Goal: Task Accomplishment & Management: Complete application form

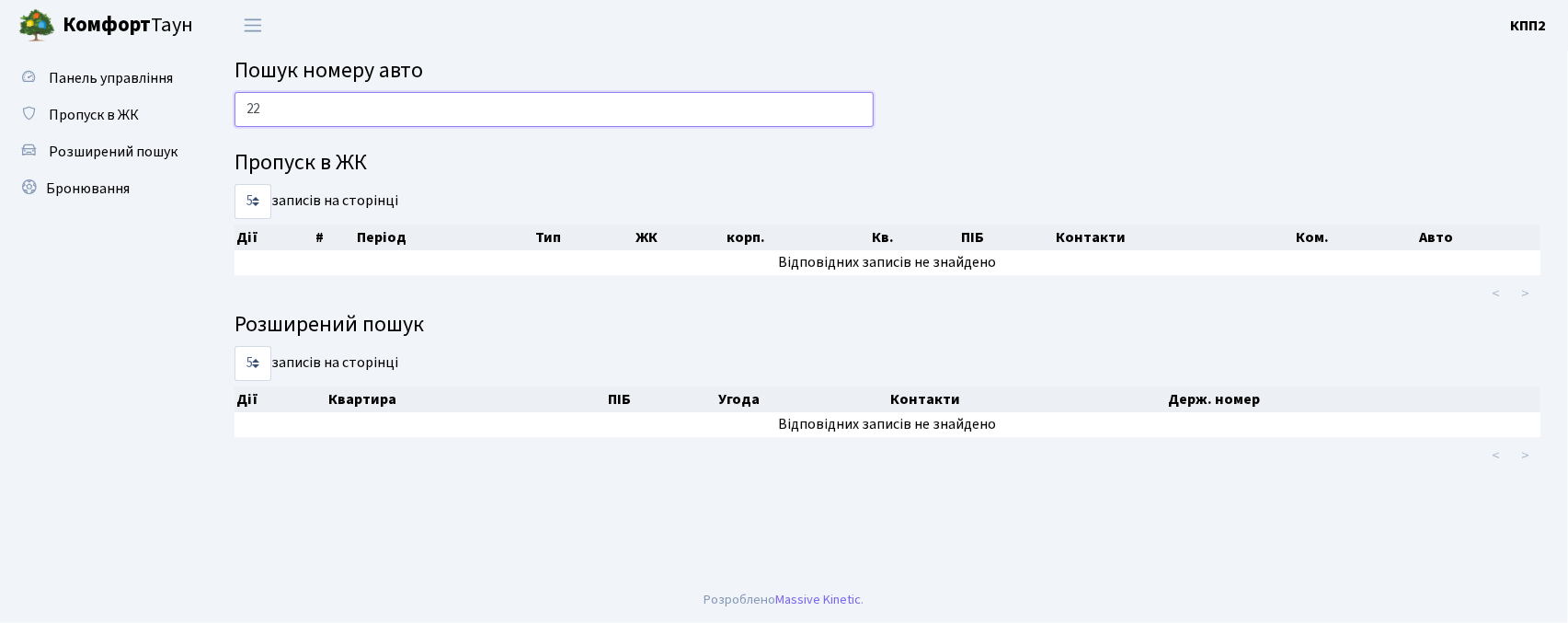
type input "2"
type input "4"
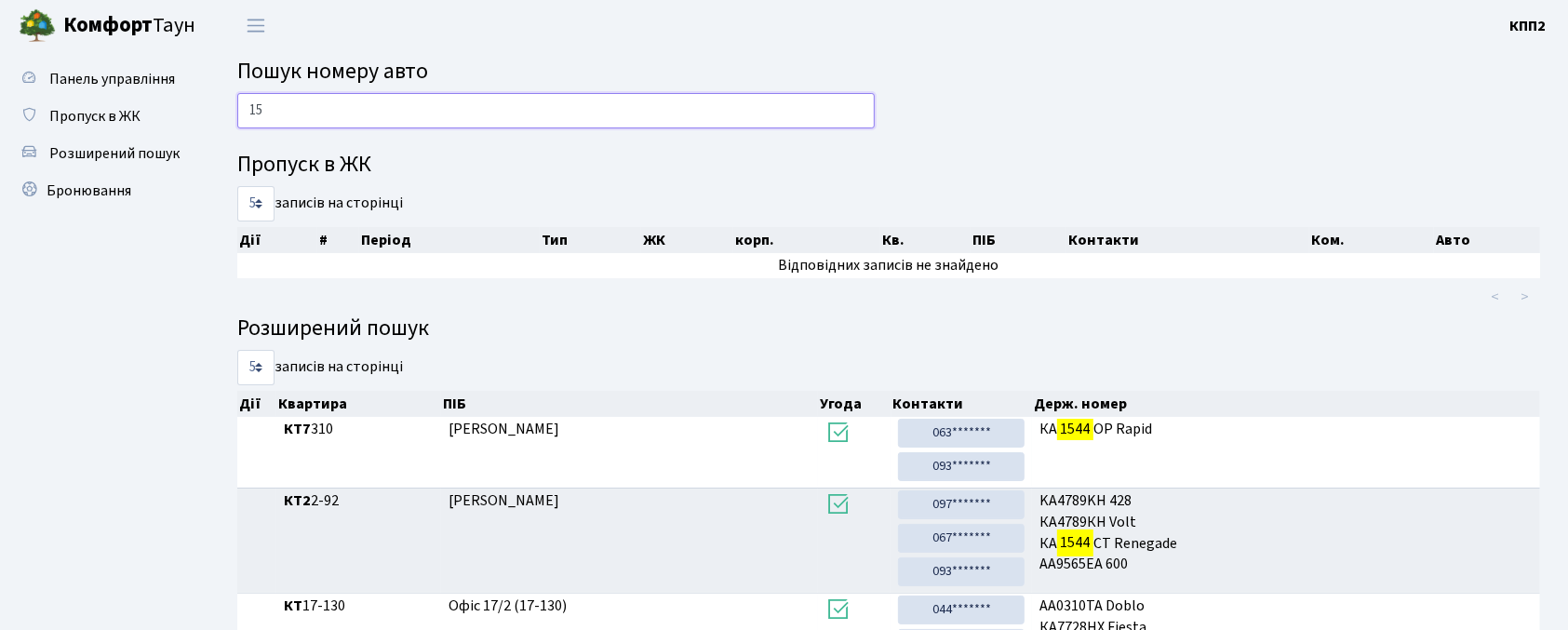
type input "1"
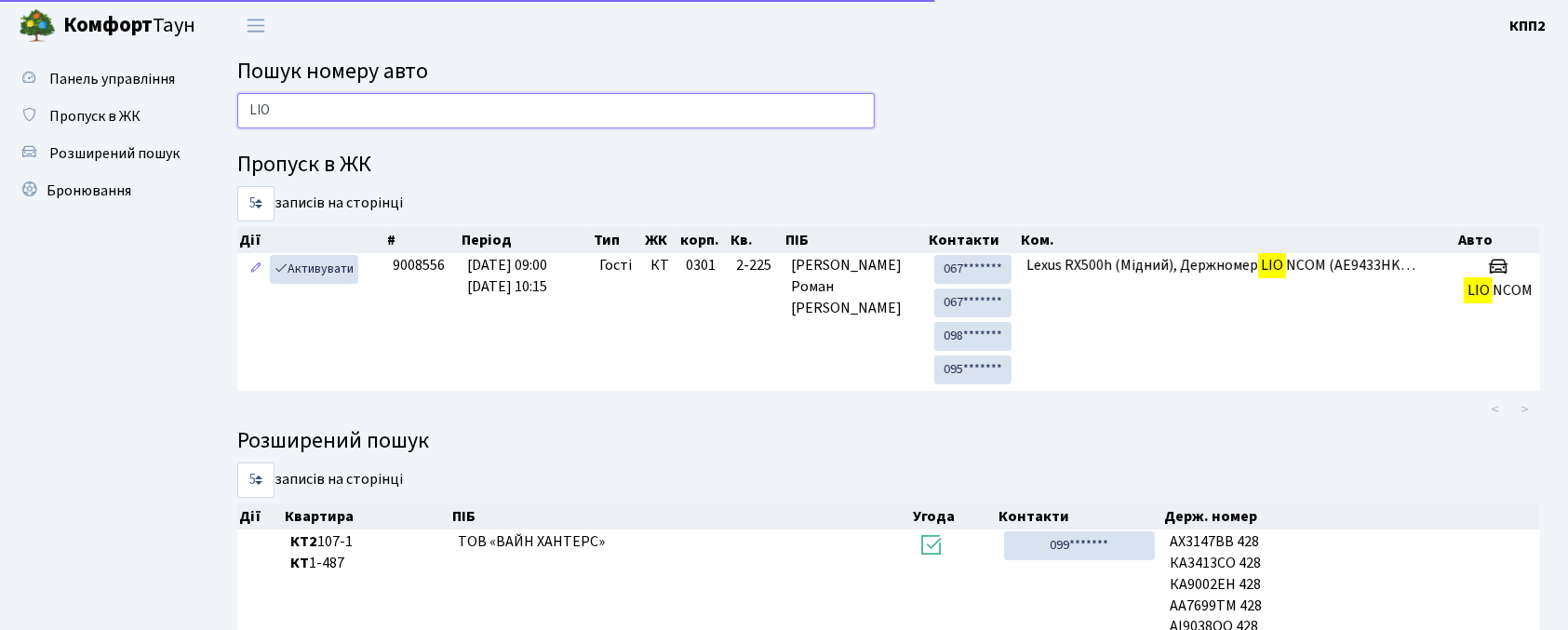
scroll to position [9, 0]
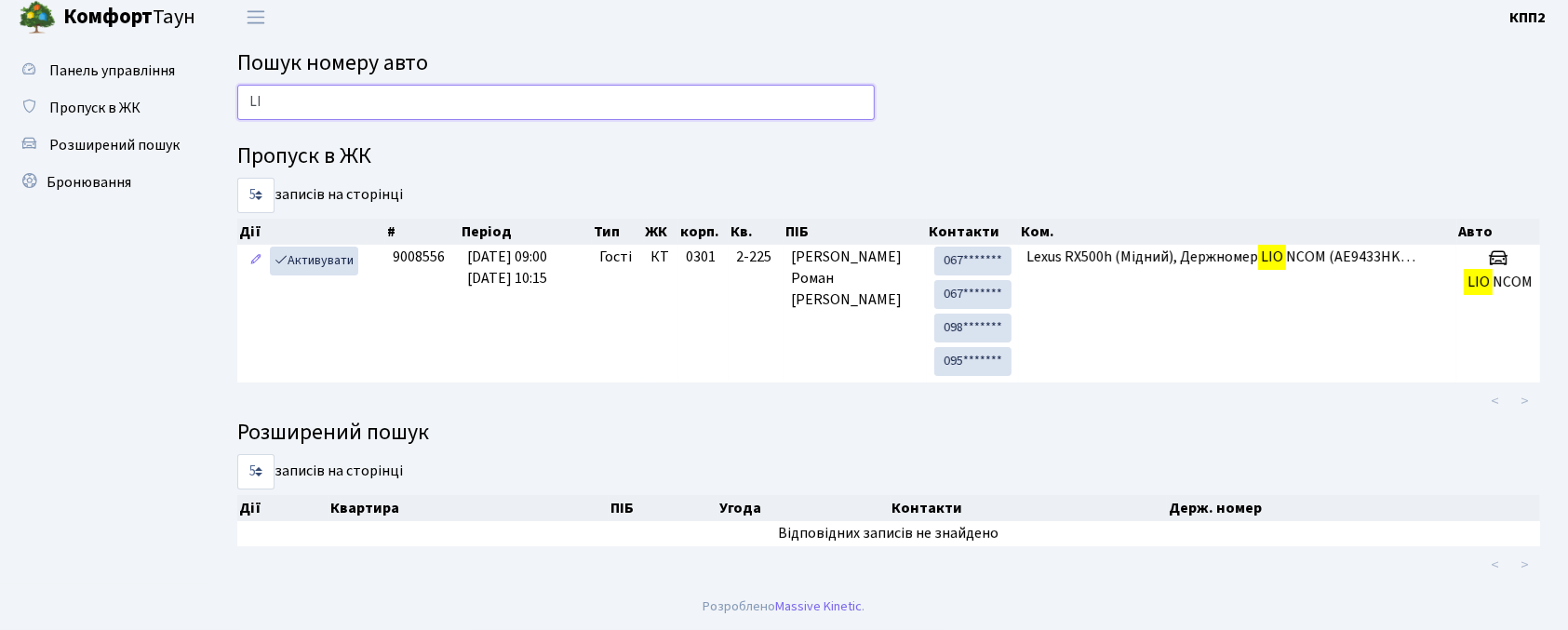
type input "L"
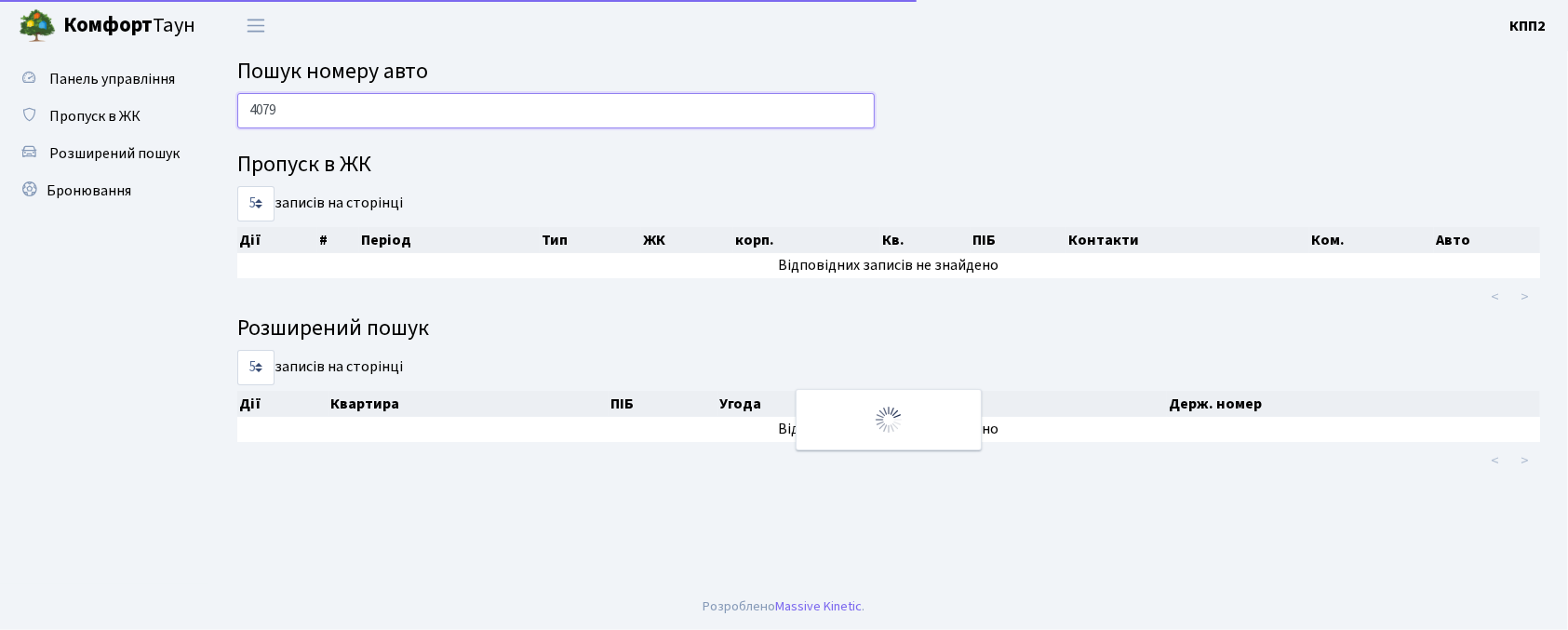
scroll to position [0, 0]
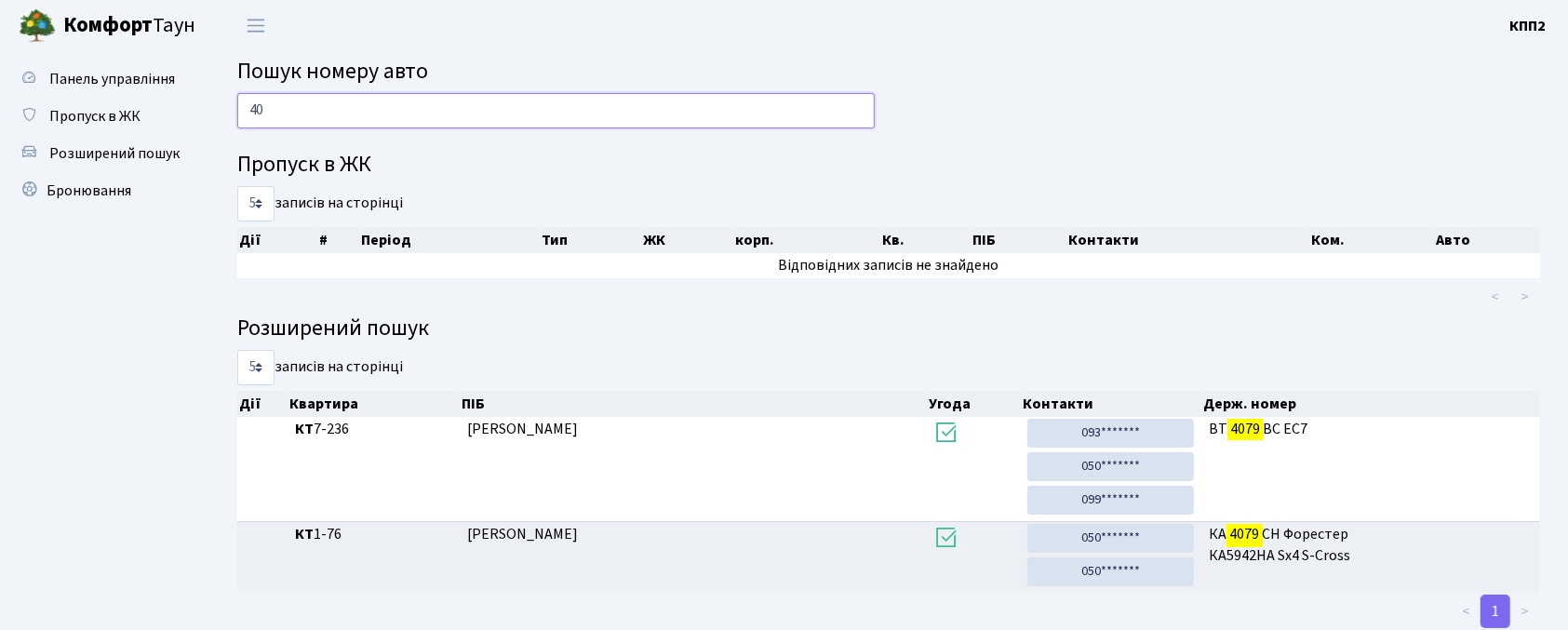
type input "4"
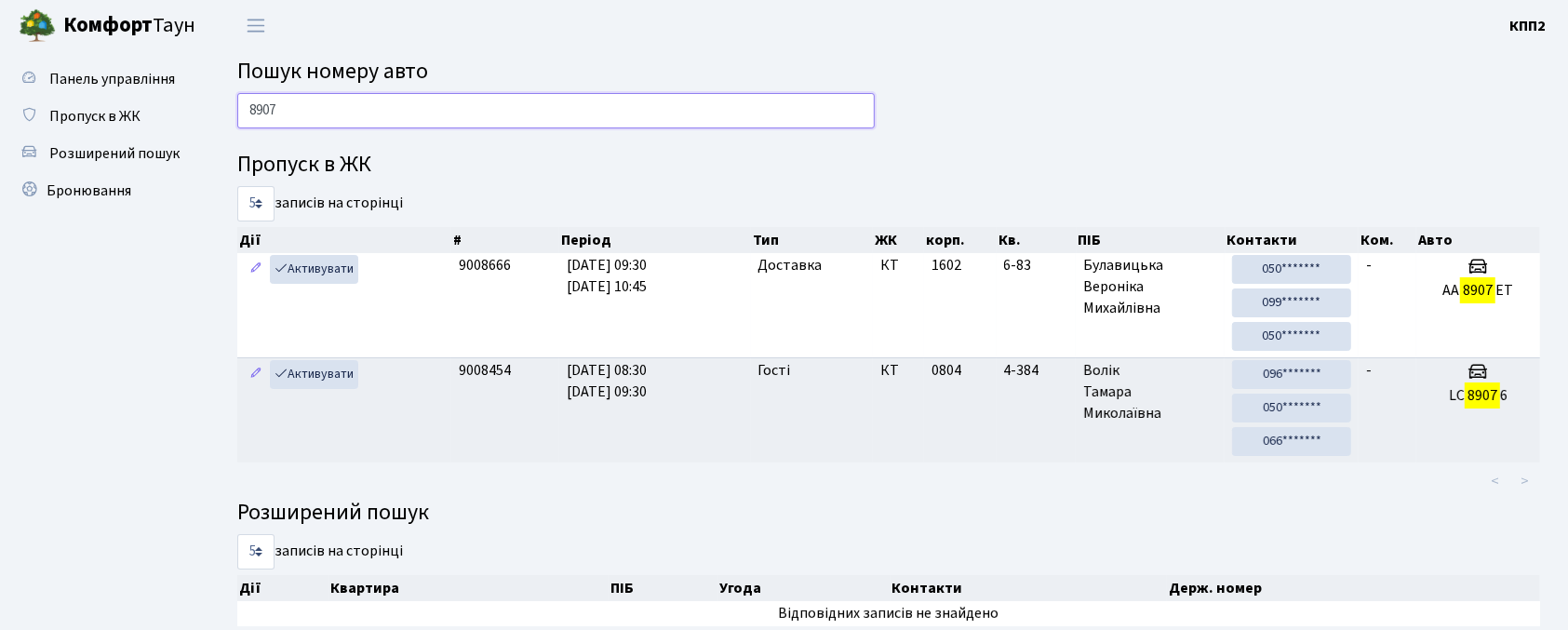
type input "8907"
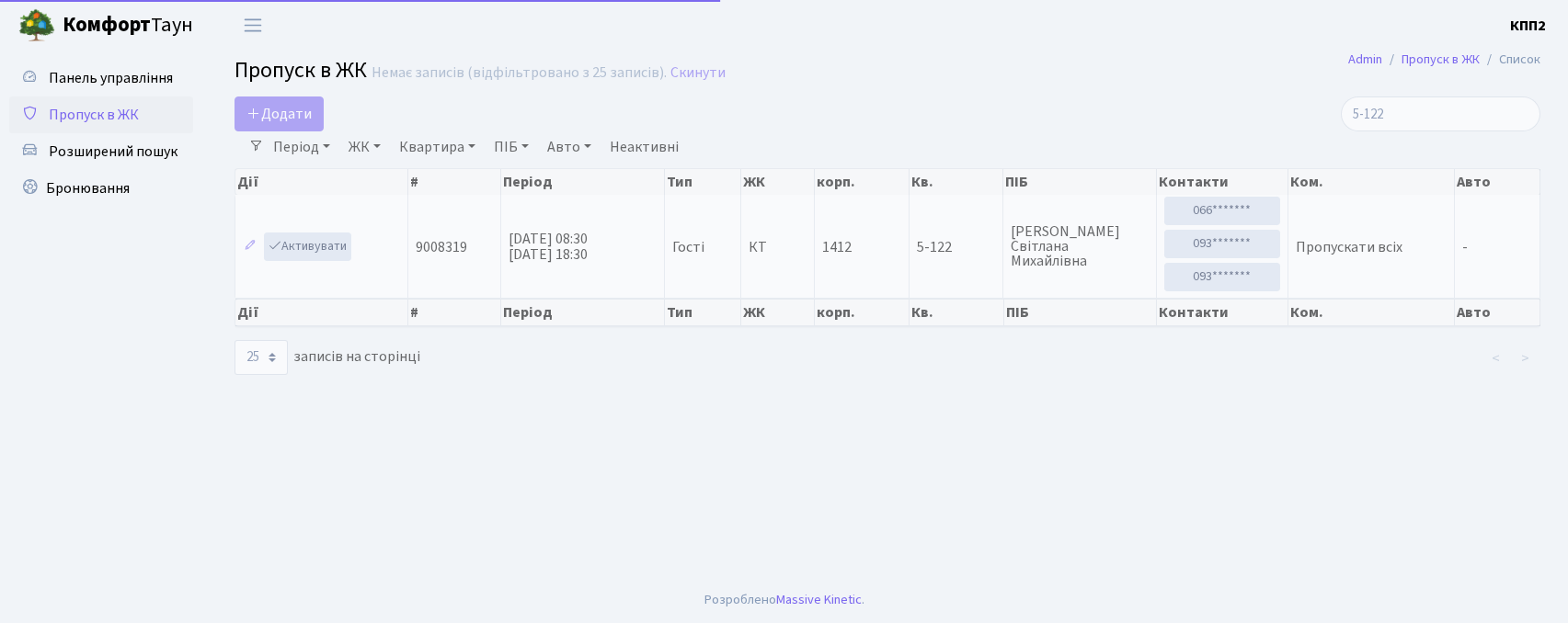
select select "25"
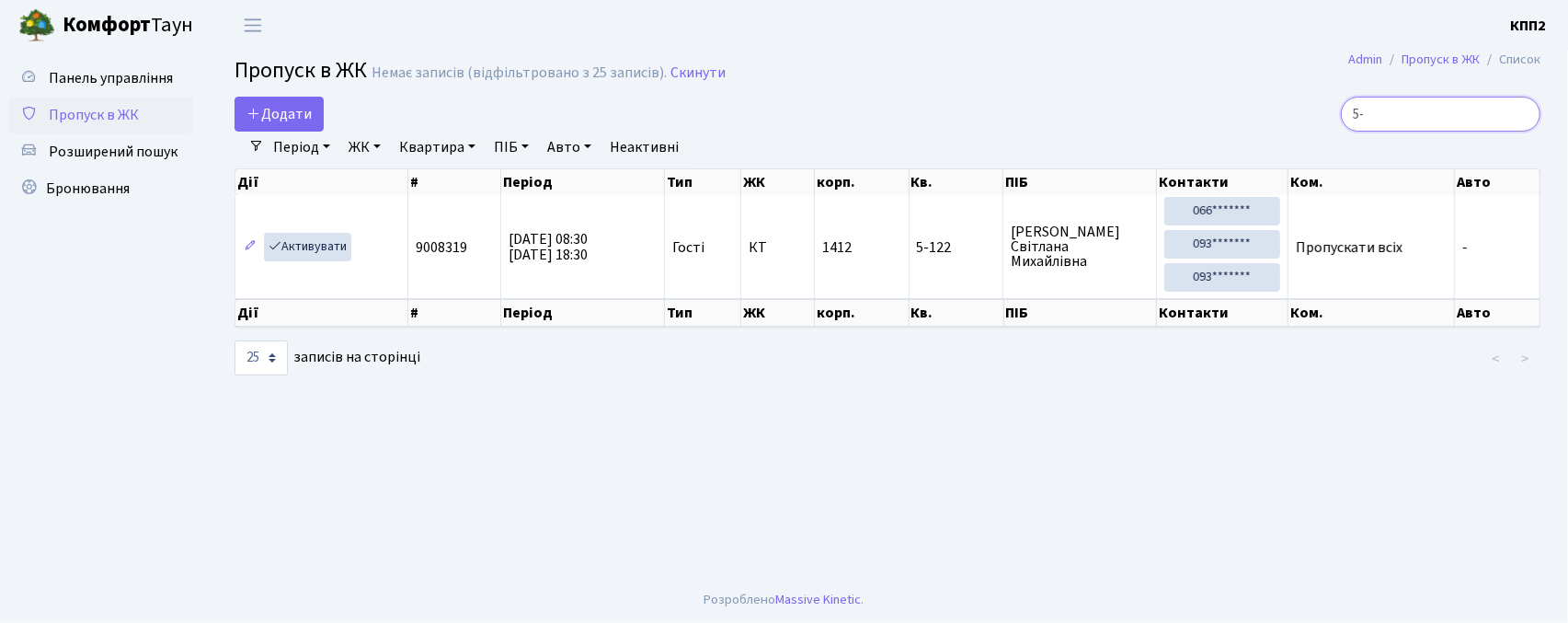
type input "5"
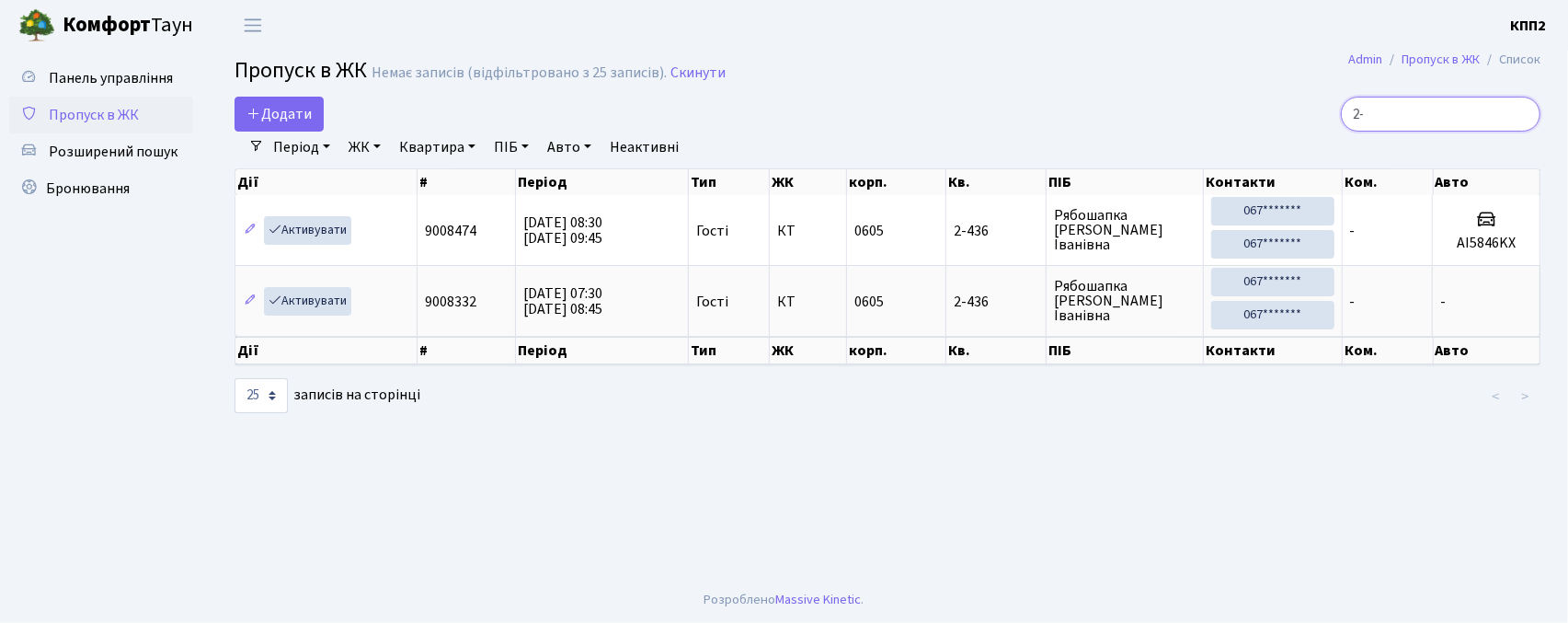
type input "2"
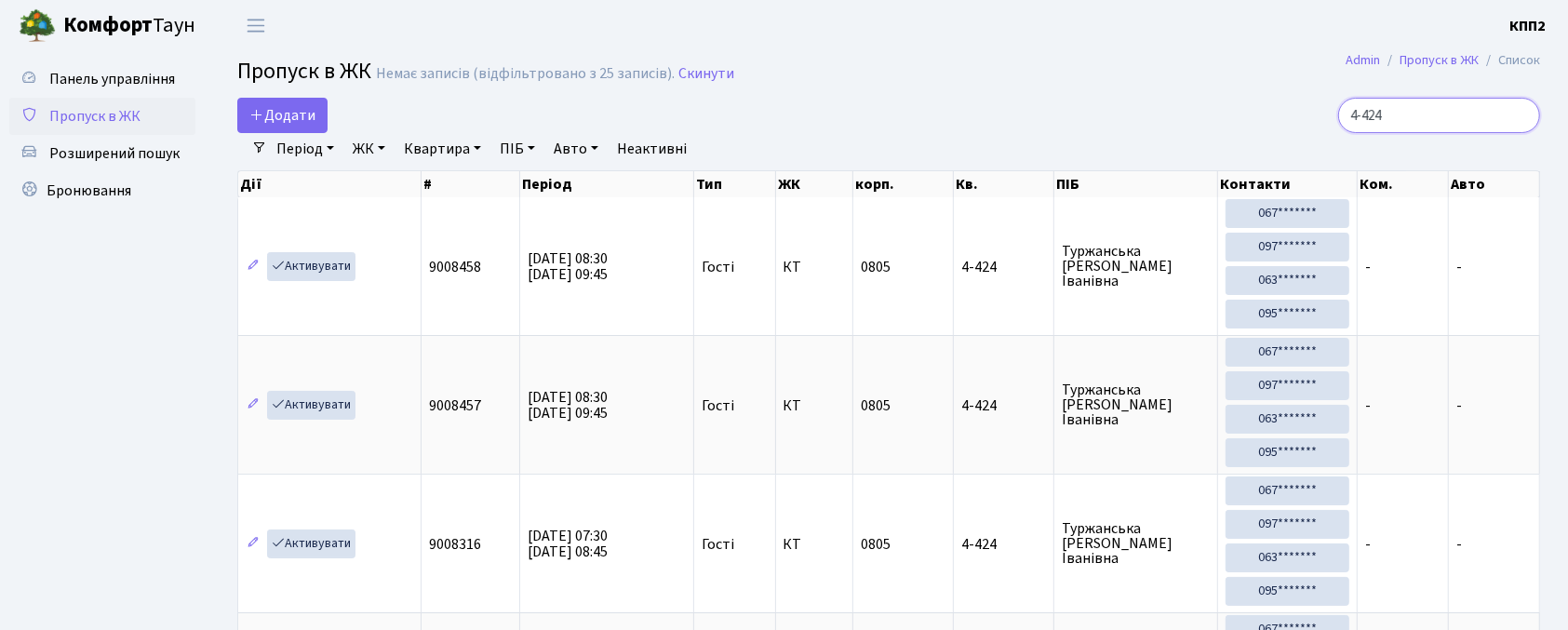
type input "4-424"
click at [296, 117] on span "Додати" at bounding box center [282, 115] width 66 height 21
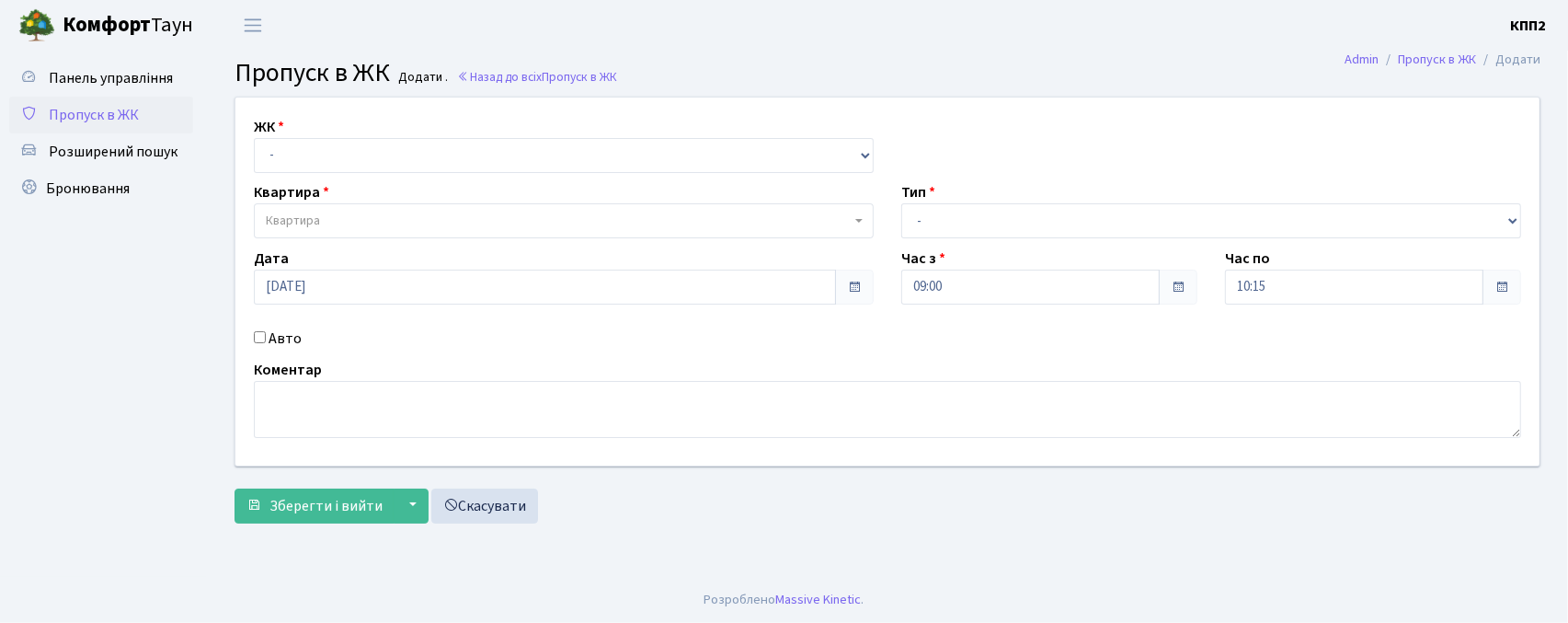
click at [300, 134] on div "ЖК - КТ, вул. Регенераторна, 4 КТ2, просп. [STREET_ADDRESS] [STREET_ADDRESS] [P…" at bounding box center [564, 144] width 648 height 57
click at [311, 157] on select "- КТ, вул. Регенераторна, 4 КТ2, просп. [STREET_ADDRESS] [STREET_ADDRESS] [PERS…" at bounding box center [564, 156] width 620 height 35
select select "271"
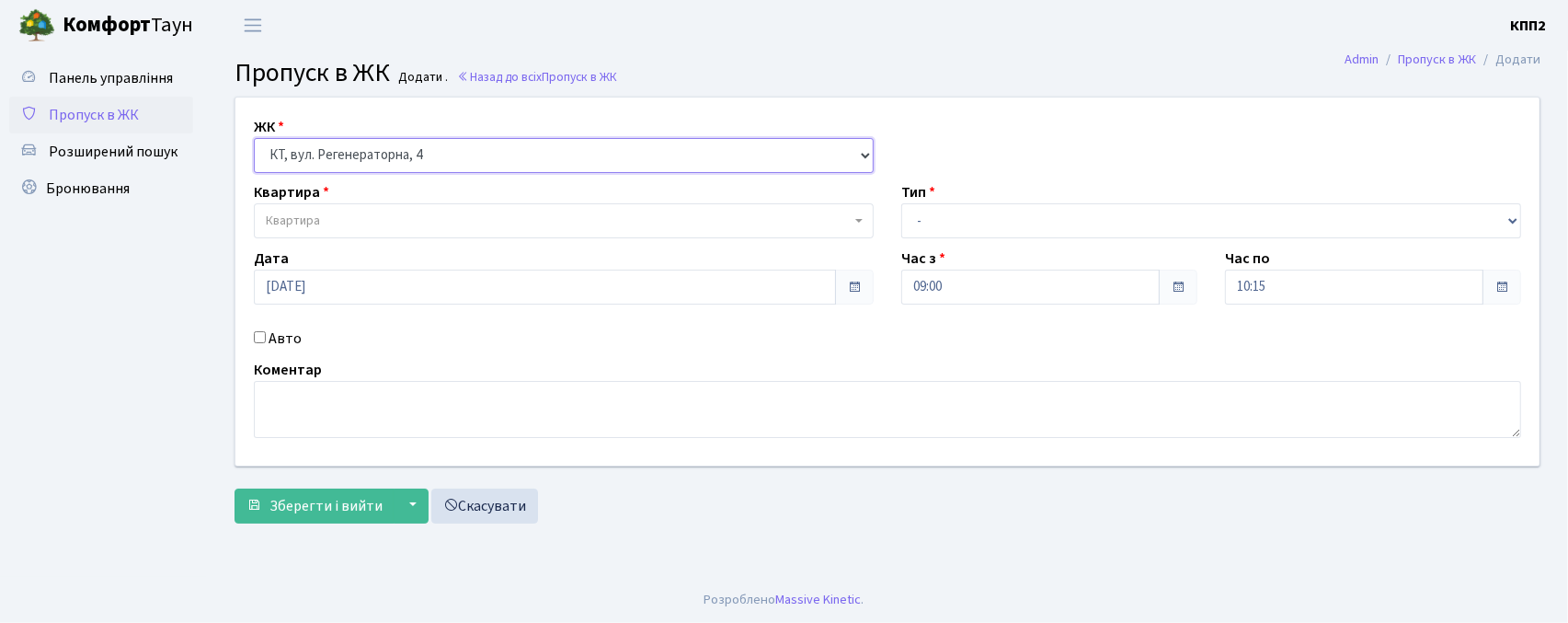
click at [254, 138] on select "- КТ, вул. Регенераторна, 4 КТ2, просп. [STREET_ADDRESS] [STREET_ADDRESS] [PERS…" at bounding box center [564, 156] width 620 height 35
select select
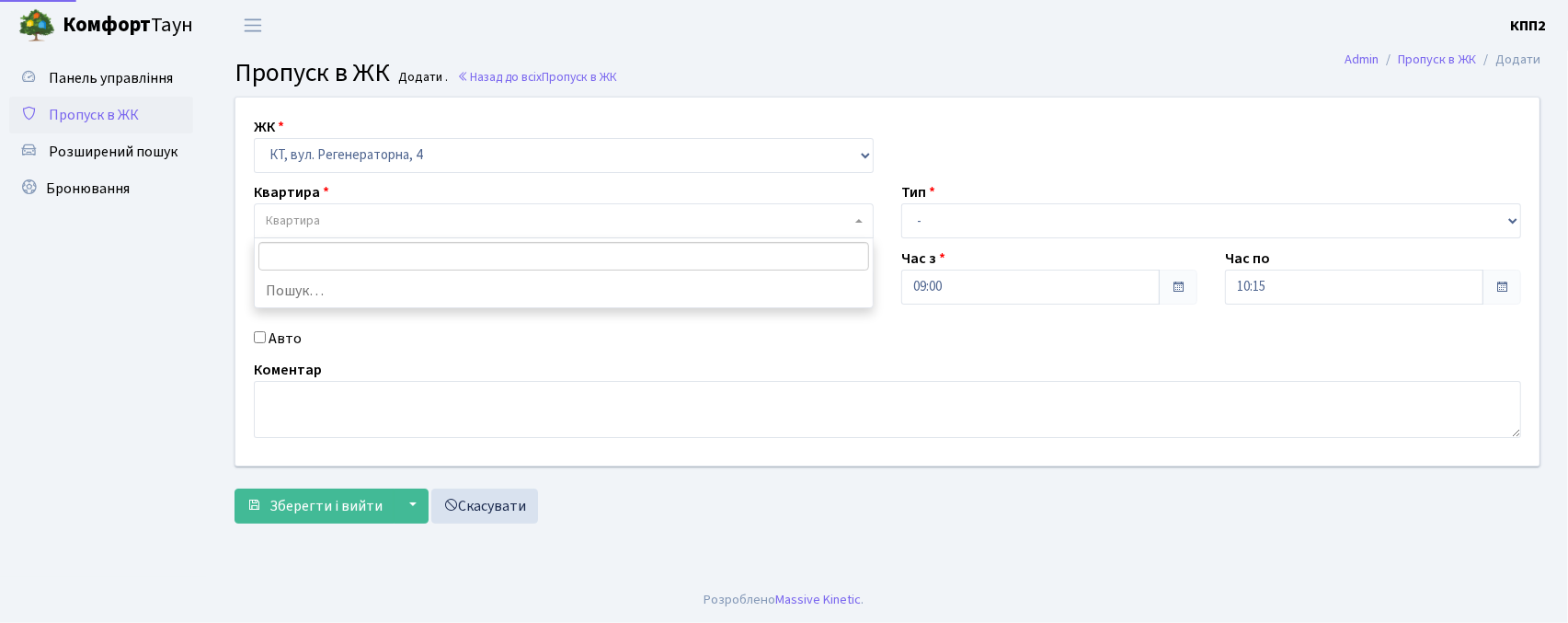
click at [316, 217] on span "Квартира" at bounding box center [293, 221] width 54 height 19
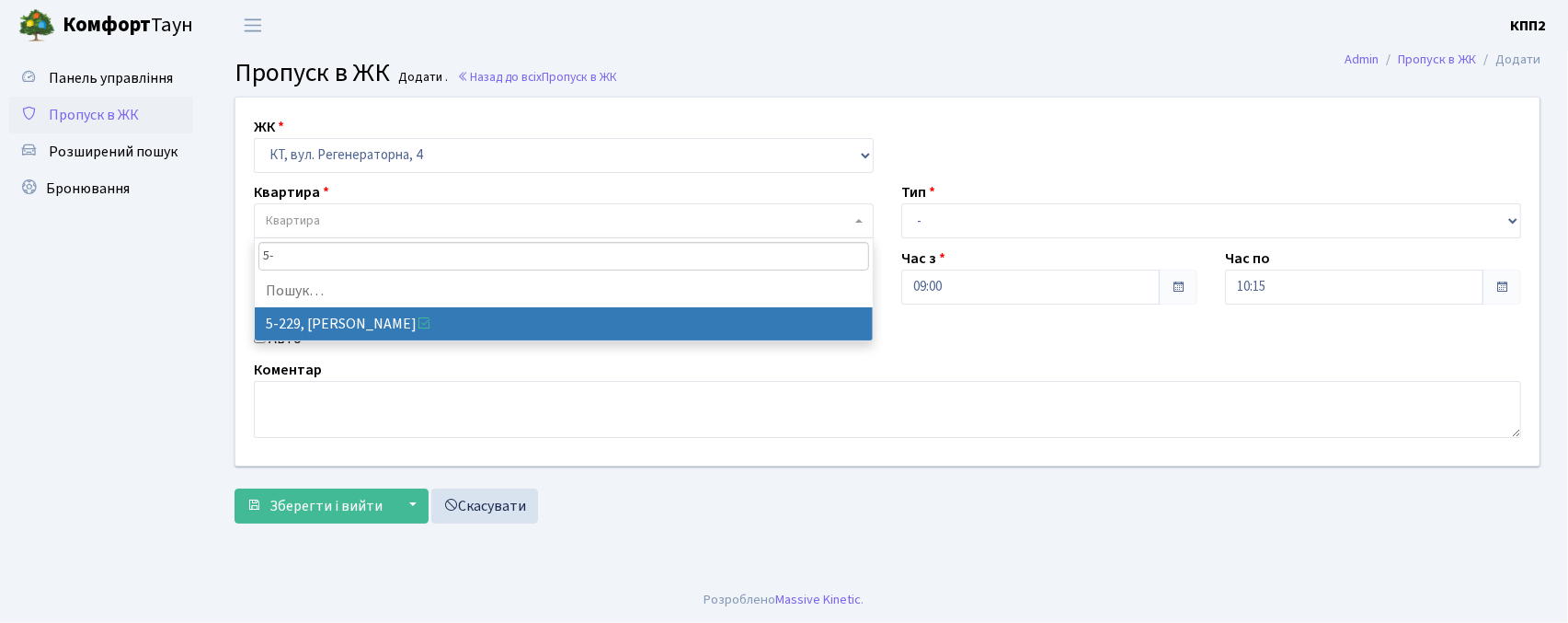
type input "5"
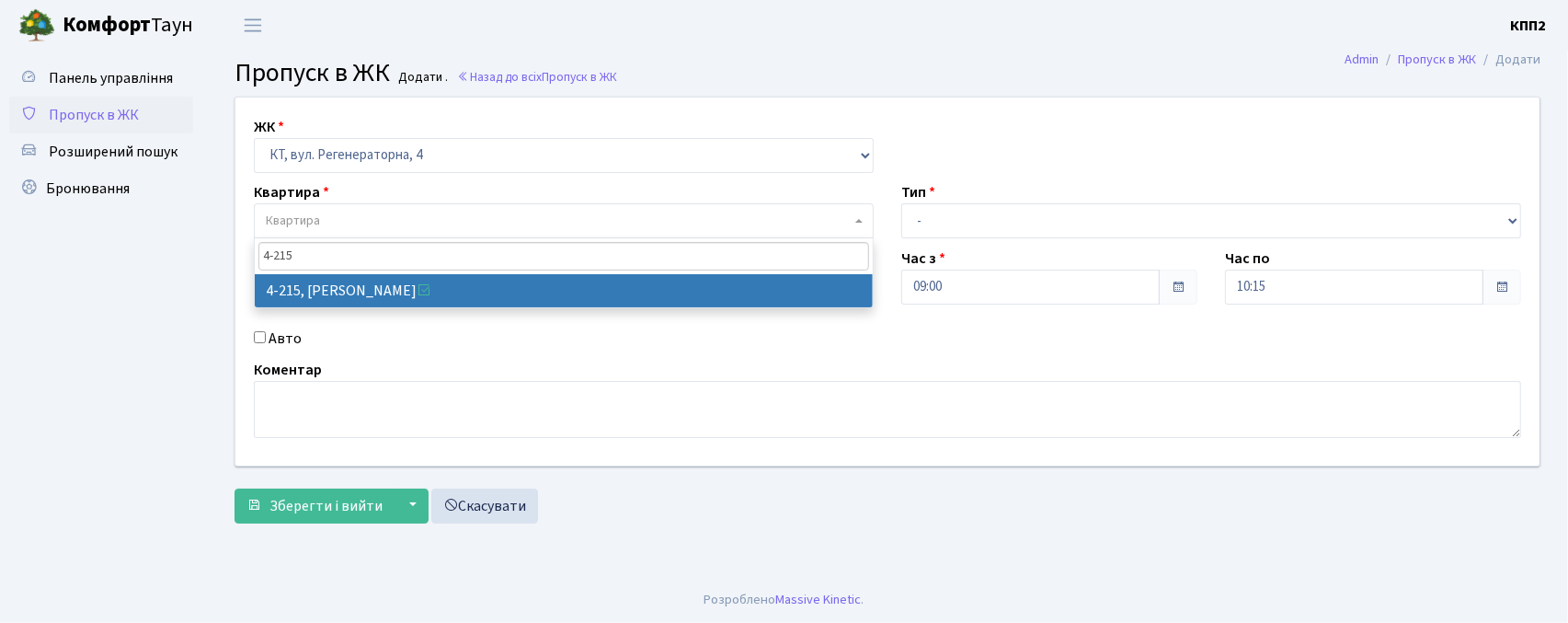
type input "4-215"
select select "1077"
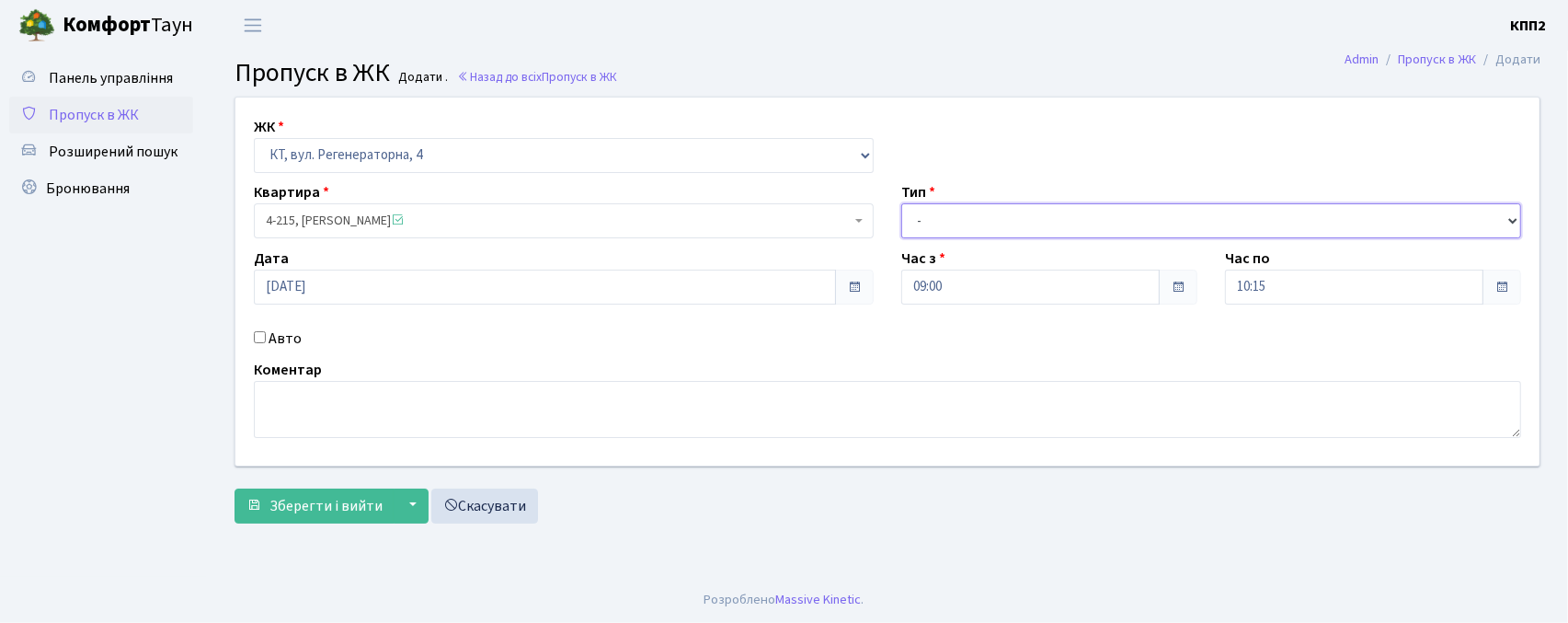
click at [1060, 207] on select "- Доставка Таксі Гості Сервіс" at bounding box center [1212, 221] width 620 height 35
select select "3"
click at [902, 203] on select "- Доставка Таксі Гості Сервіс" at bounding box center [1212, 221] width 620 height 35
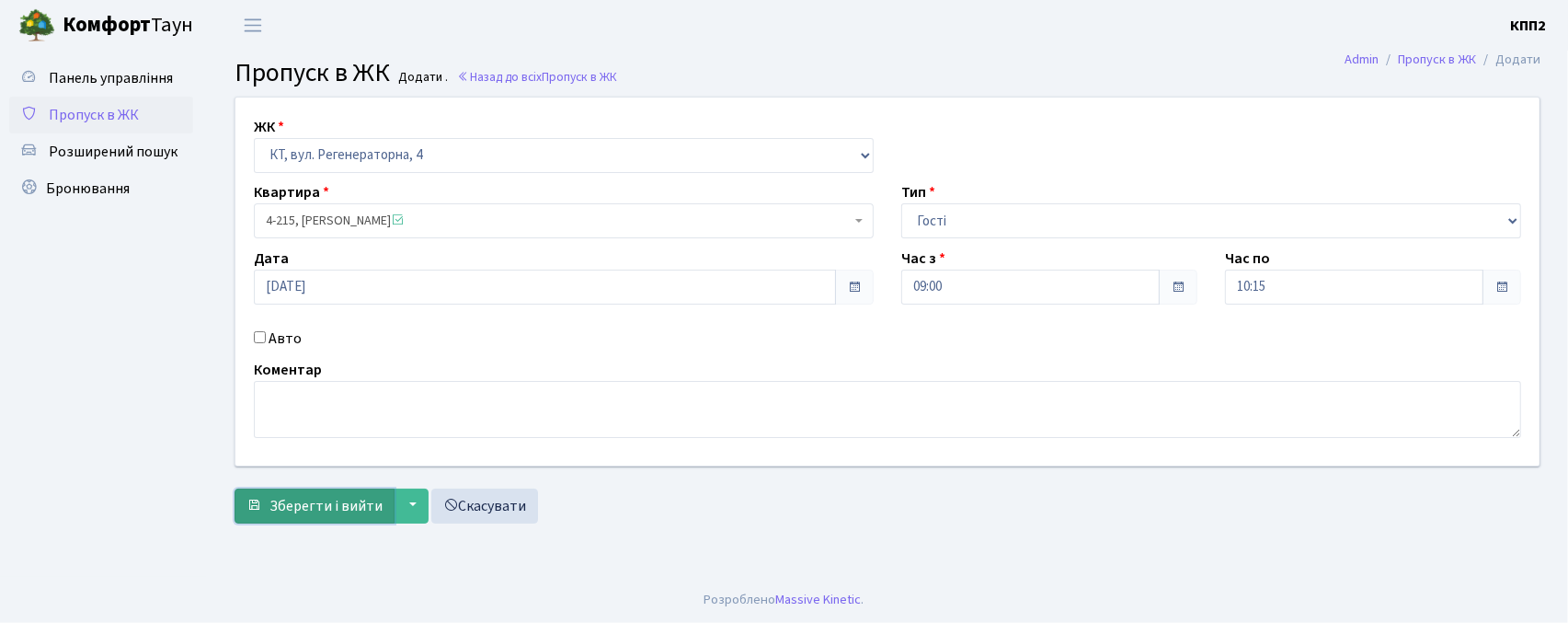
click at [294, 513] on span "Зберегти і вийти" at bounding box center [326, 506] width 113 height 20
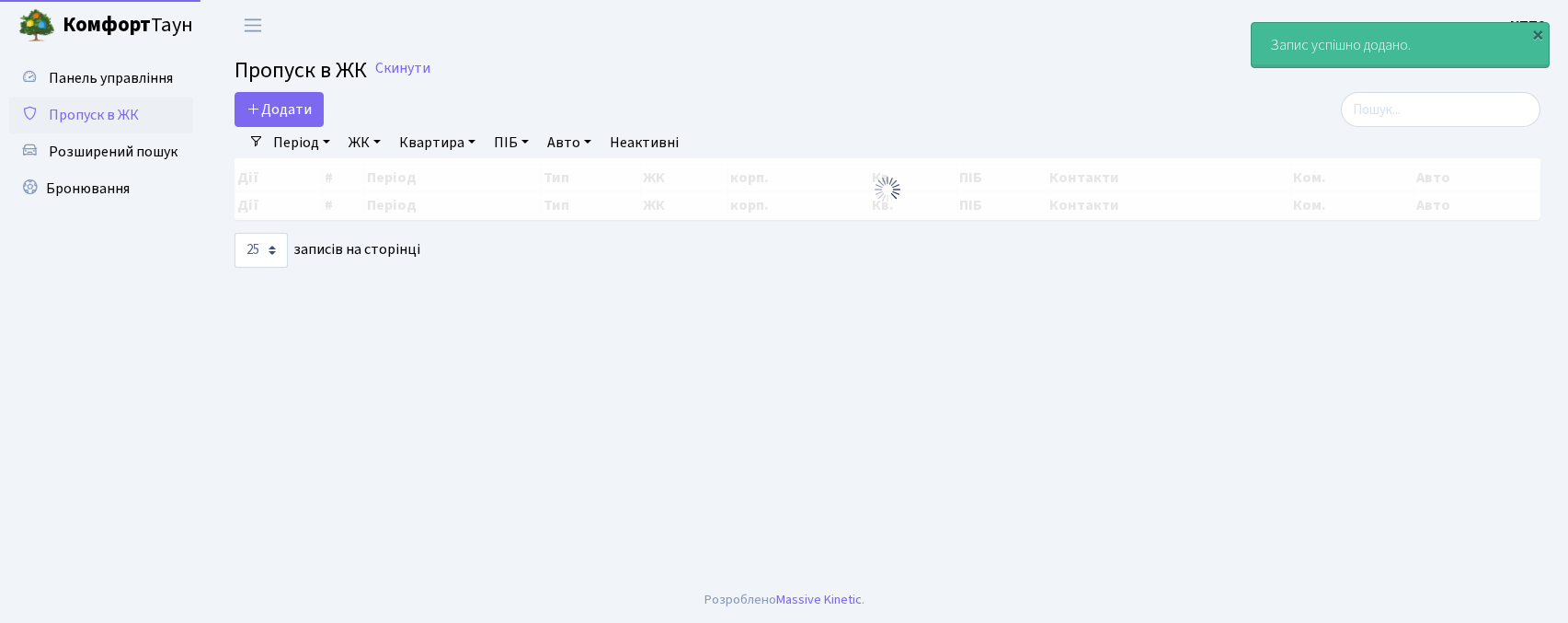
select select "25"
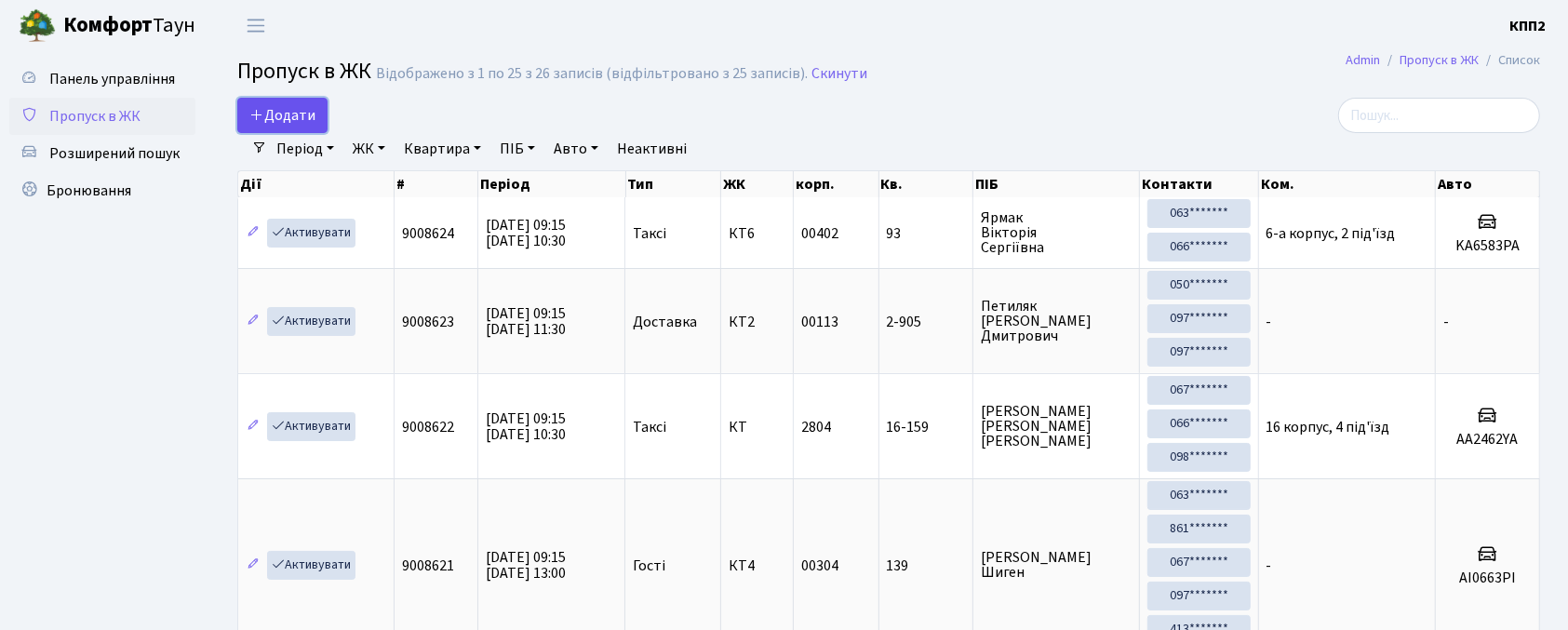
click at [286, 120] on span "Додати" at bounding box center [282, 115] width 66 height 21
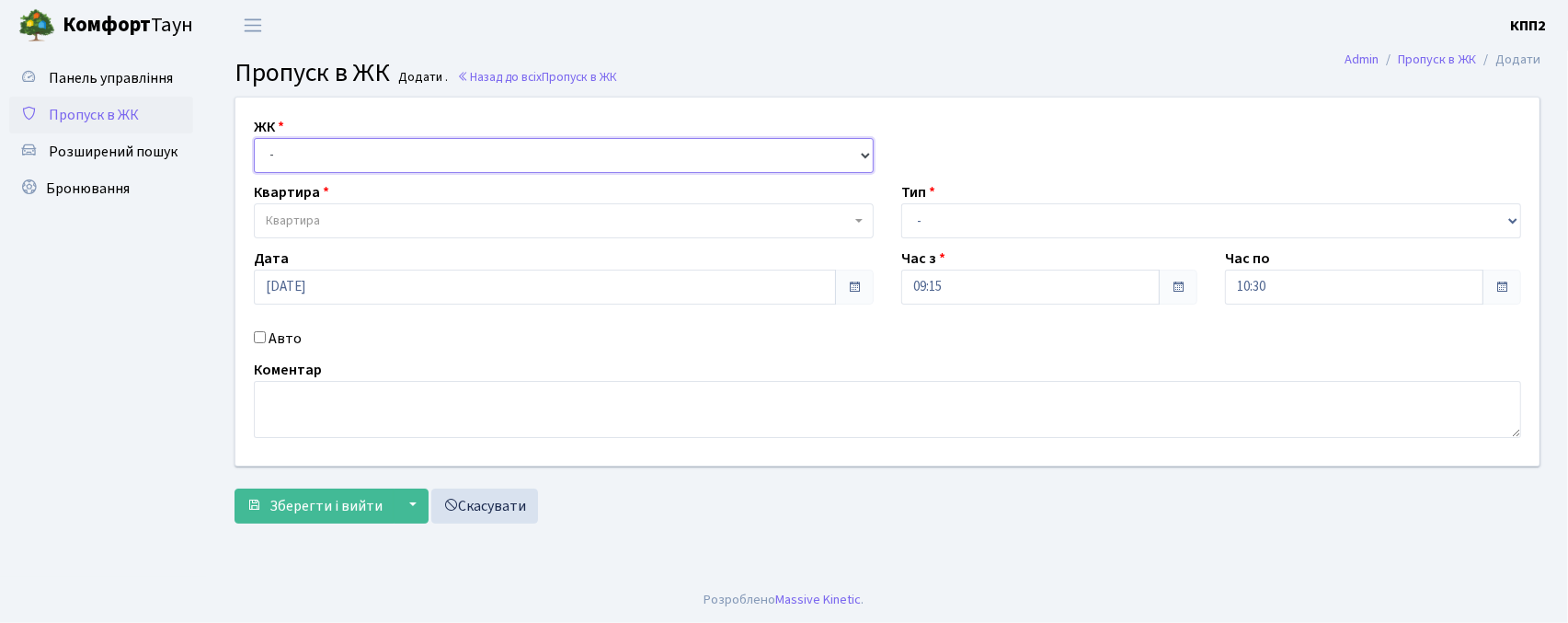
click at [273, 157] on select "- КТ, вул. Регенераторна, 4 КТ2, просп. [STREET_ADDRESS] [STREET_ADDRESS] [PERS…" at bounding box center [564, 156] width 620 height 35
select select "271"
click at [254, 138] on select "- КТ, вул. Регенераторна, 4 КТ2, просп. [STREET_ADDRESS] [STREET_ADDRESS] [PERS…" at bounding box center [564, 156] width 620 height 35
select select
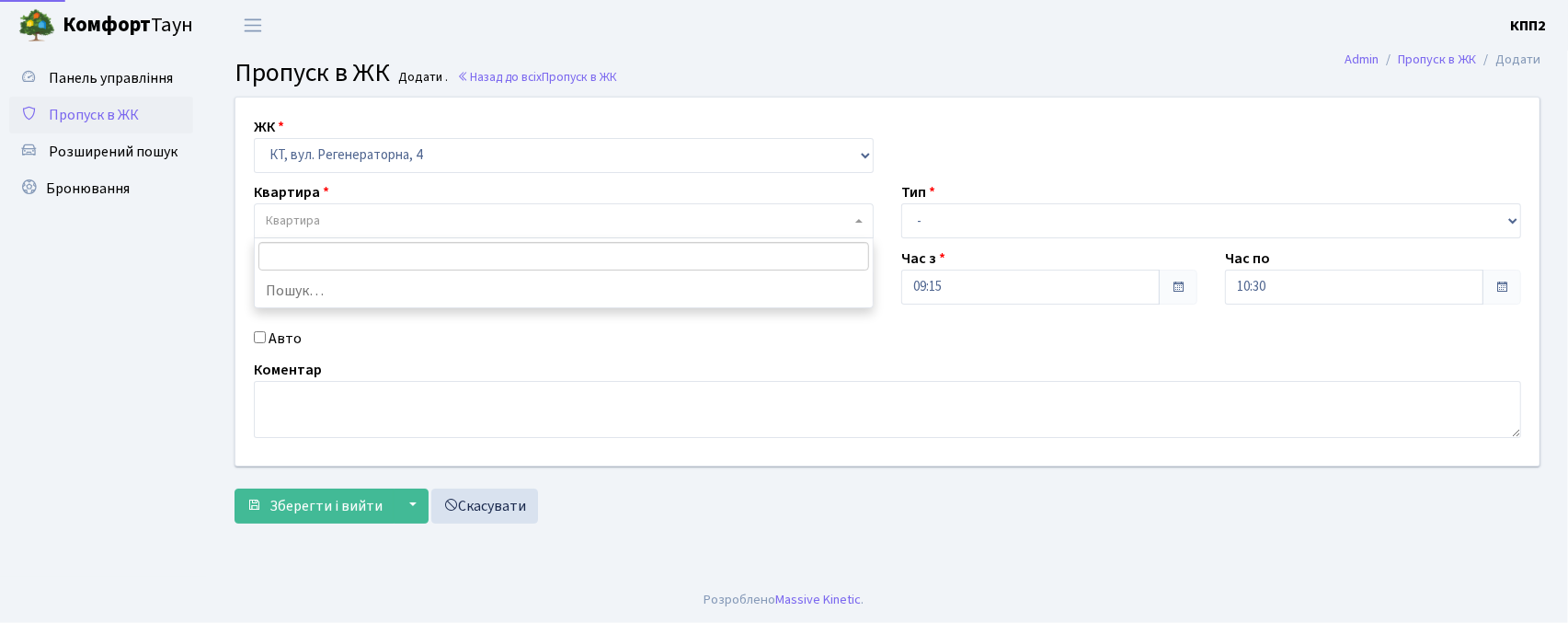
click at [289, 221] on span "Квартира" at bounding box center [293, 221] width 54 height 19
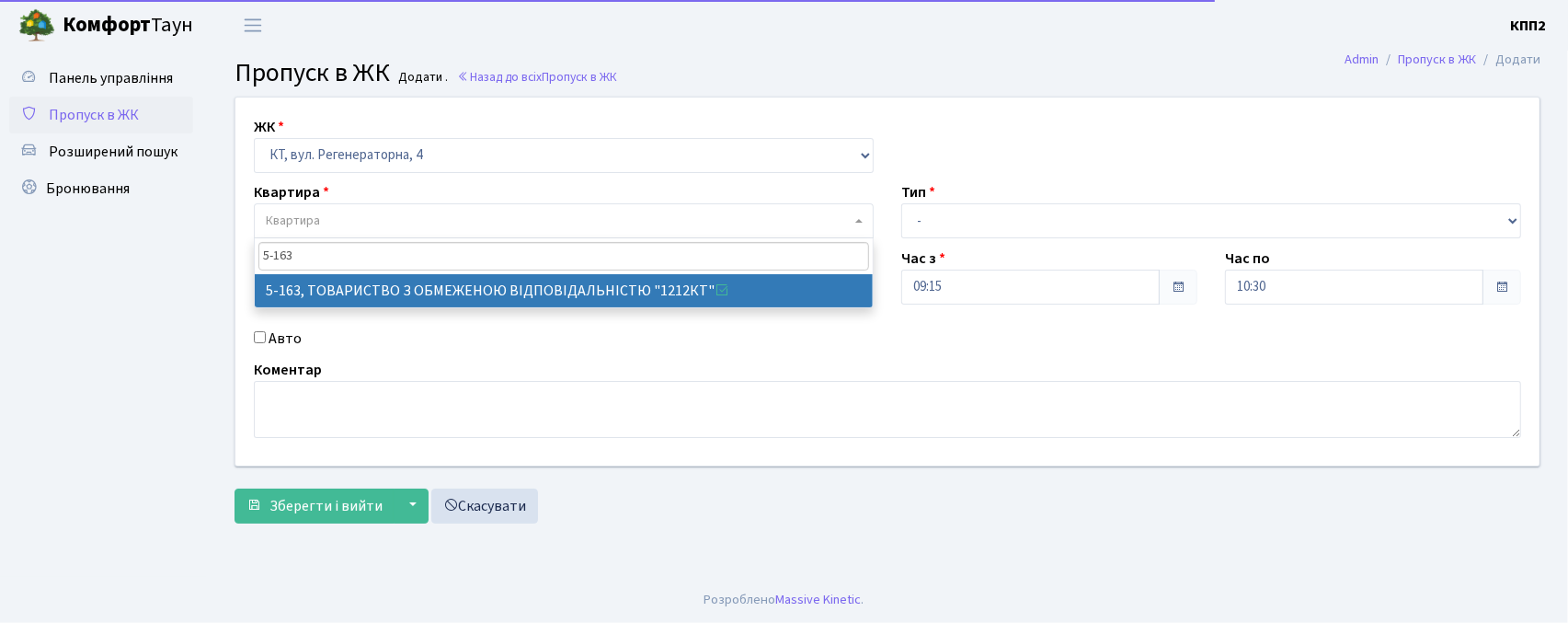
type input "5-163"
drag, startPoint x: 309, startPoint y: 285, endPoint x: 296, endPoint y: 361, distance: 77.1
select select "2321"
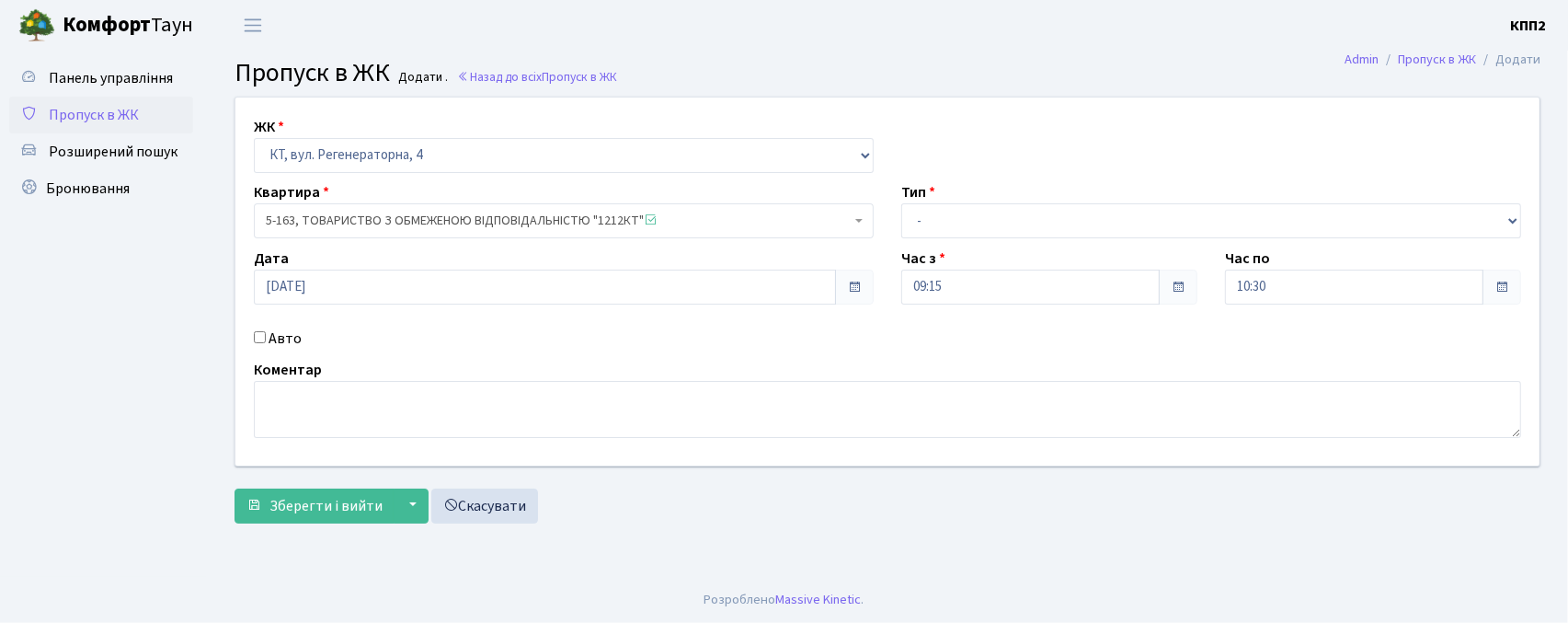
click at [262, 339] on input "Авто" at bounding box center [260, 337] width 12 height 12
checkbox input "true"
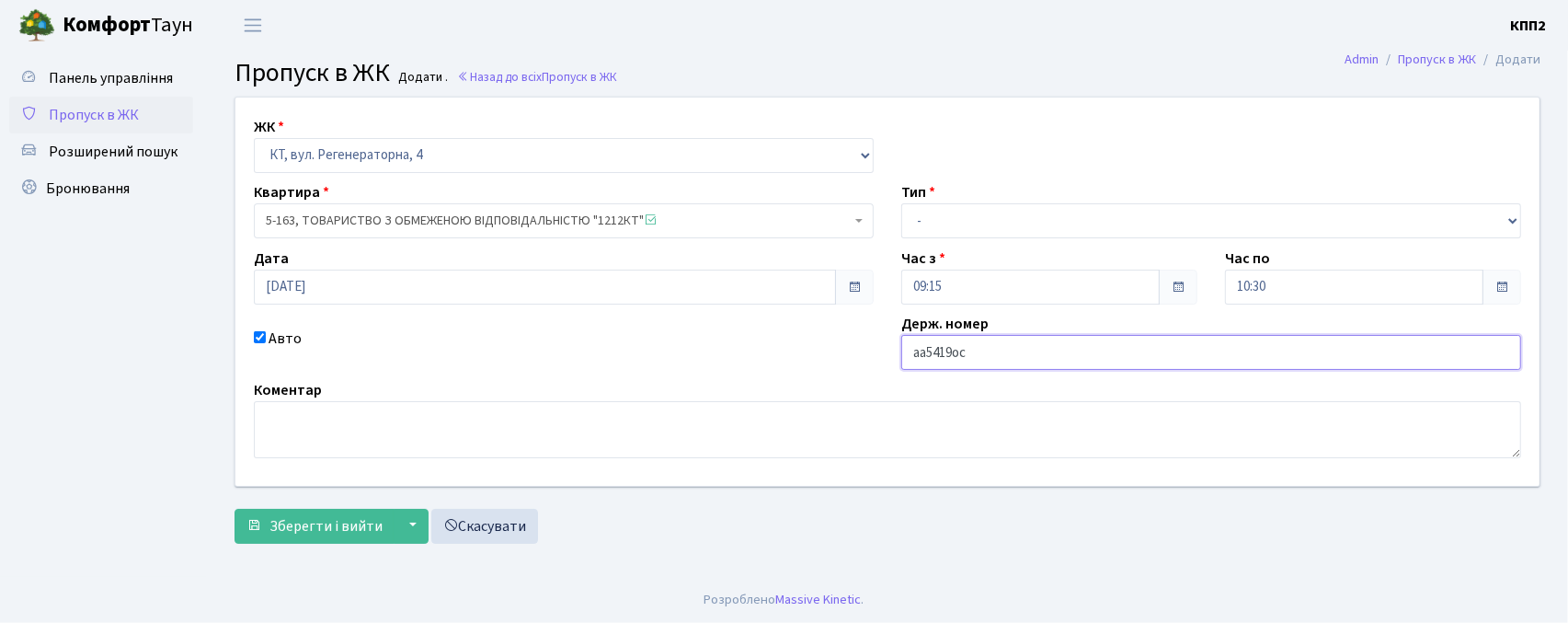
type input "aa5419oc"
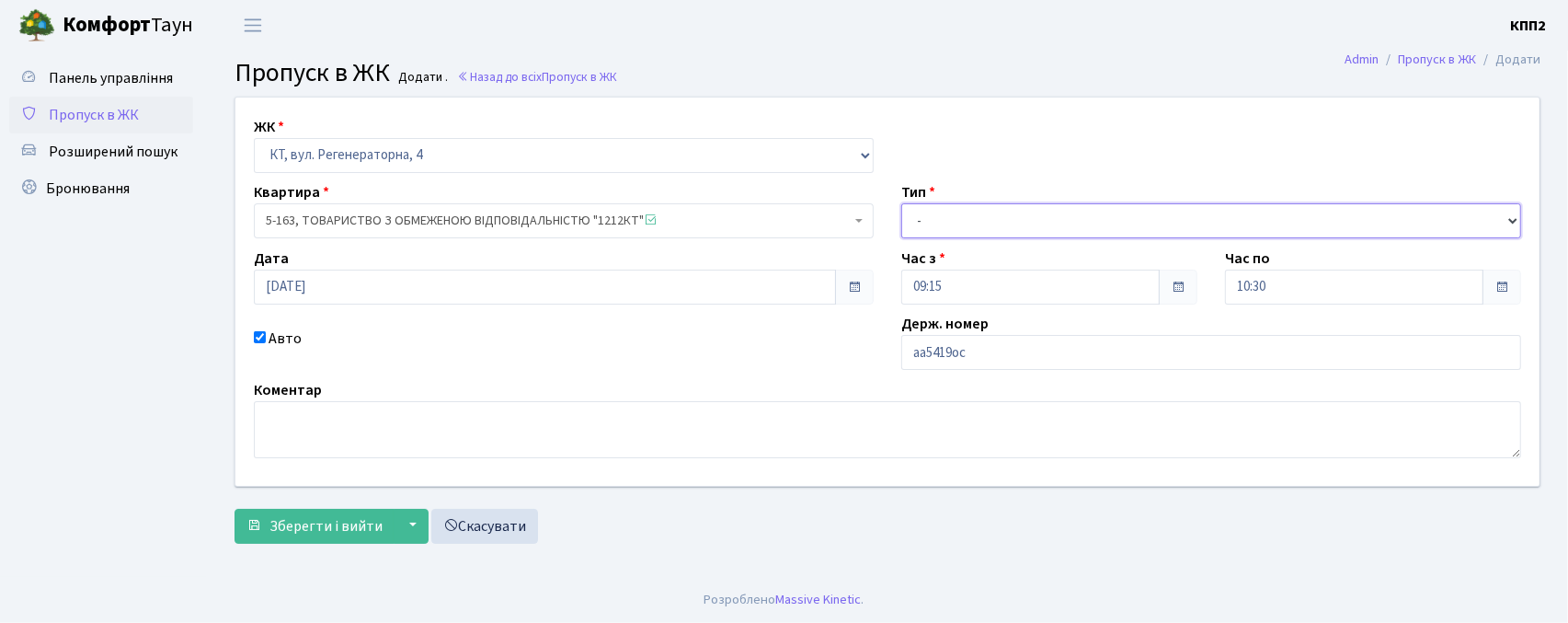
drag, startPoint x: 954, startPoint y: 226, endPoint x: 954, endPoint y: 237, distance: 11.0
click at [954, 226] on select "- Доставка Таксі Гості Сервіс" at bounding box center [1212, 221] width 620 height 35
select select "3"
click at [902, 203] on select "- Доставка Таксі Гості Сервіс" at bounding box center [1212, 221] width 620 height 35
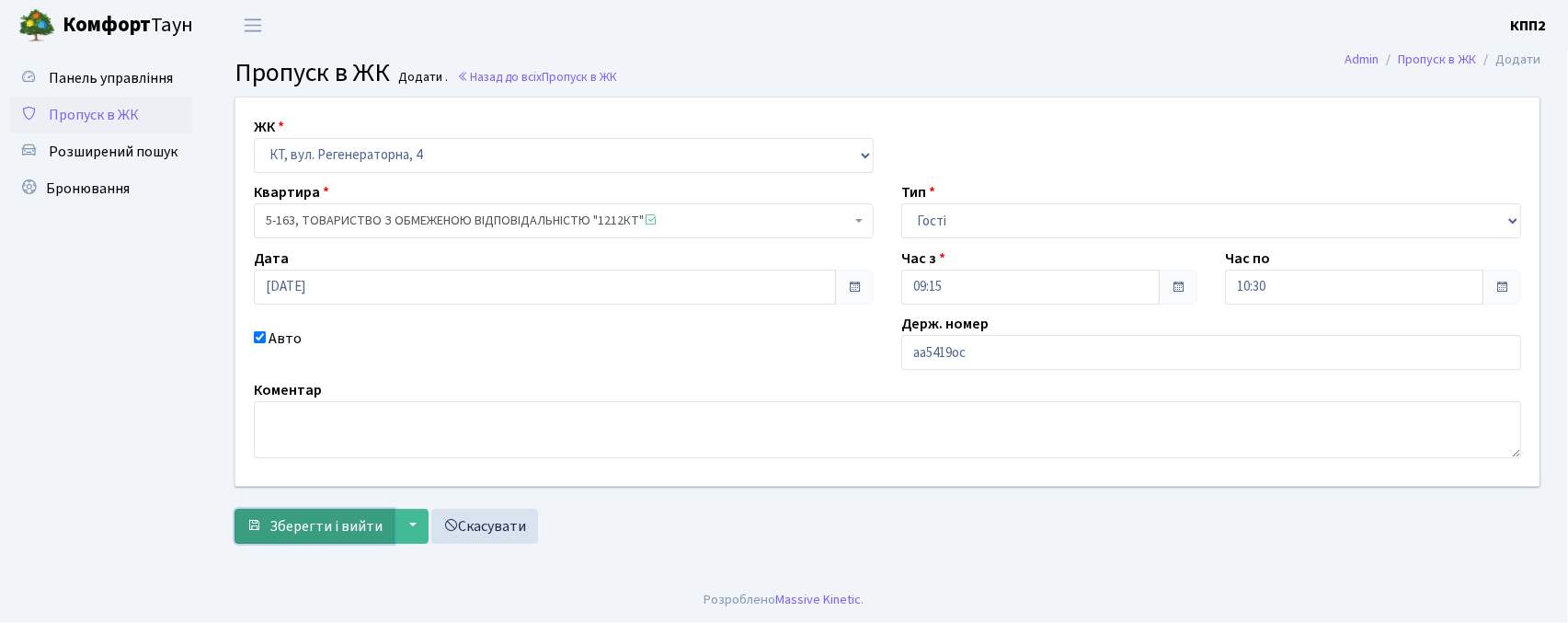
click at [265, 536] on button "Зберегти і вийти" at bounding box center [315, 526] width 161 height 35
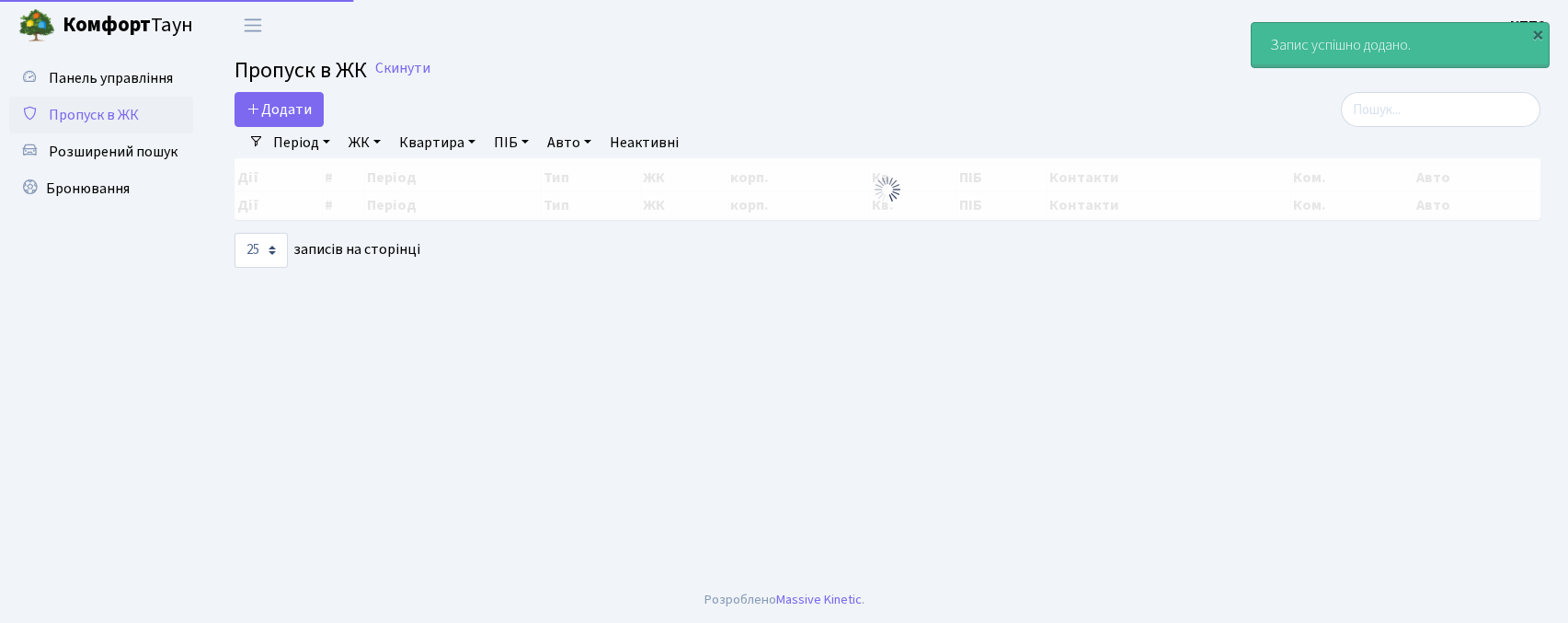
select select "25"
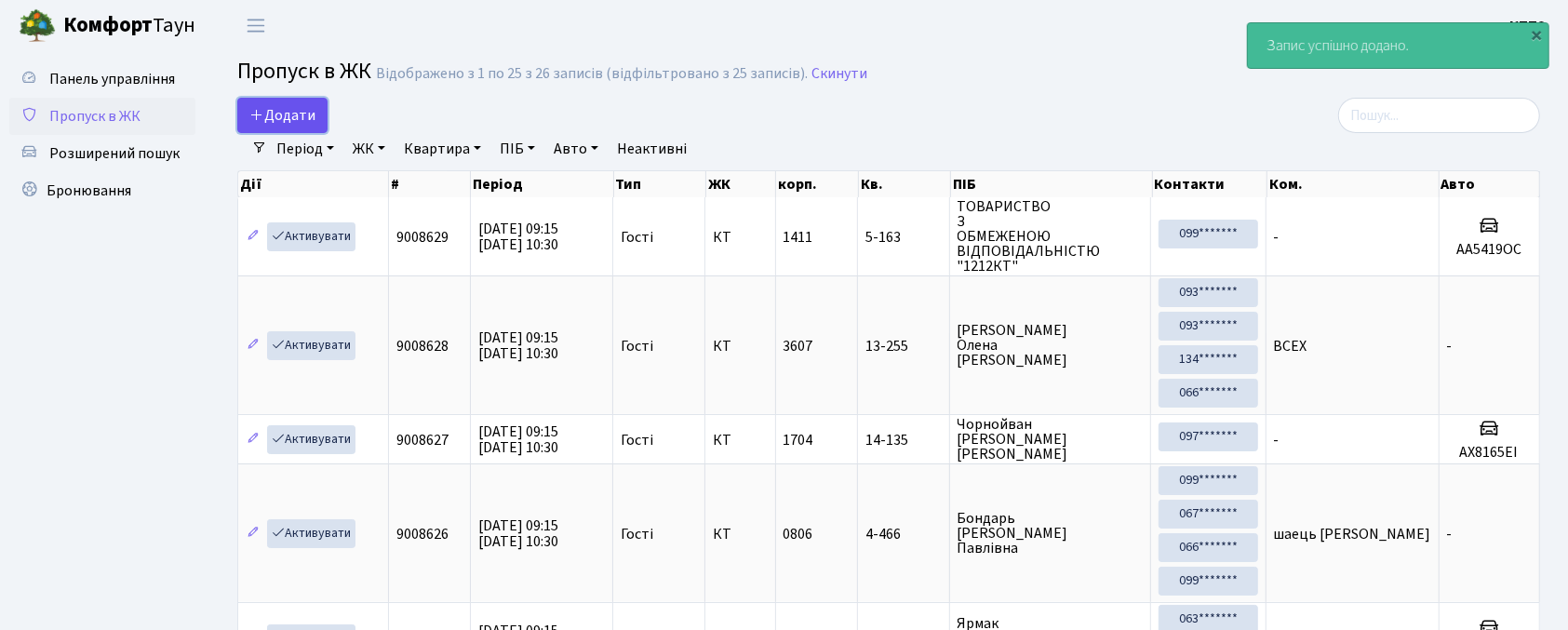
click at [268, 106] on span "Додати" at bounding box center [282, 115] width 66 height 21
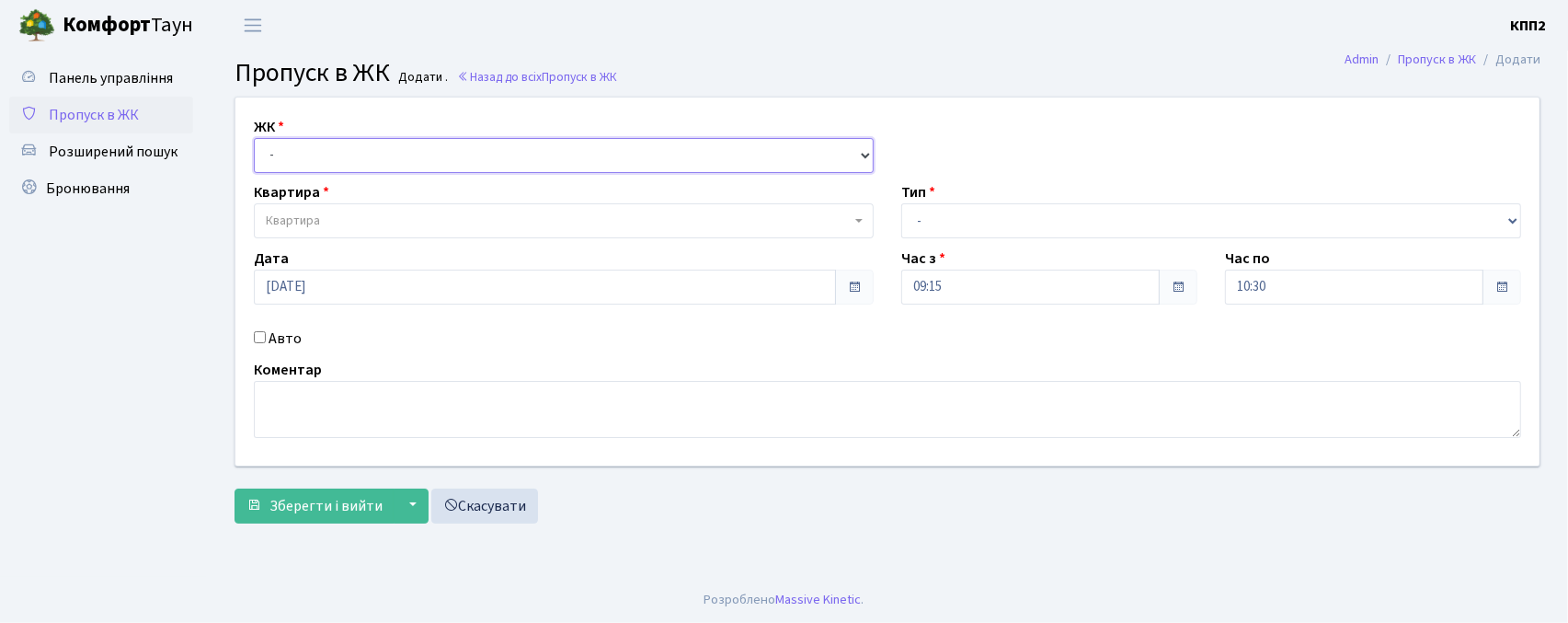
click at [288, 162] on select "- КТ, вул. Регенераторна, 4 КТ2, просп. [STREET_ADDRESS] [STREET_ADDRESS] [PERS…" at bounding box center [564, 156] width 620 height 35
select select "271"
click at [254, 138] on select "- КТ, вул. Регенераторна, 4 КТ2, просп. [STREET_ADDRESS] [STREET_ADDRESS] [PERS…" at bounding box center [564, 156] width 620 height 35
select select
click at [284, 217] on span "Квартира" at bounding box center [293, 221] width 54 height 19
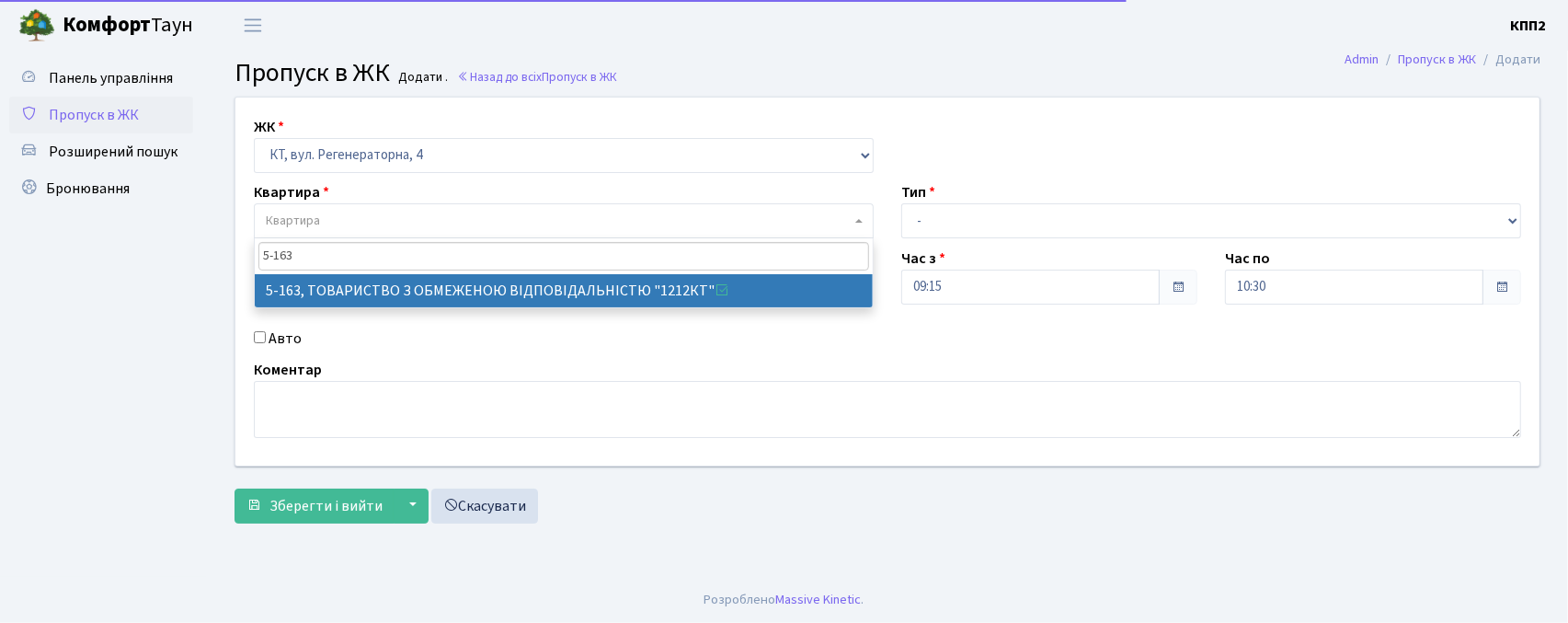
type input "5-163"
drag, startPoint x: 402, startPoint y: 285, endPoint x: 259, endPoint y: 348, distance: 156.3
select select "2321"
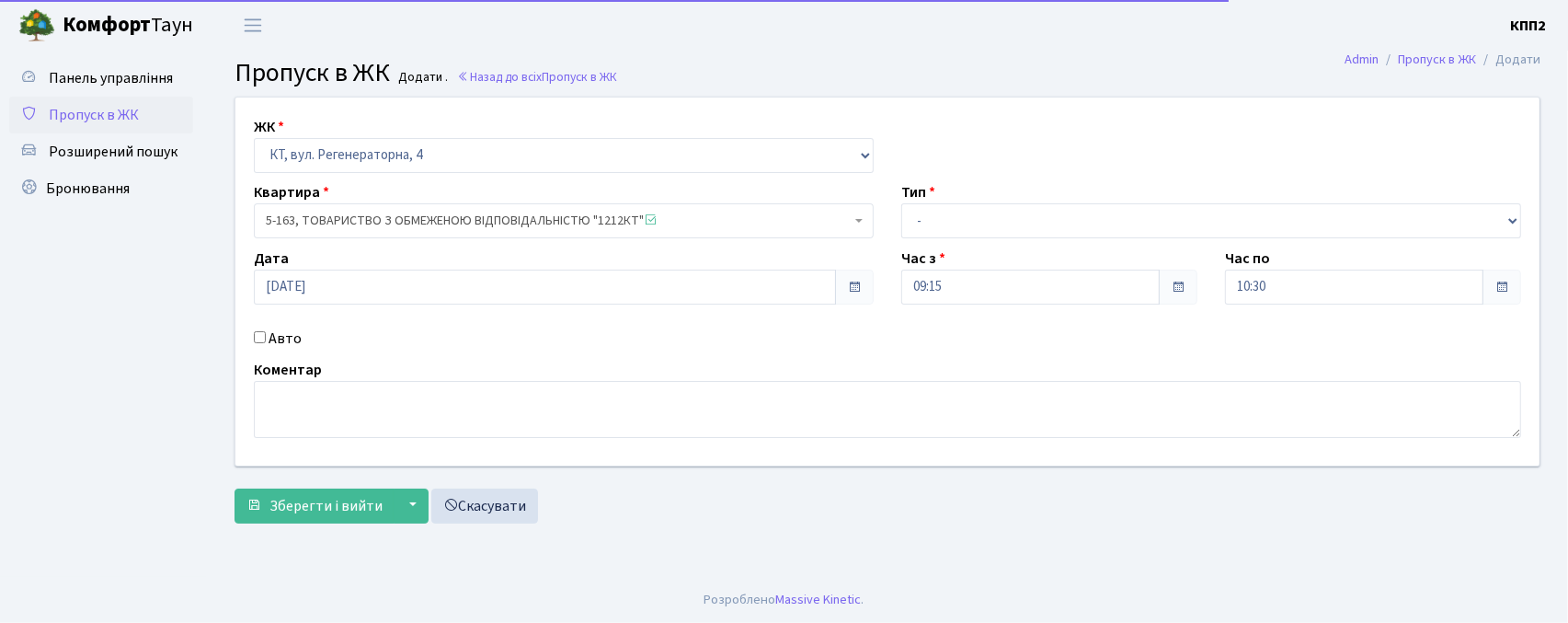
click at [259, 339] on input "Авто" at bounding box center [260, 337] width 12 height 12
checkbox input "true"
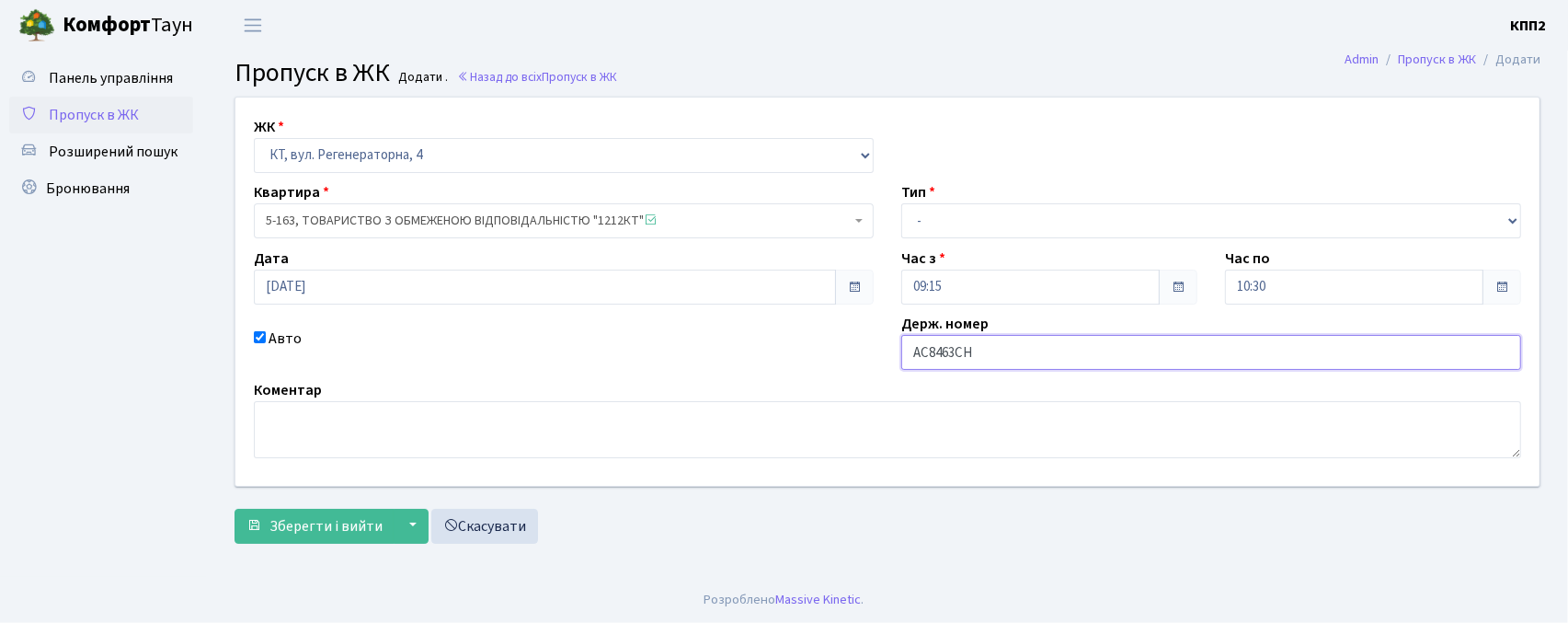
type input "AC8463CH"
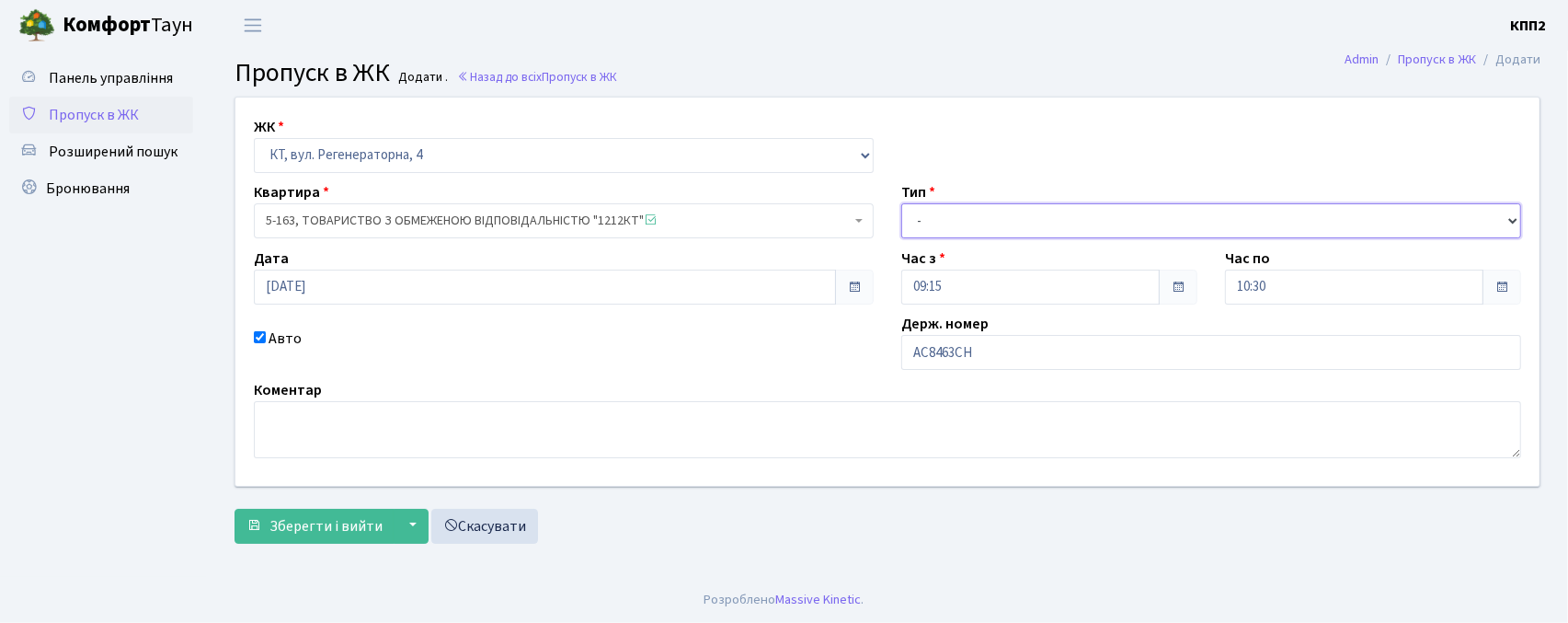
drag, startPoint x: 994, startPoint y: 217, endPoint x: 987, endPoint y: 234, distance: 18.4
click at [994, 217] on select "- Доставка Таксі Гості Сервіс" at bounding box center [1212, 221] width 620 height 35
select select "3"
click at [902, 203] on select "- Доставка Таксі Гості Сервіс" at bounding box center [1212, 221] width 620 height 35
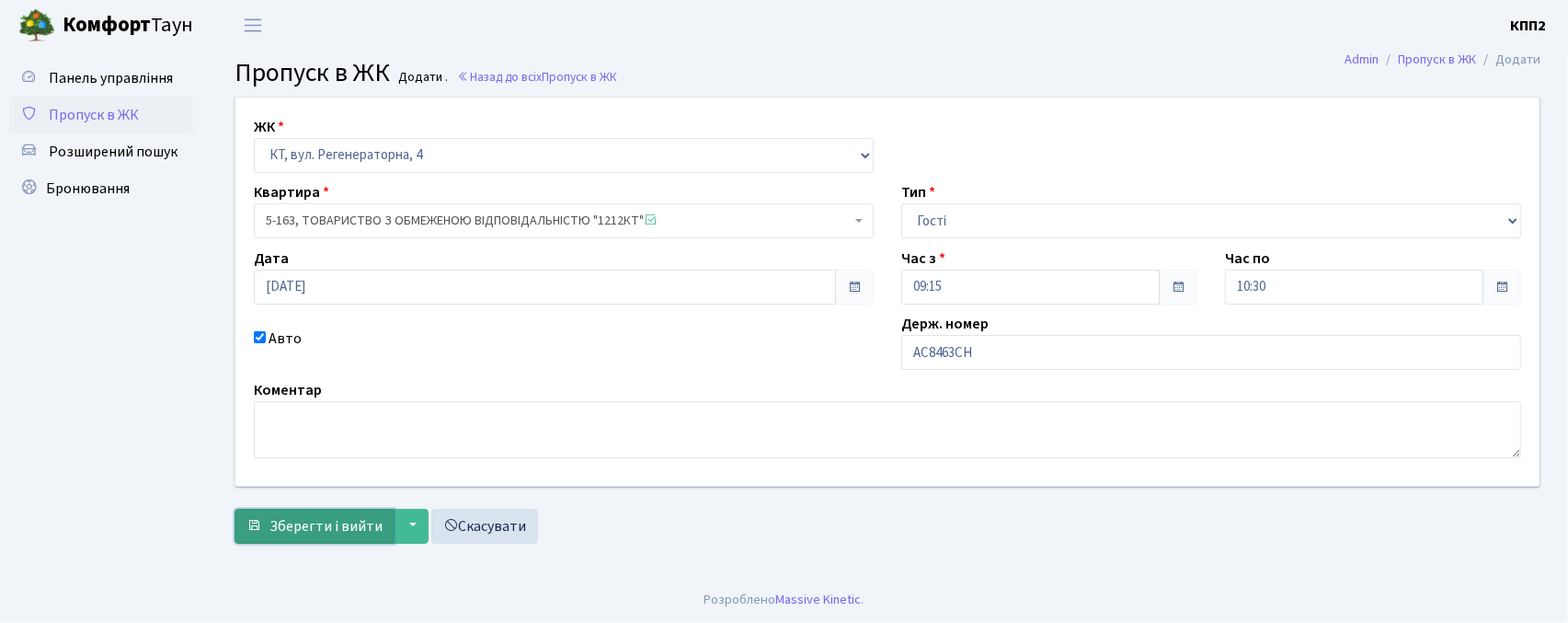
click at [361, 523] on span "Зберегти і вийти" at bounding box center [326, 526] width 113 height 20
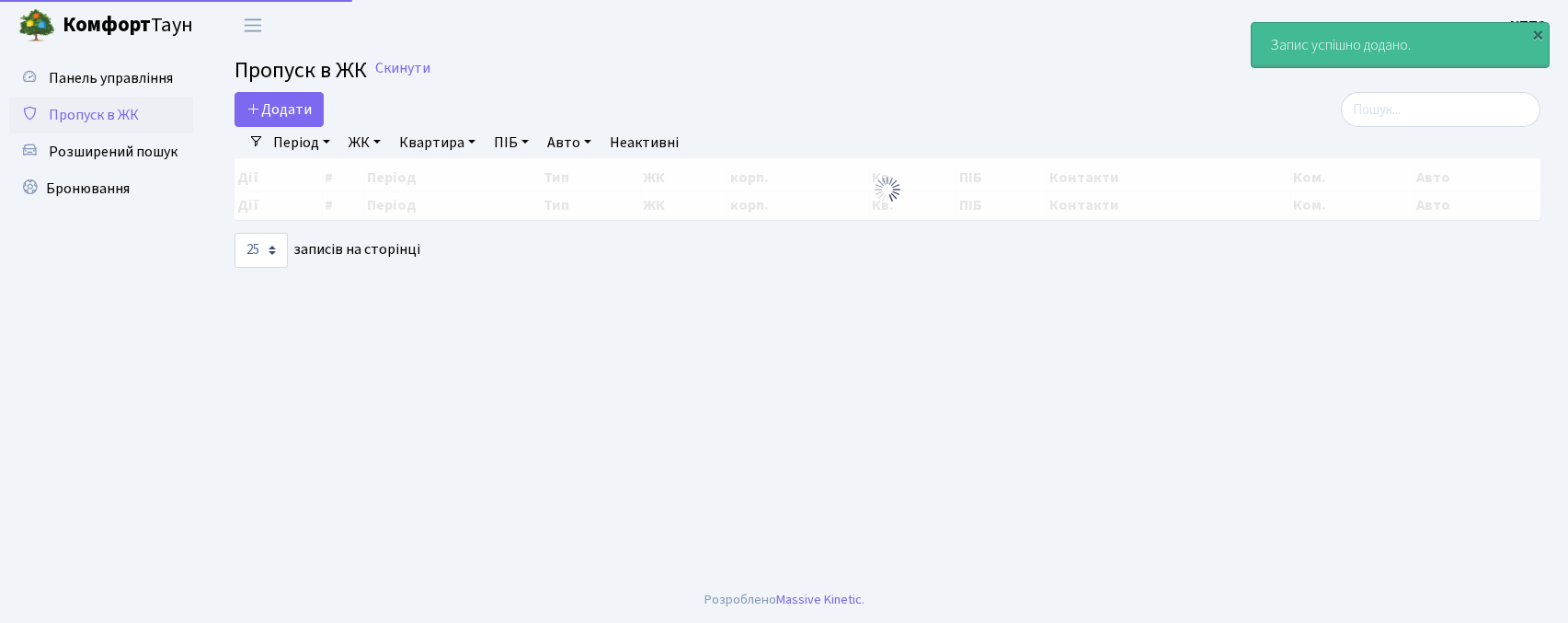
select select "25"
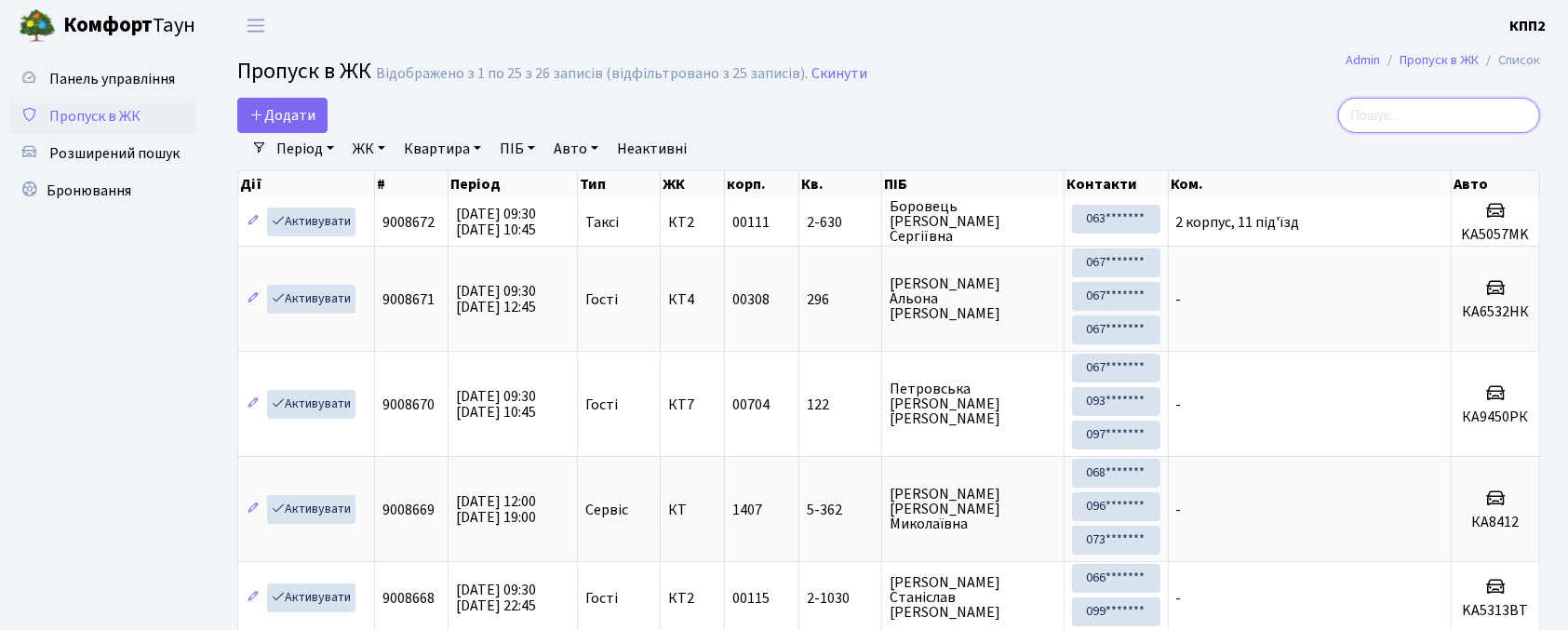
click at [1430, 116] on input "search" at bounding box center [1439, 115] width 202 height 36
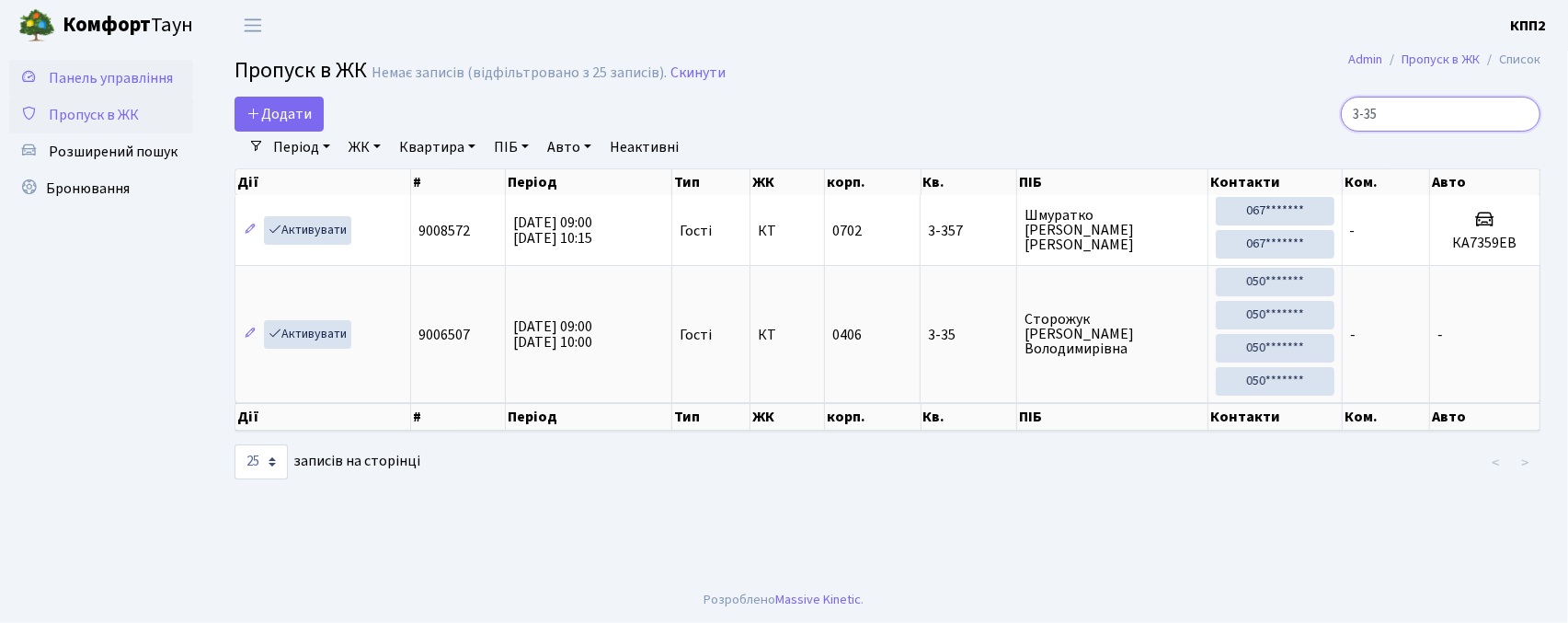
type input "3-35"
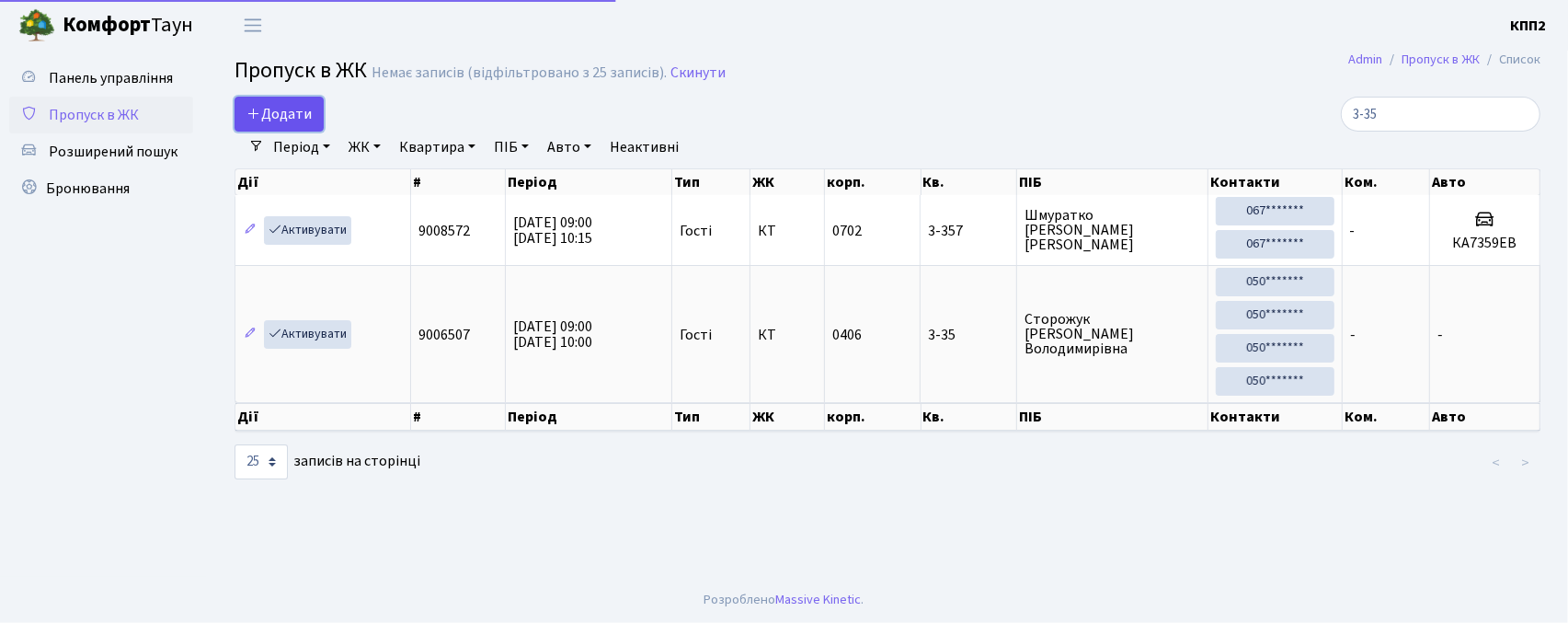
click at [266, 119] on span "Додати" at bounding box center [279, 114] width 65 height 20
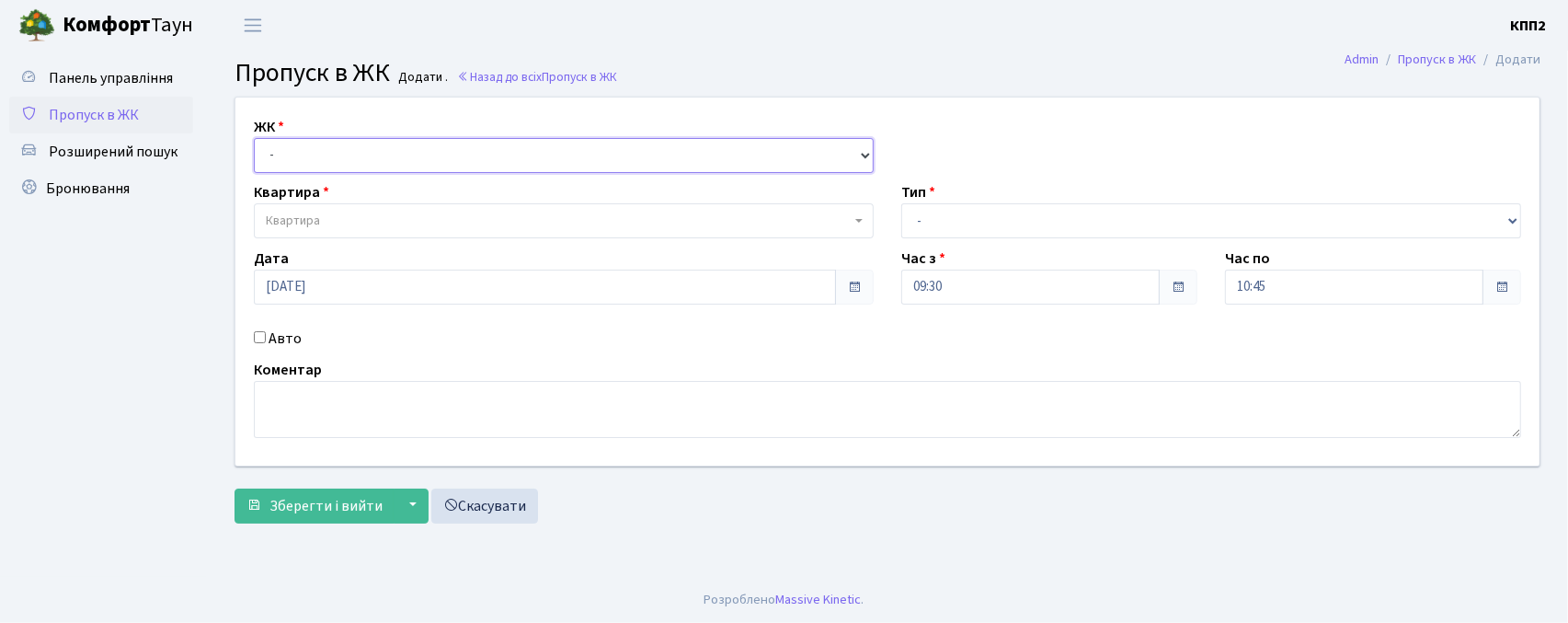
click at [306, 153] on select "- КТ, вул. Регенераторна, 4 КТ2, просп. [STREET_ADDRESS] [STREET_ADDRESS] [PERS…" at bounding box center [564, 156] width 620 height 35
select select "271"
click at [254, 138] on select "- КТ, вул. Регенераторна, 4 КТ2, просп. Соборності, 17 КТ3, вул. Березнева, 16 …" at bounding box center [564, 156] width 620 height 35
select select
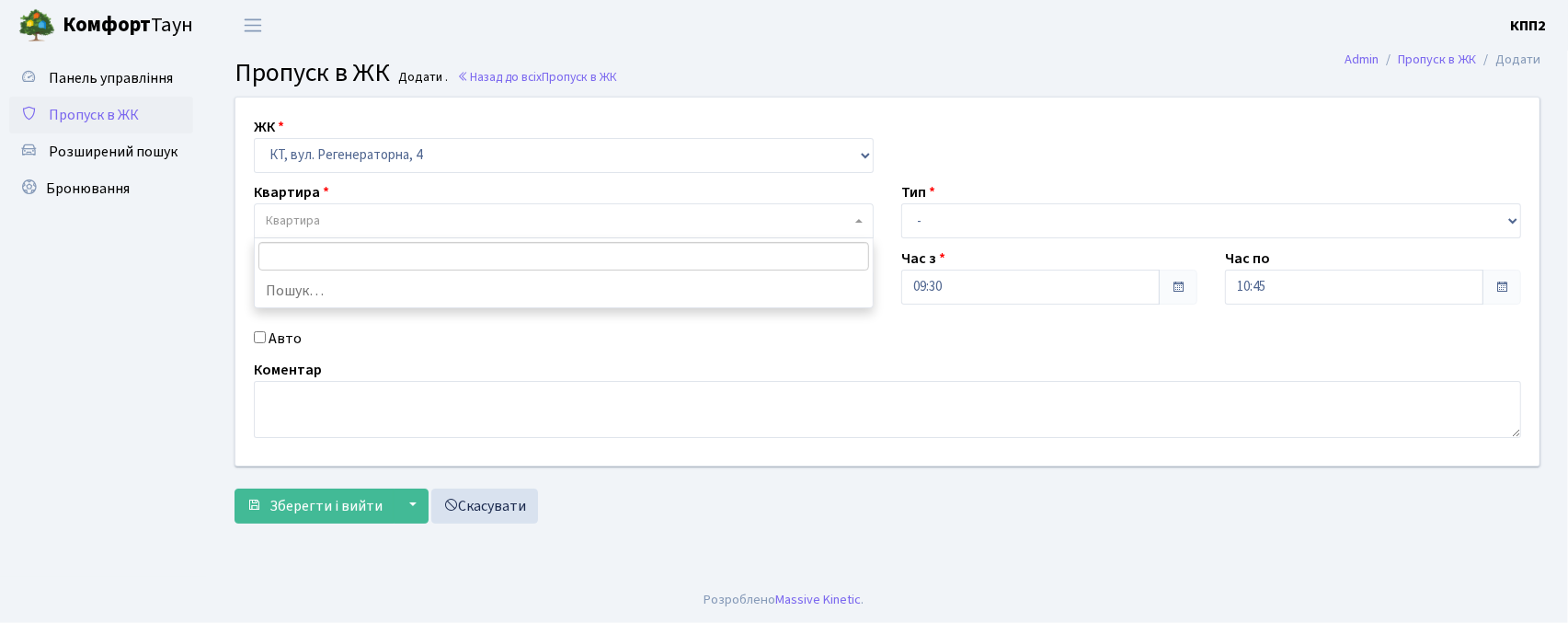
drag, startPoint x: 313, startPoint y: 214, endPoint x: 435, endPoint y: 254, distance: 128.4
click at [313, 215] on span "Квартира" at bounding box center [293, 221] width 54 height 19
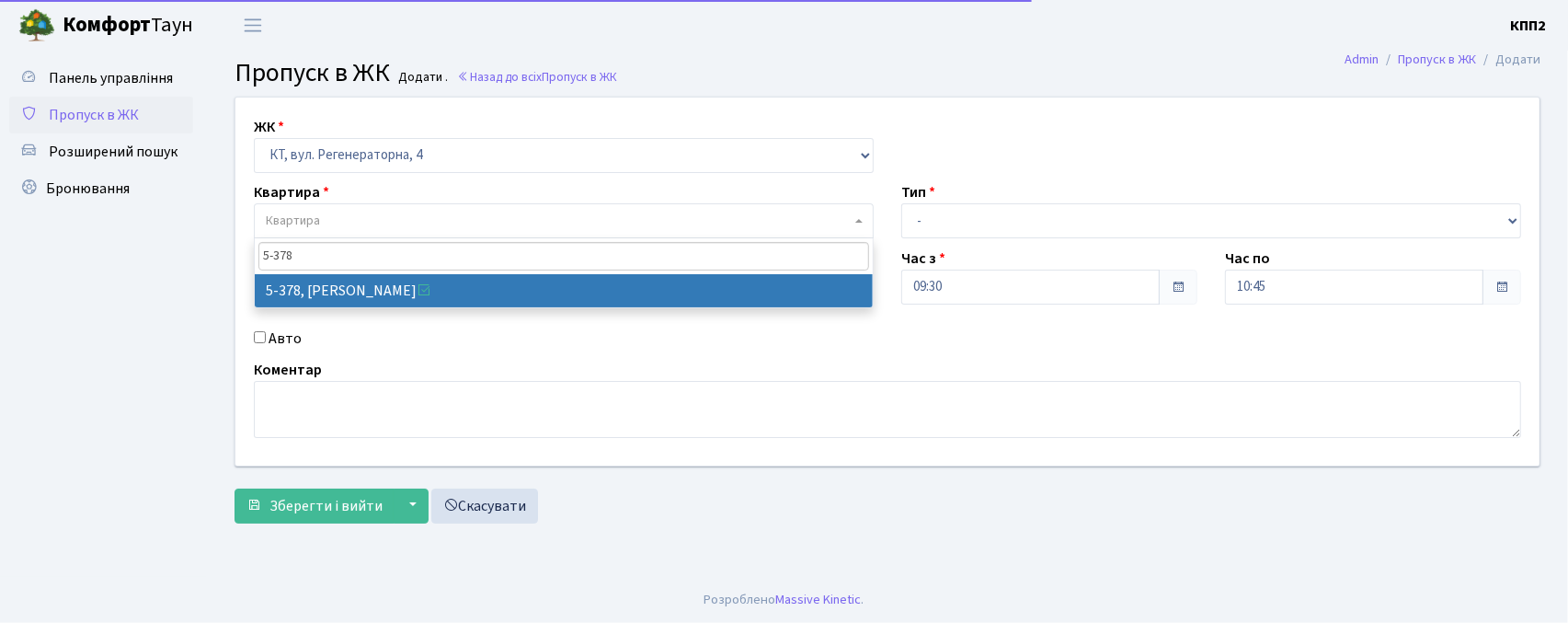
type input "5-378"
select select "2136"
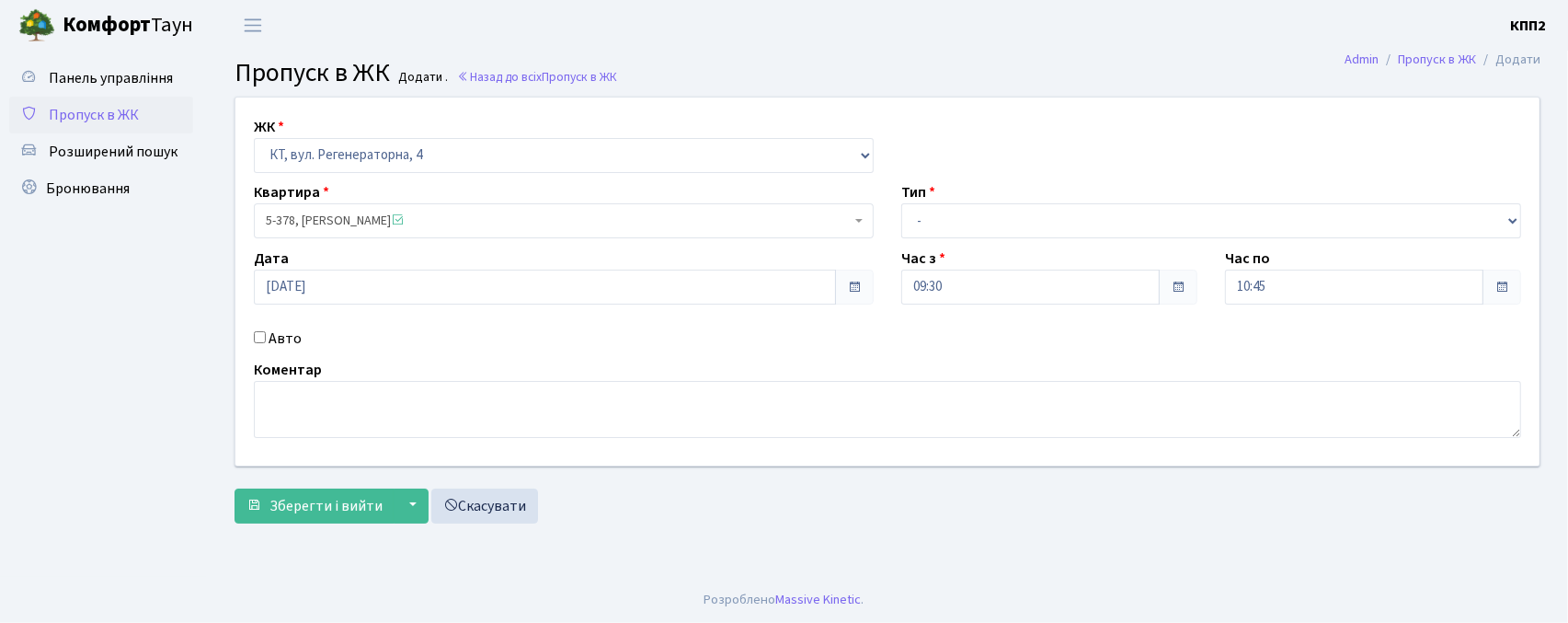
click at [265, 340] on input "Авто" at bounding box center [260, 337] width 12 height 12
checkbox input "true"
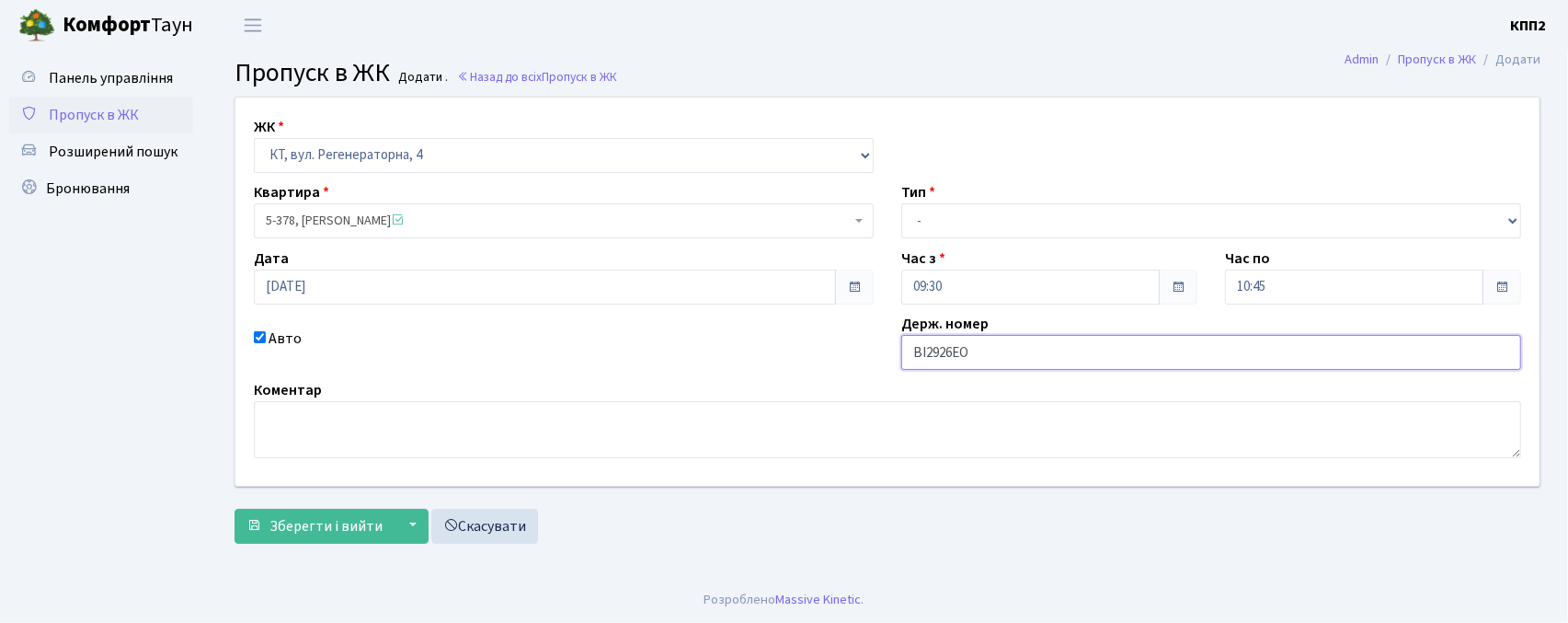
type input "BI2926EO"
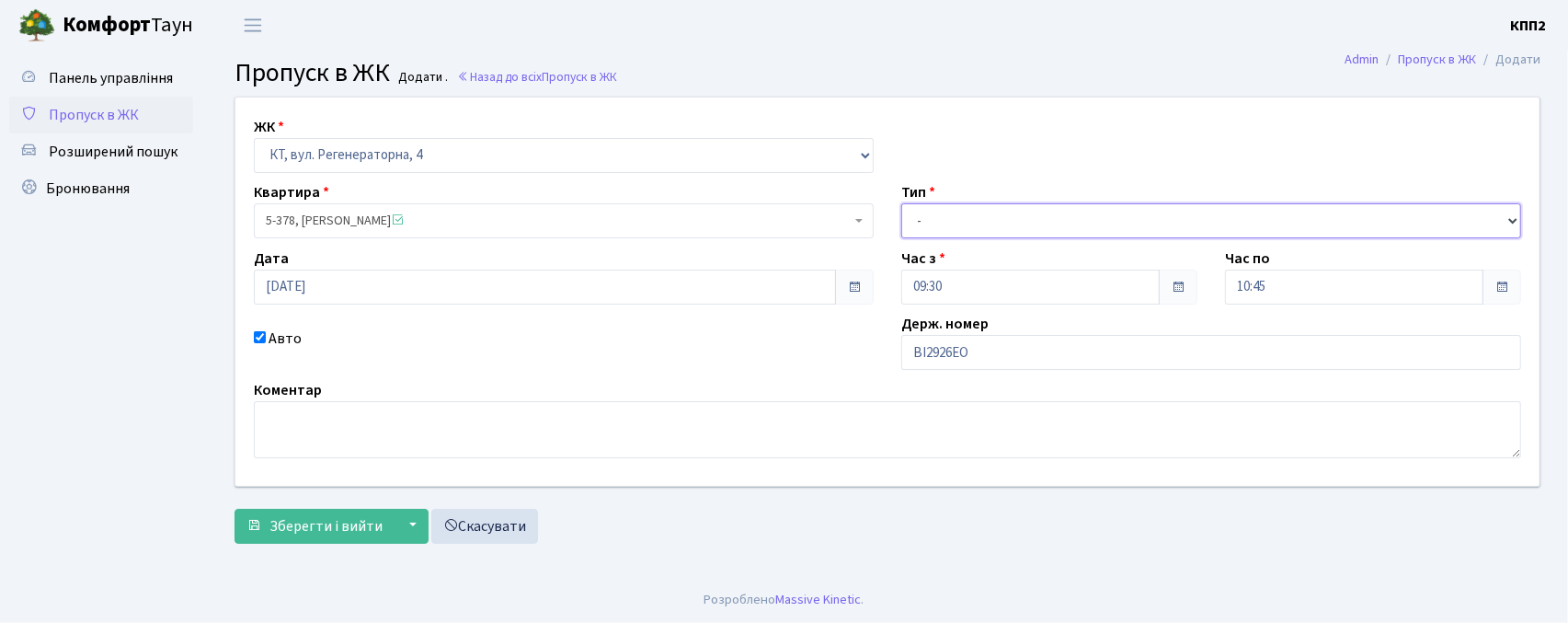
drag, startPoint x: 1017, startPoint y: 218, endPoint x: 1016, endPoint y: 228, distance: 10.0
click at [1017, 218] on select "- Доставка Таксі Гості Сервіс" at bounding box center [1212, 221] width 620 height 35
select select "3"
click at [902, 203] on select "- Доставка Таксі Гості Сервіс" at bounding box center [1212, 221] width 620 height 35
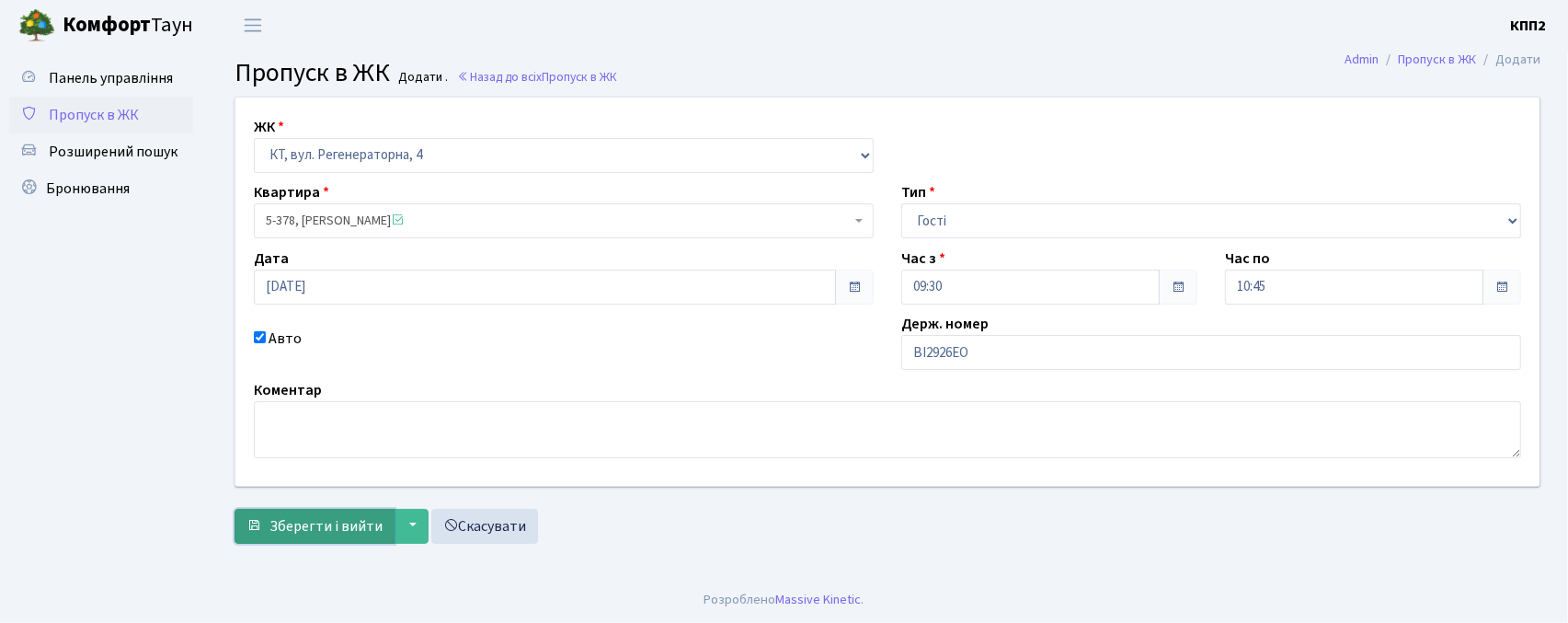
click at [274, 521] on span "Зберегти і вийти" at bounding box center [326, 526] width 113 height 20
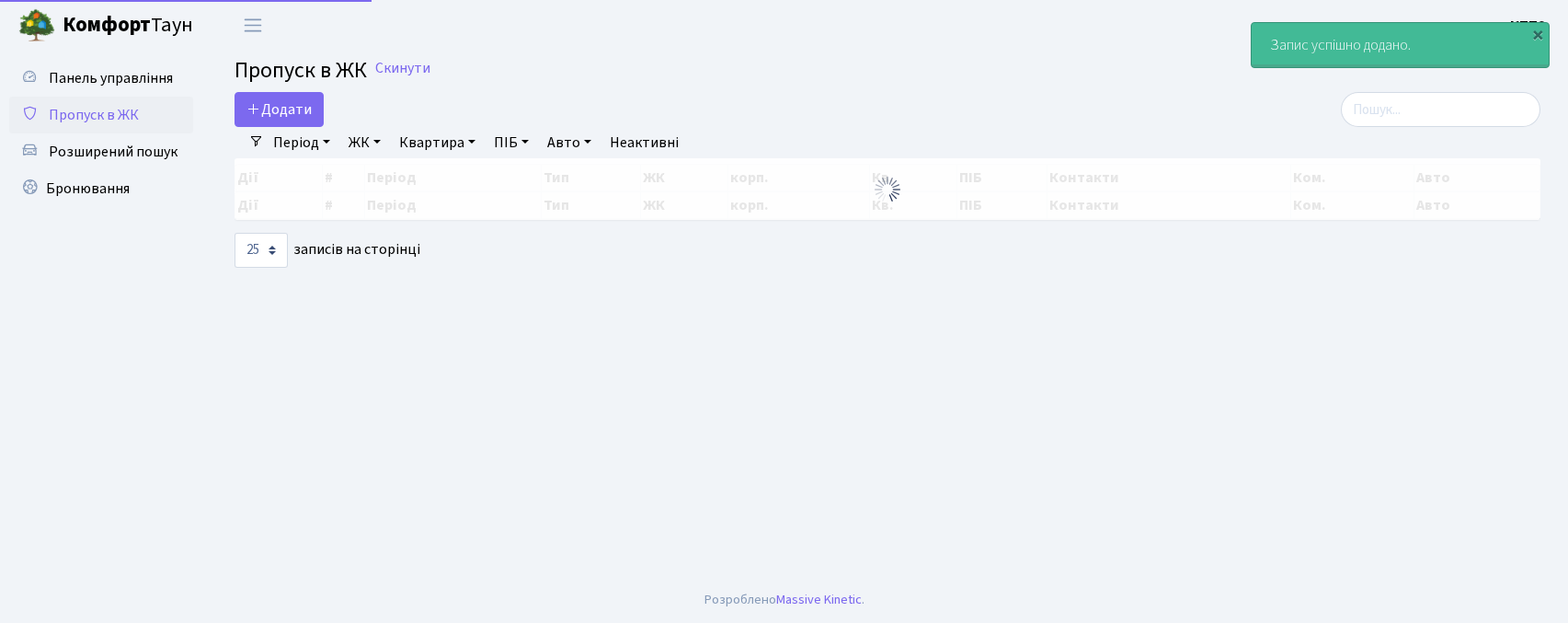
select select "25"
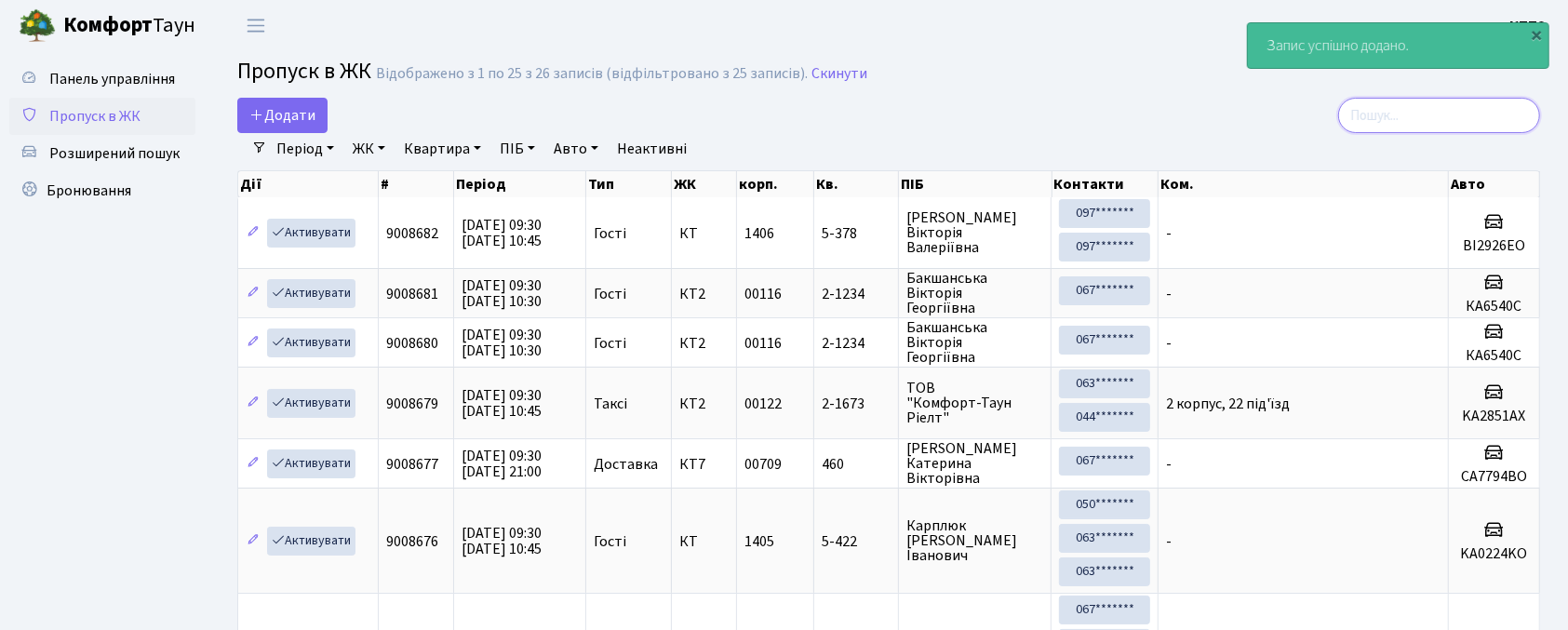
click at [1393, 110] on input "search" at bounding box center [1439, 115] width 202 height 36
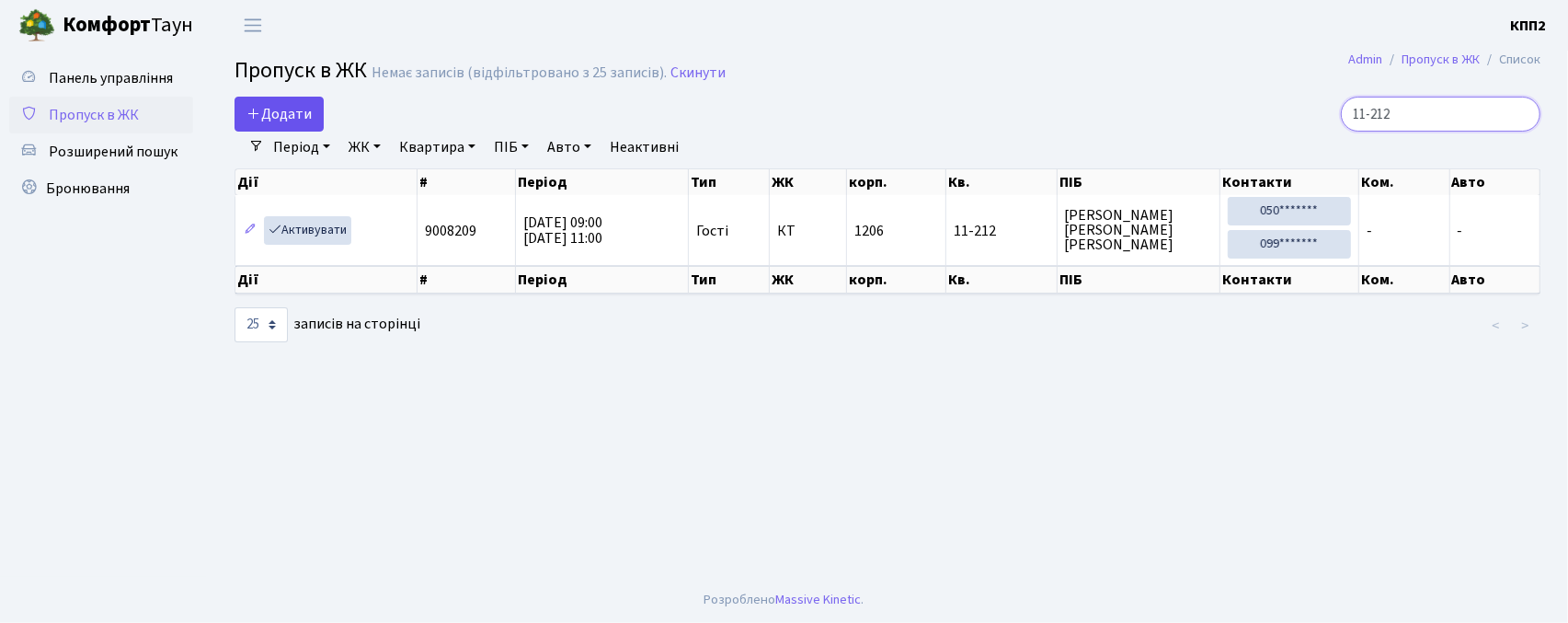
type input "11-212"
click at [283, 97] on link "Додати" at bounding box center [279, 114] width 89 height 35
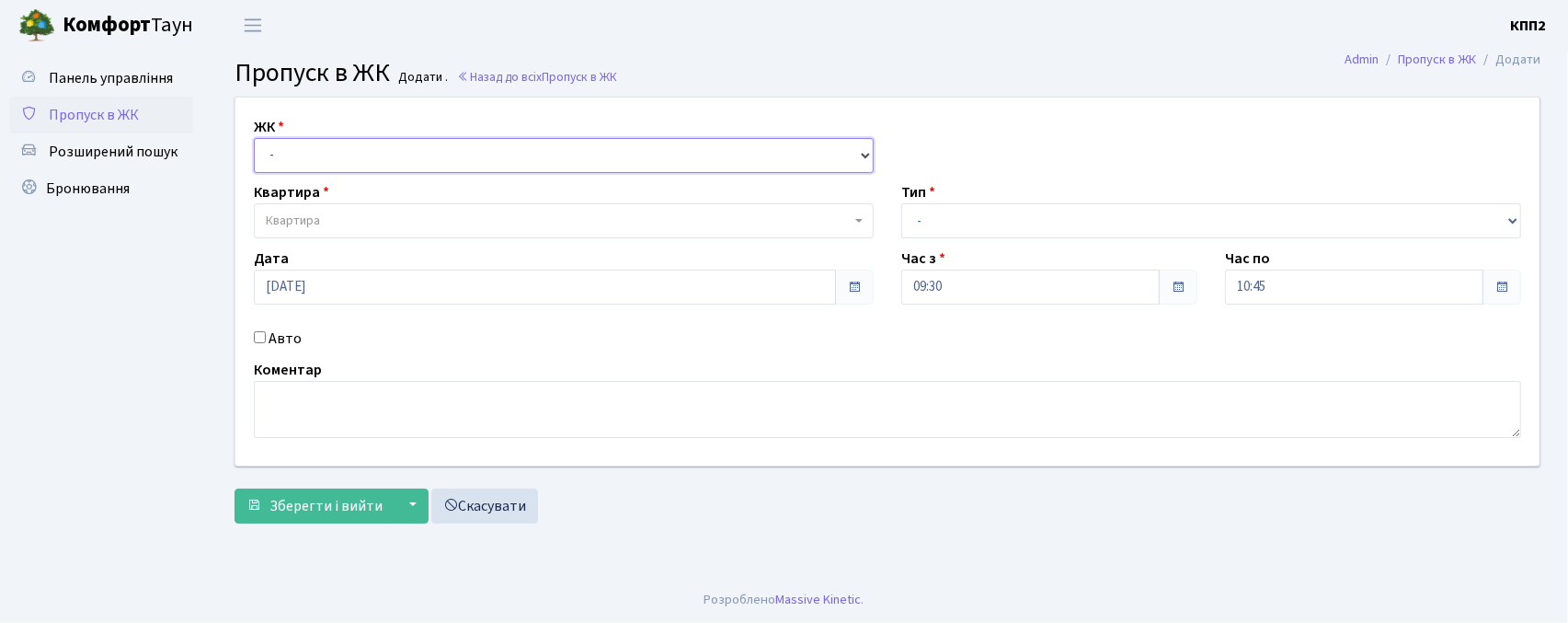
click at [290, 152] on select "- КТ, вул. Регенераторна, 4 КТ2, просп. Соборності, 17 КТ3, вул. Березнева, 16 …" at bounding box center [564, 156] width 620 height 35
select select "271"
click at [254, 138] on select "- КТ, вул. Регенераторна, 4 КТ2, просп. Соборності, 17 КТ3, вул. Березнева, 16 …" at bounding box center [564, 156] width 620 height 35
select select
drag, startPoint x: 294, startPoint y: 170, endPoint x: 309, endPoint y: 233, distance: 64.8
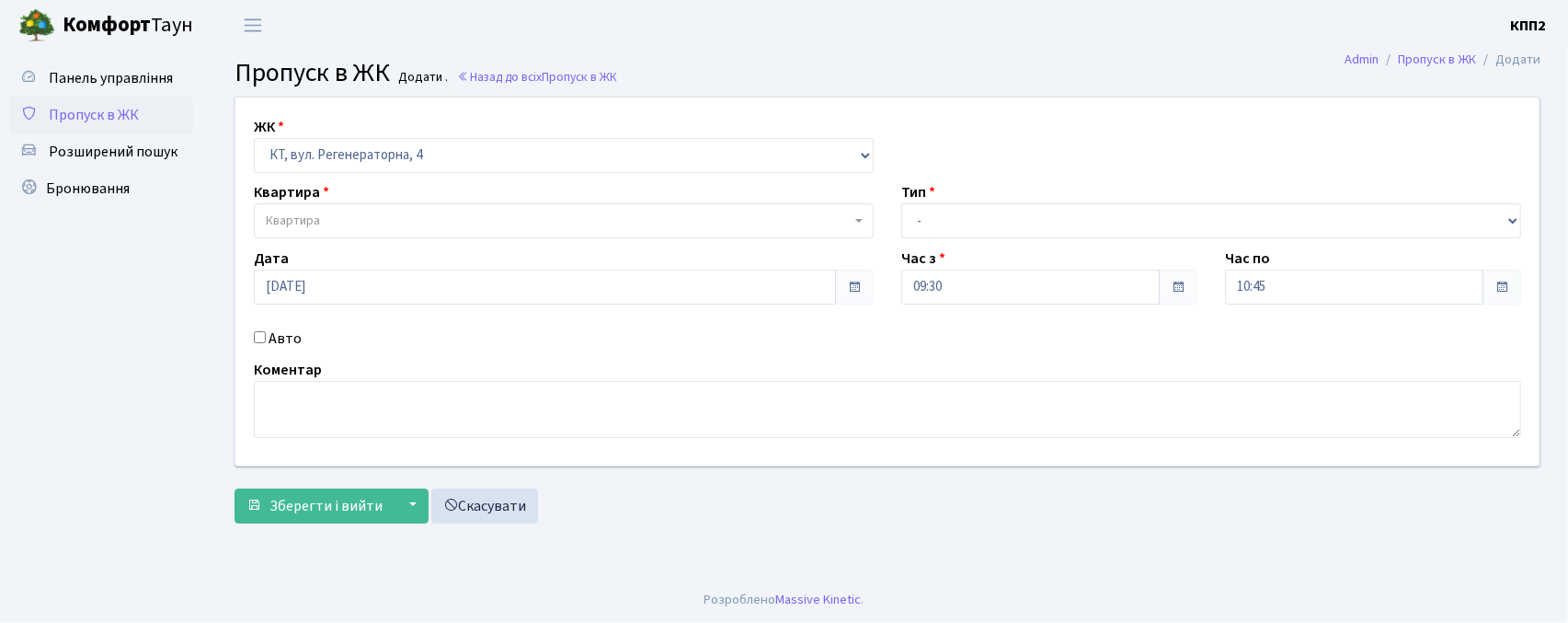
click at [298, 227] on span "Квартира" at bounding box center [293, 221] width 54 height 19
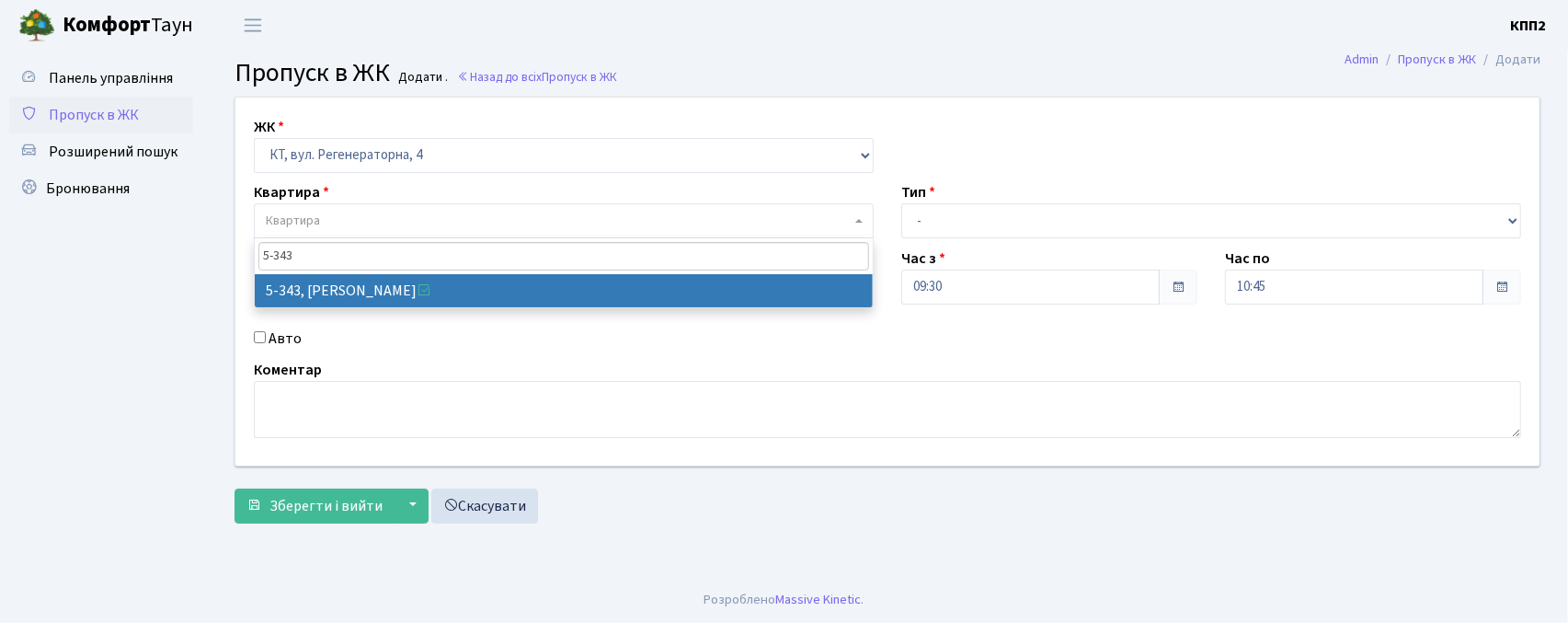
type input "5-343"
select select "2178"
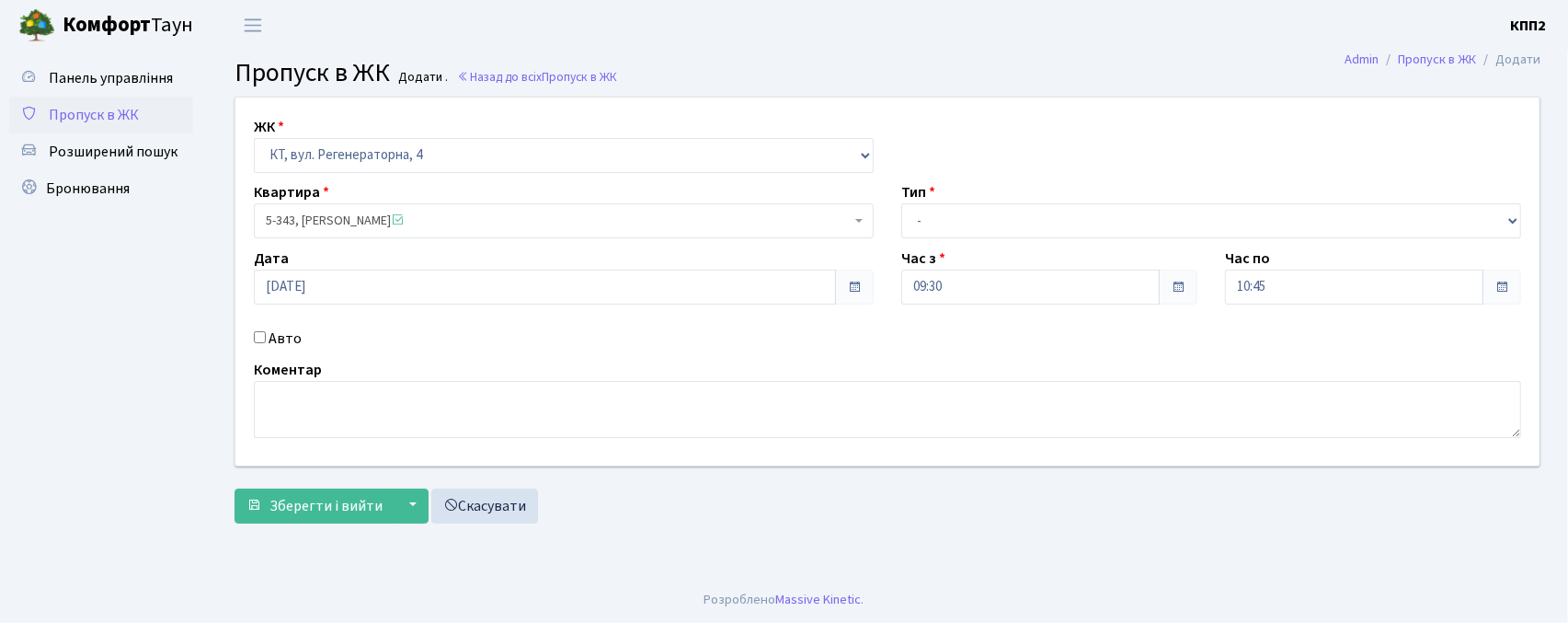
click at [254, 347] on div "Авто" at bounding box center [564, 339] width 648 height 22
click at [262, 343] on input "Авто" at bounding box center [260, 337] width 12 height 12
checkbox input "true"
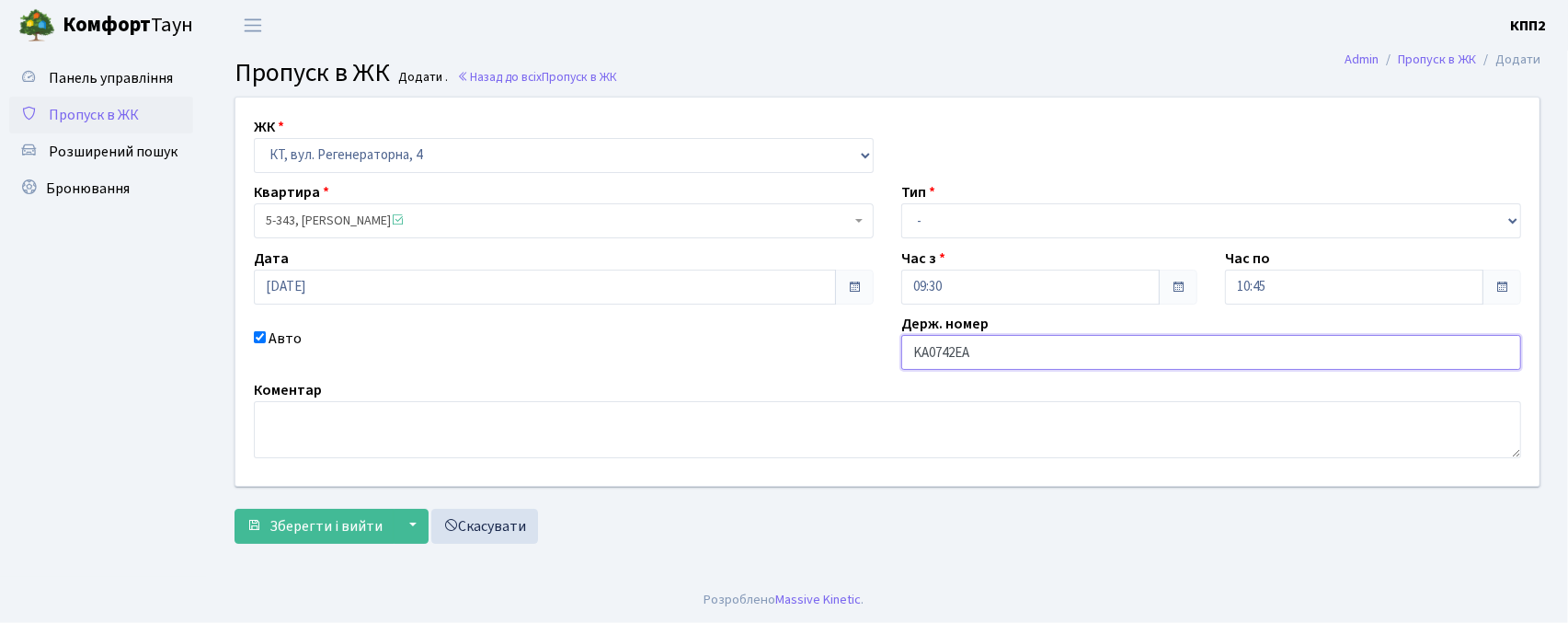
type input "KA0742EA"
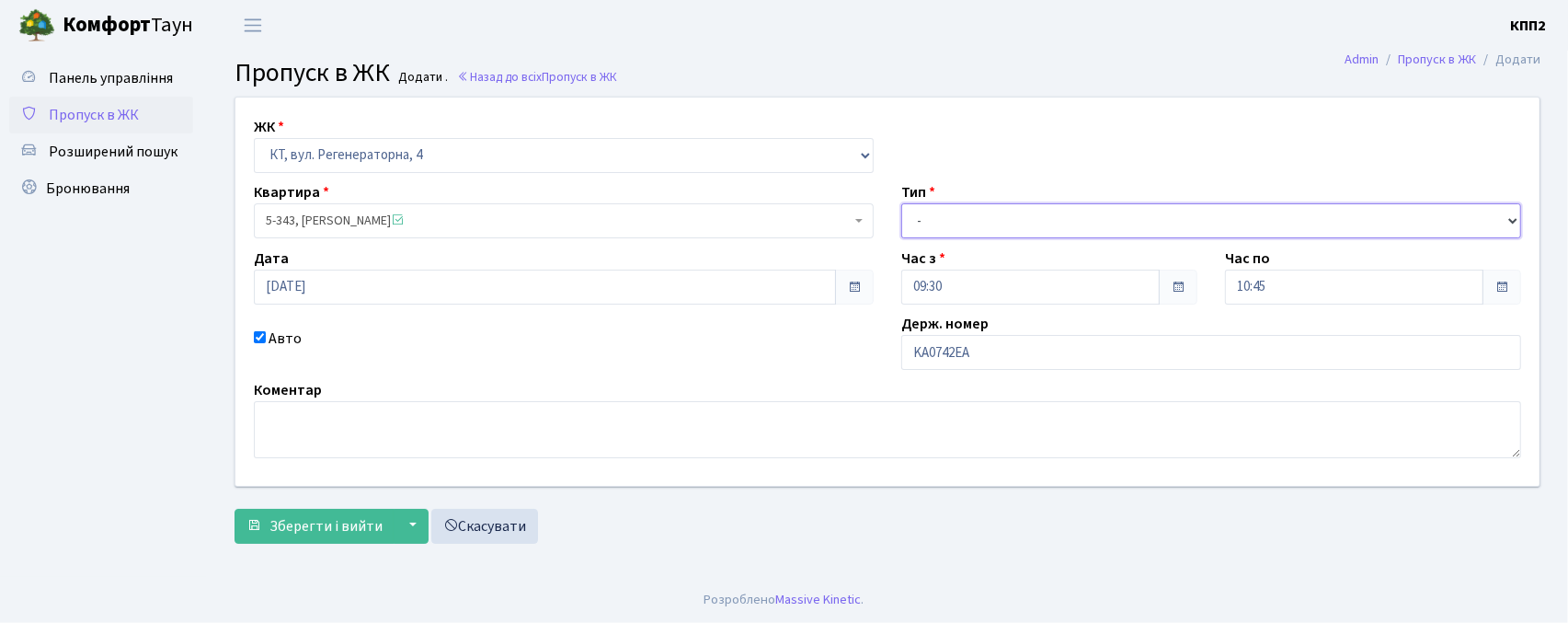
click at [913, 208] on select "- Доставка Таксі Гості Сервіс" at bounding box center [1212, 221] width 620 height 35
select select "3"
click at [902, 203] on select "- Доставка Таксі Гості Сервіс" at bounding box center [1212, 221] width 620 height 35
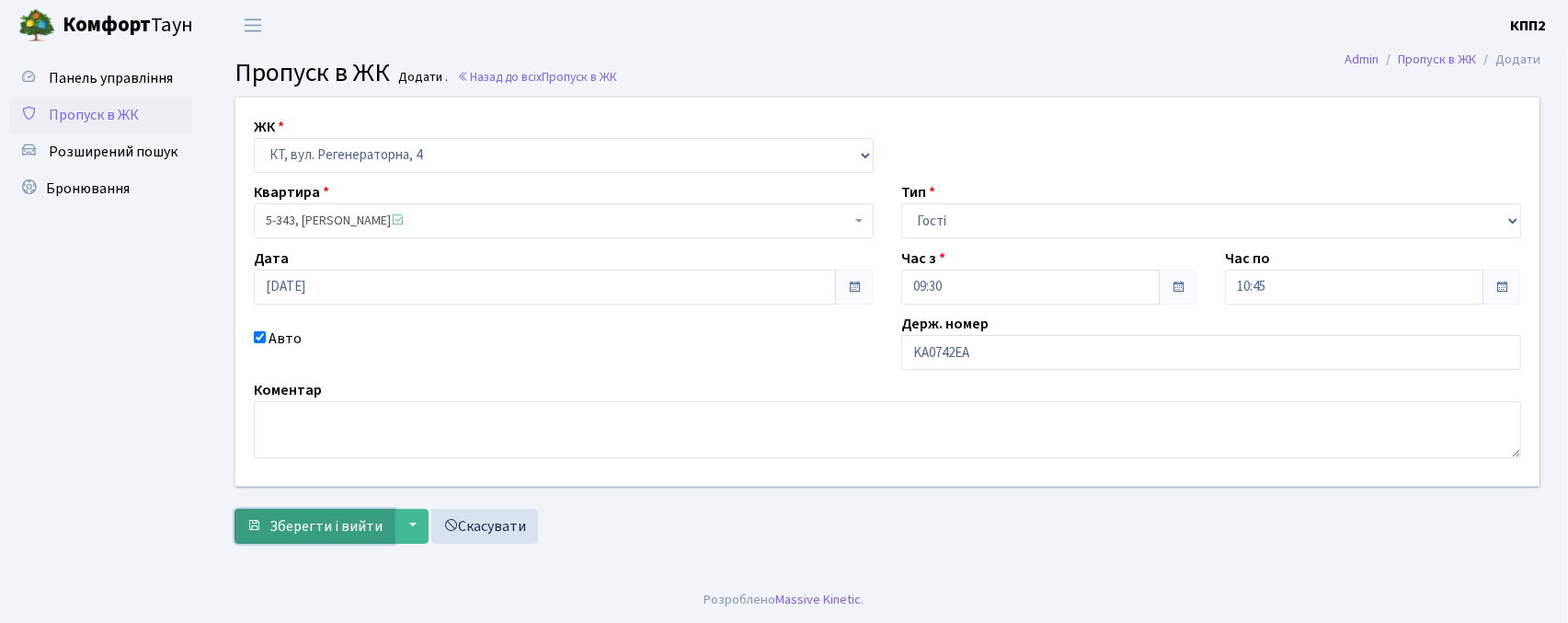
click at [274, 536] on span "Зберегти і вийти" at bounding box center [326, 526] width 113 height 20
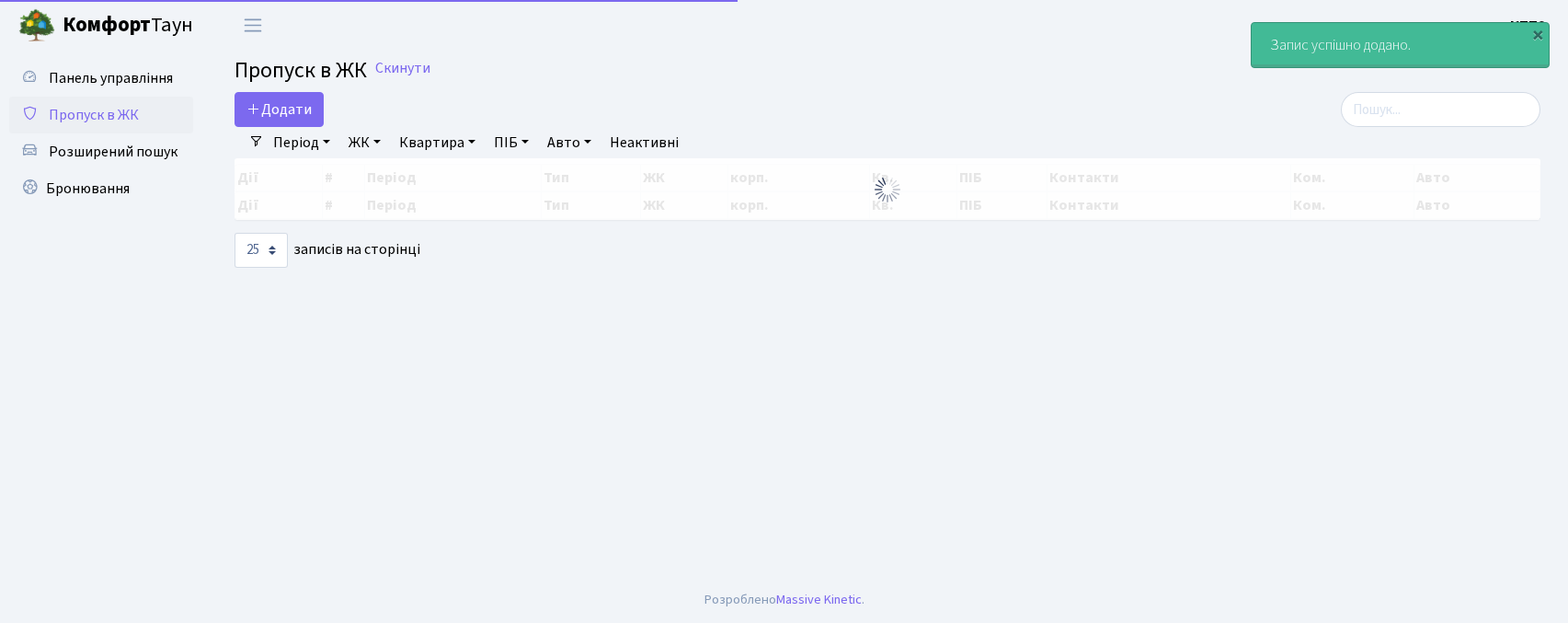
select select "25"
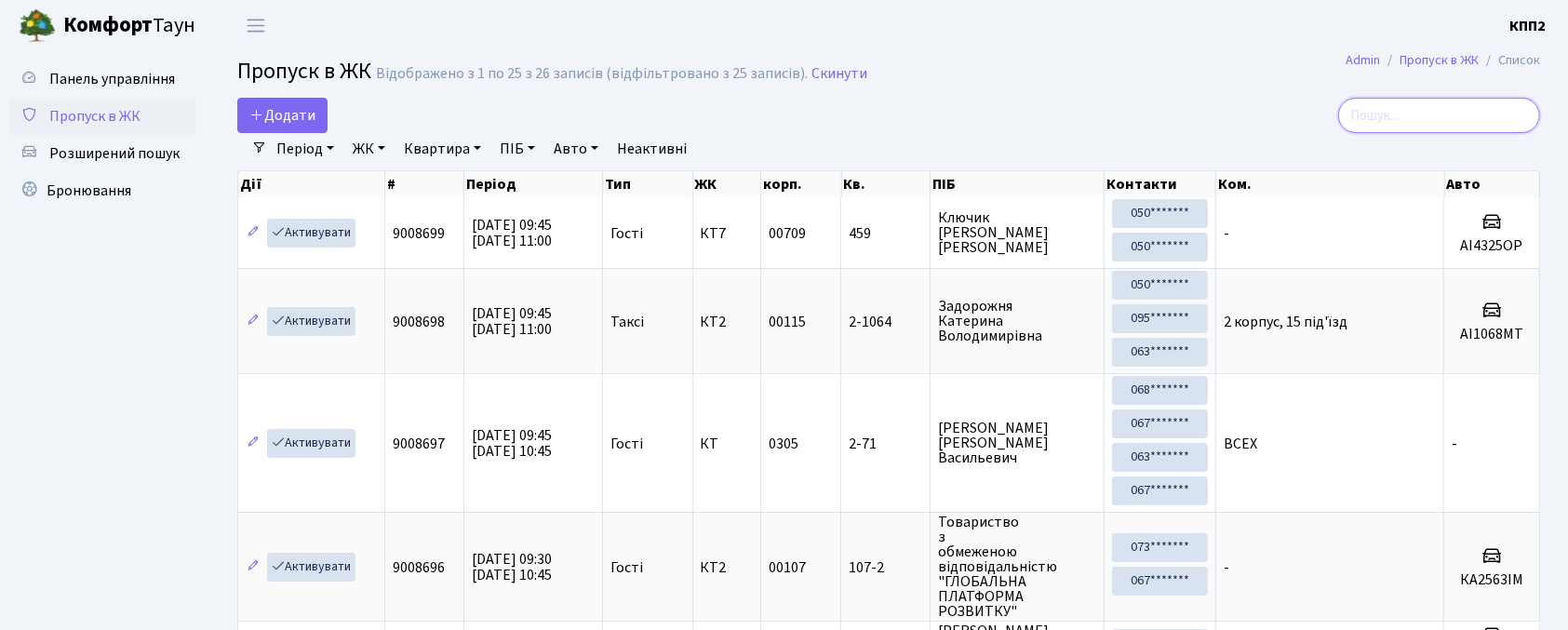
click at [1448, 123] on input "search" at bounding box center [1439, 115] width 202 height 36
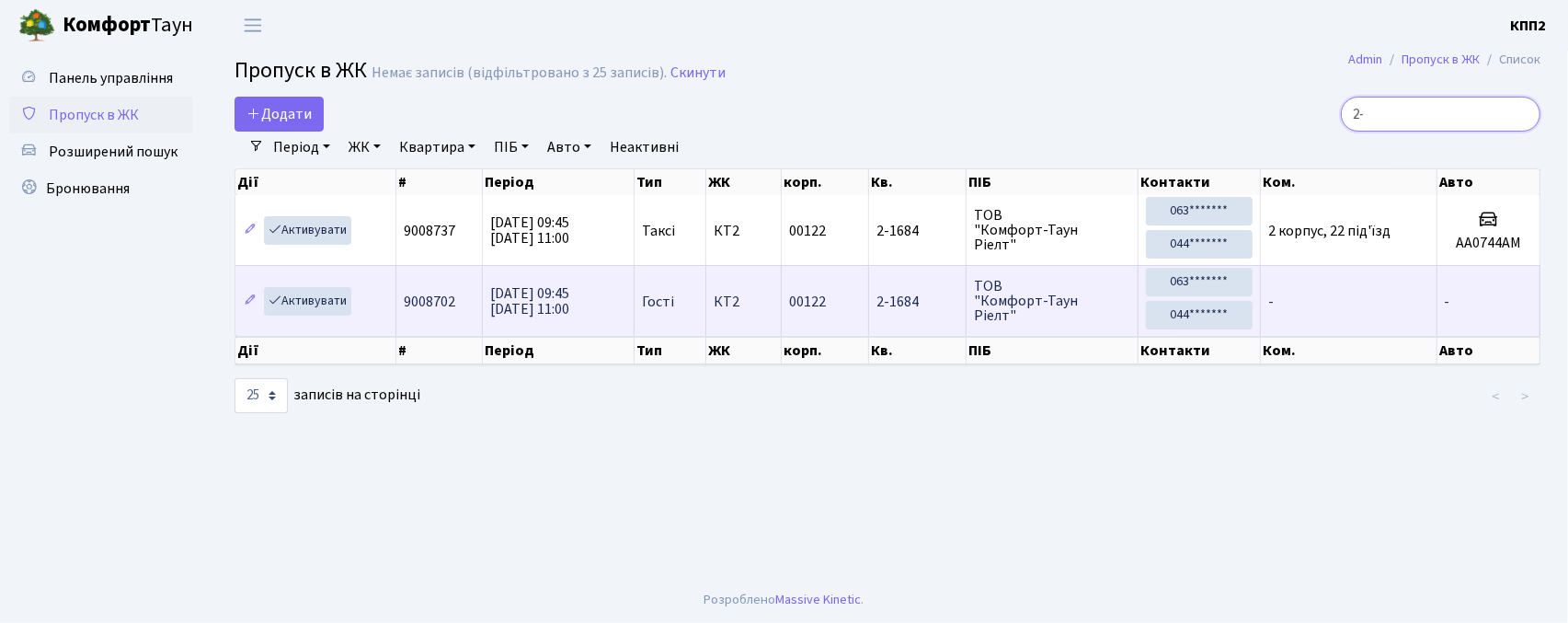
type input "2"
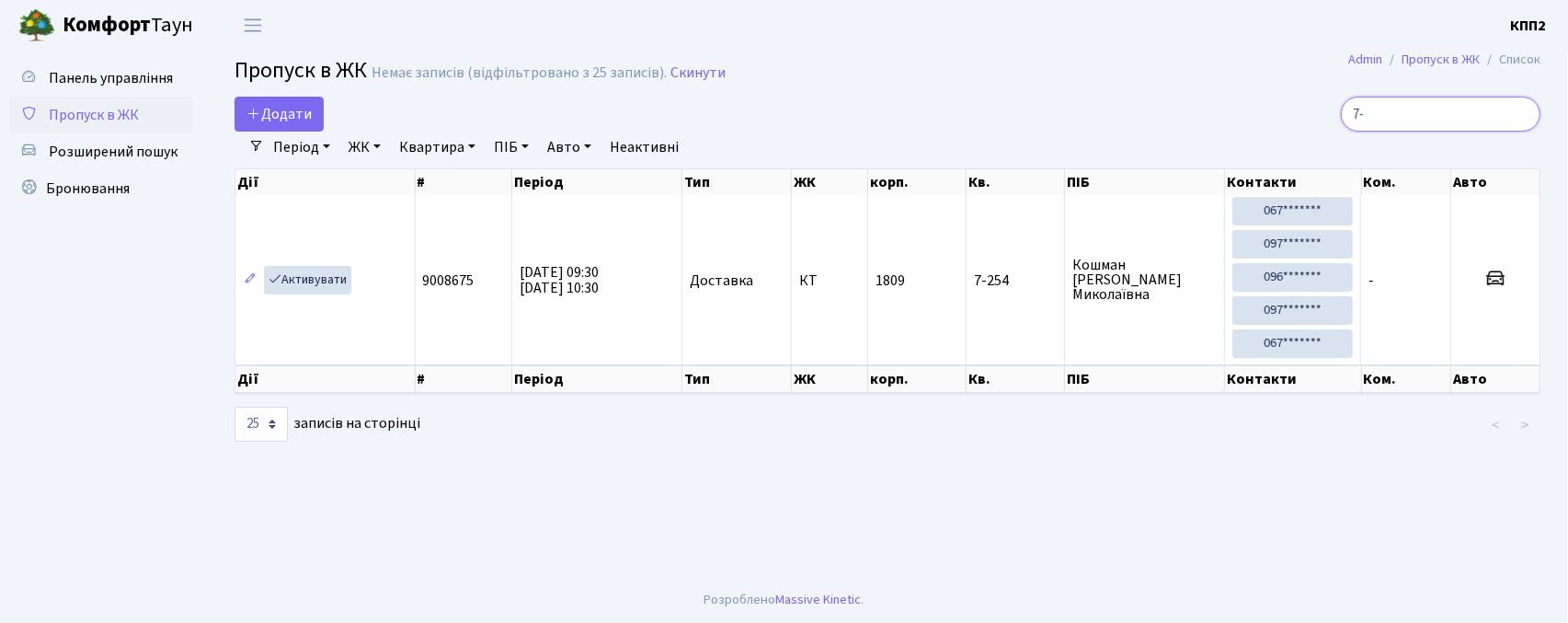
type input "7"
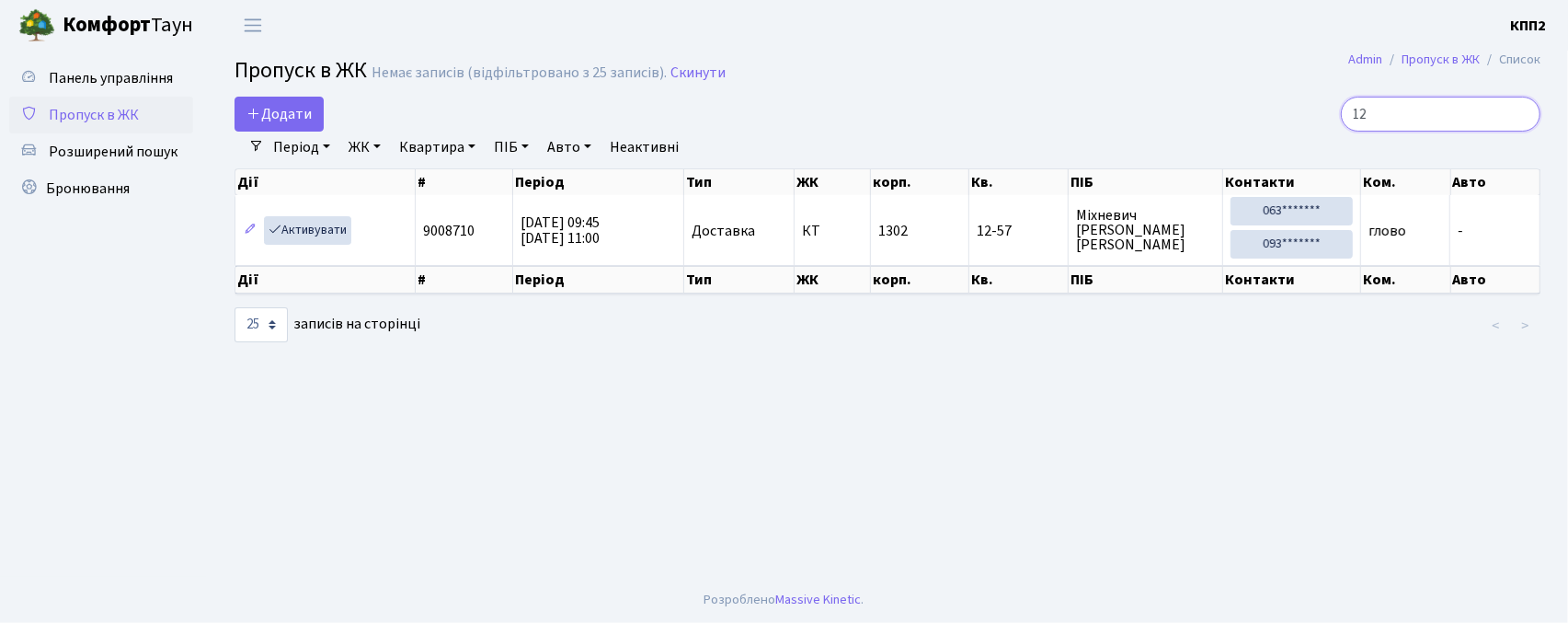
type input "1"
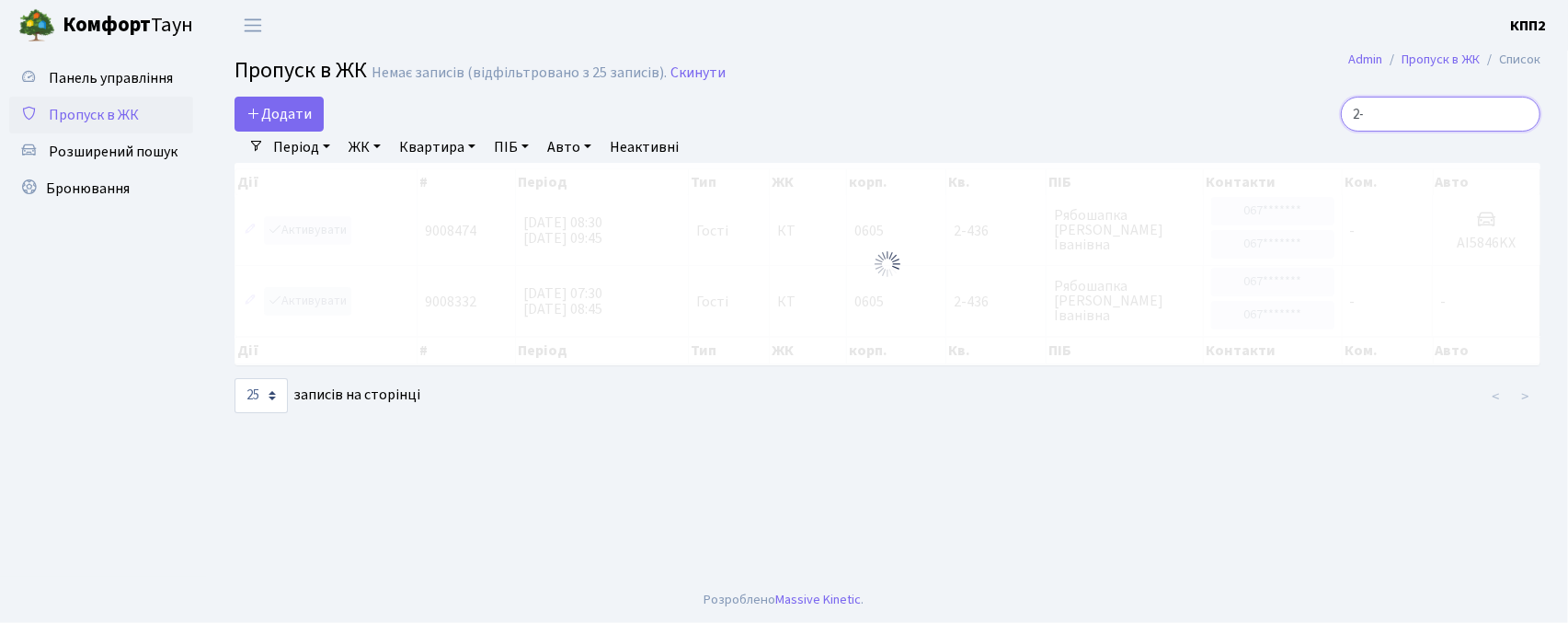
type input "2"
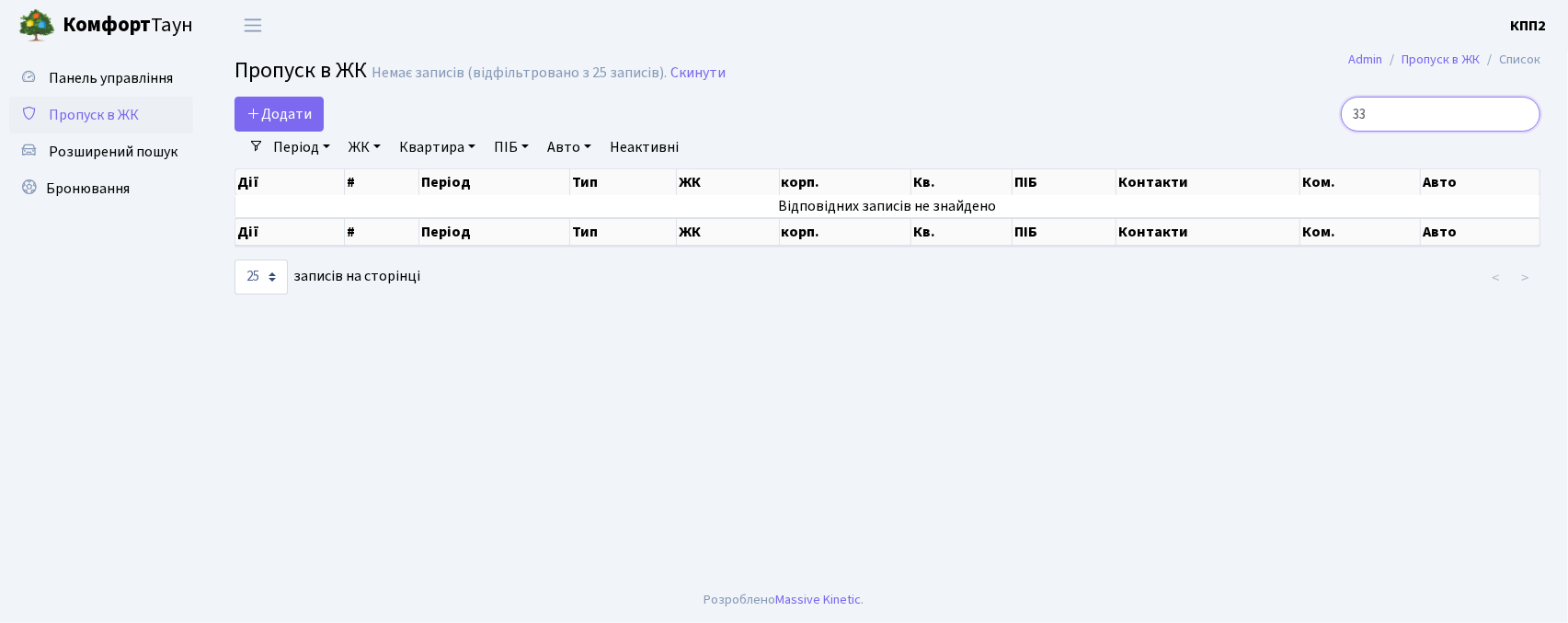
type input "3"
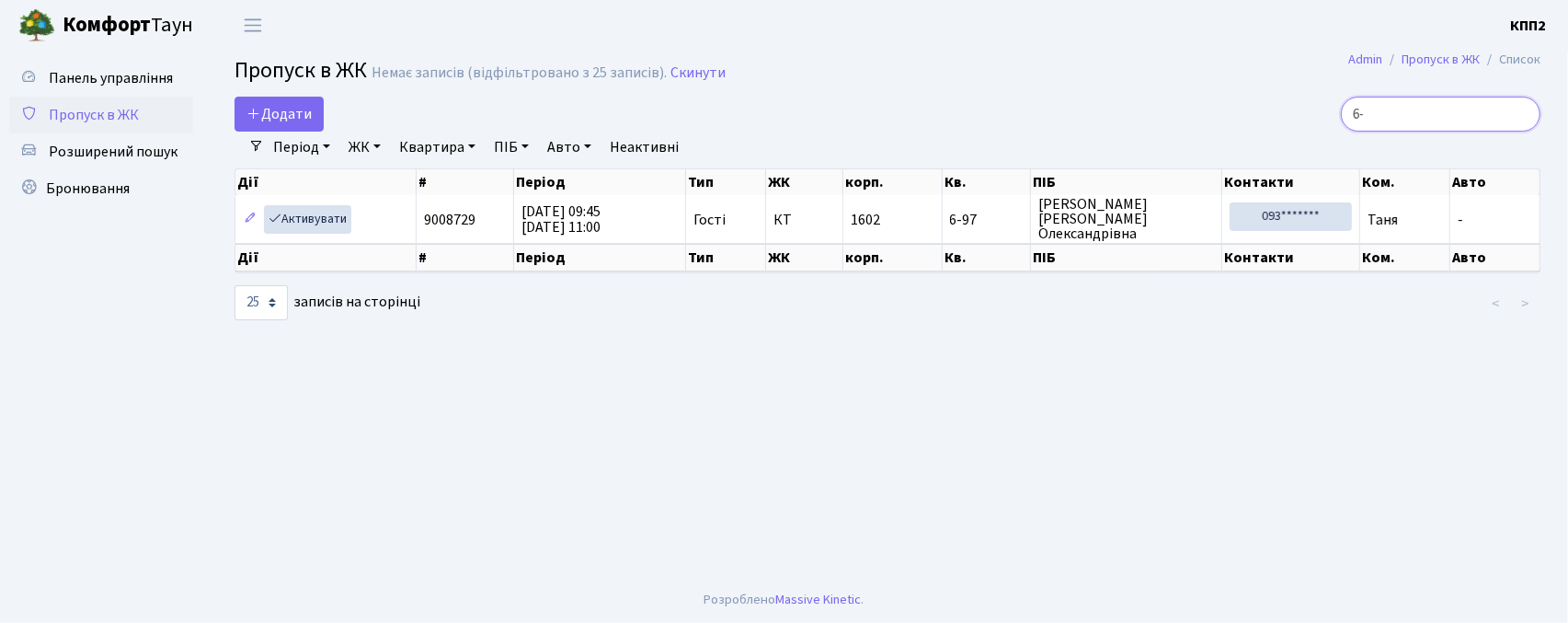
type input "6"
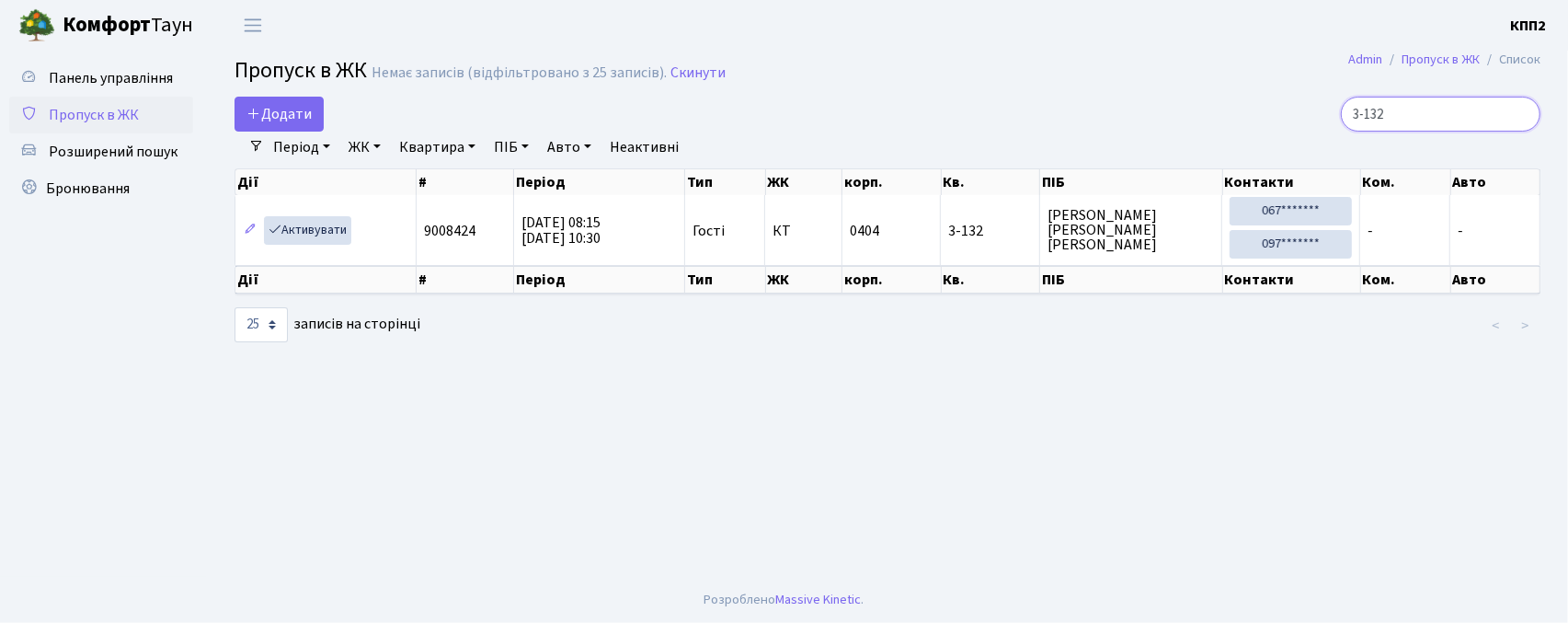
type input "3-132"
click at [288, 119] on span "Додати" at bounding box center [279, 114] width 65 height 20
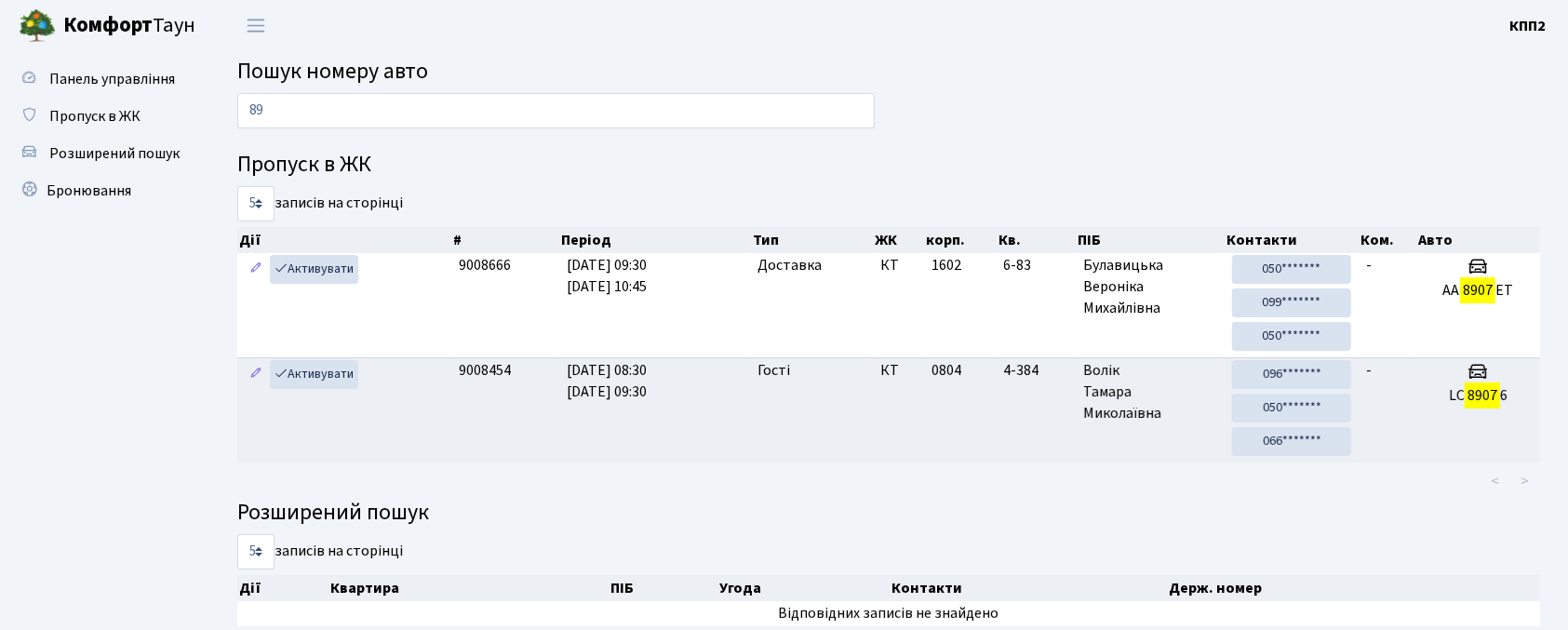
type input "8"
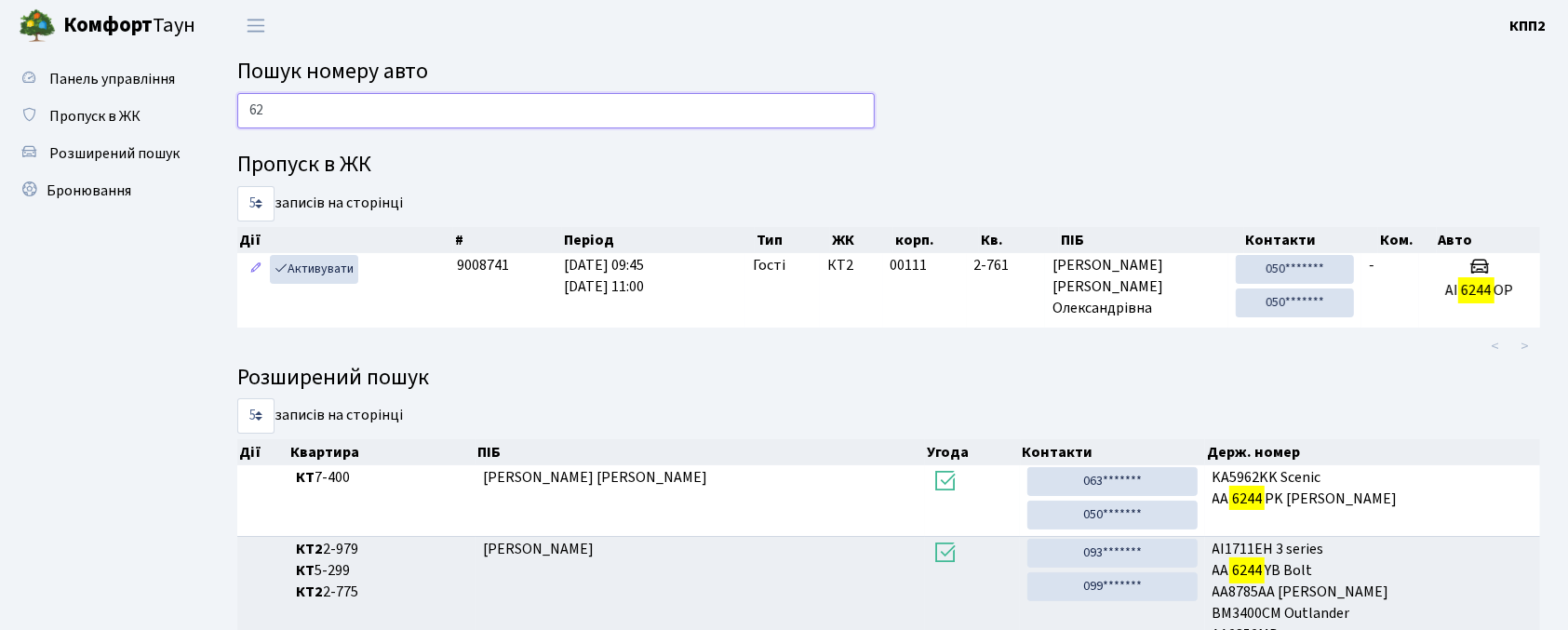
type input "6"
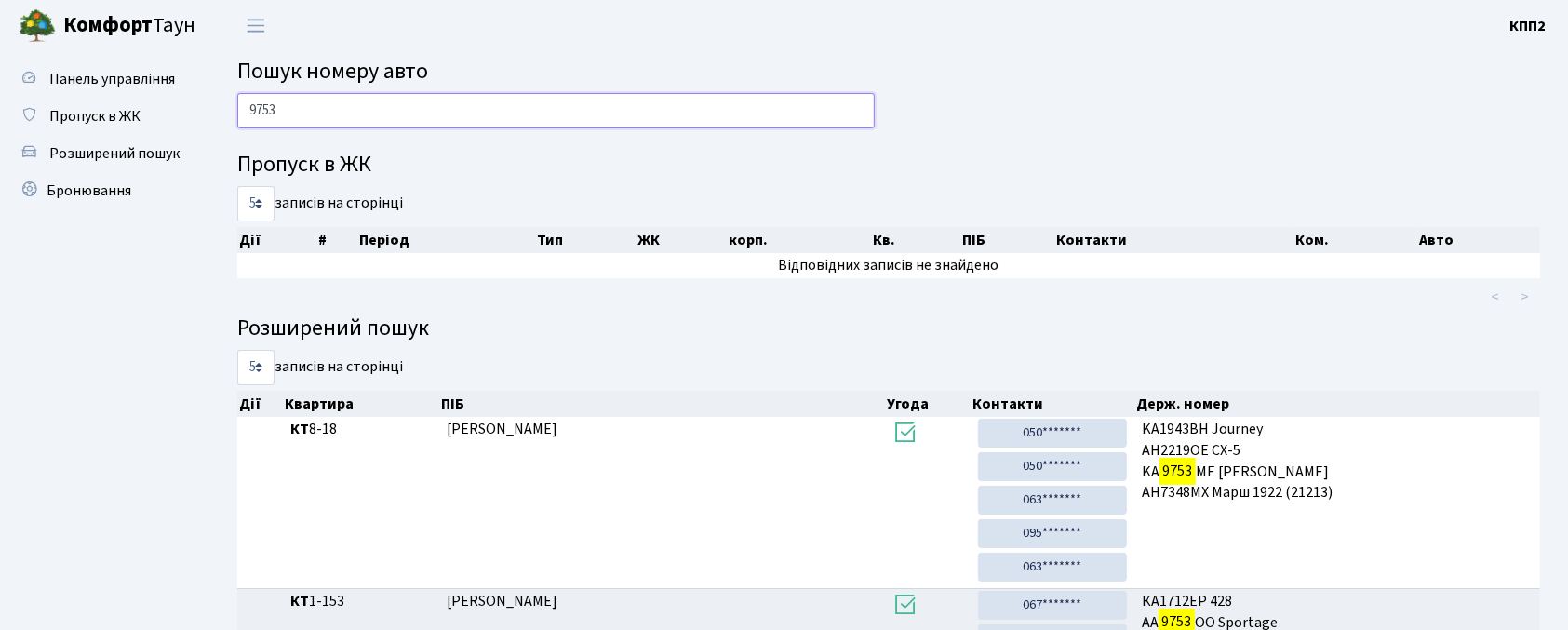
type input "9753"
click at [87, 180] on span "Бронювання" at bounding box center [89, 191] width 84 height 21
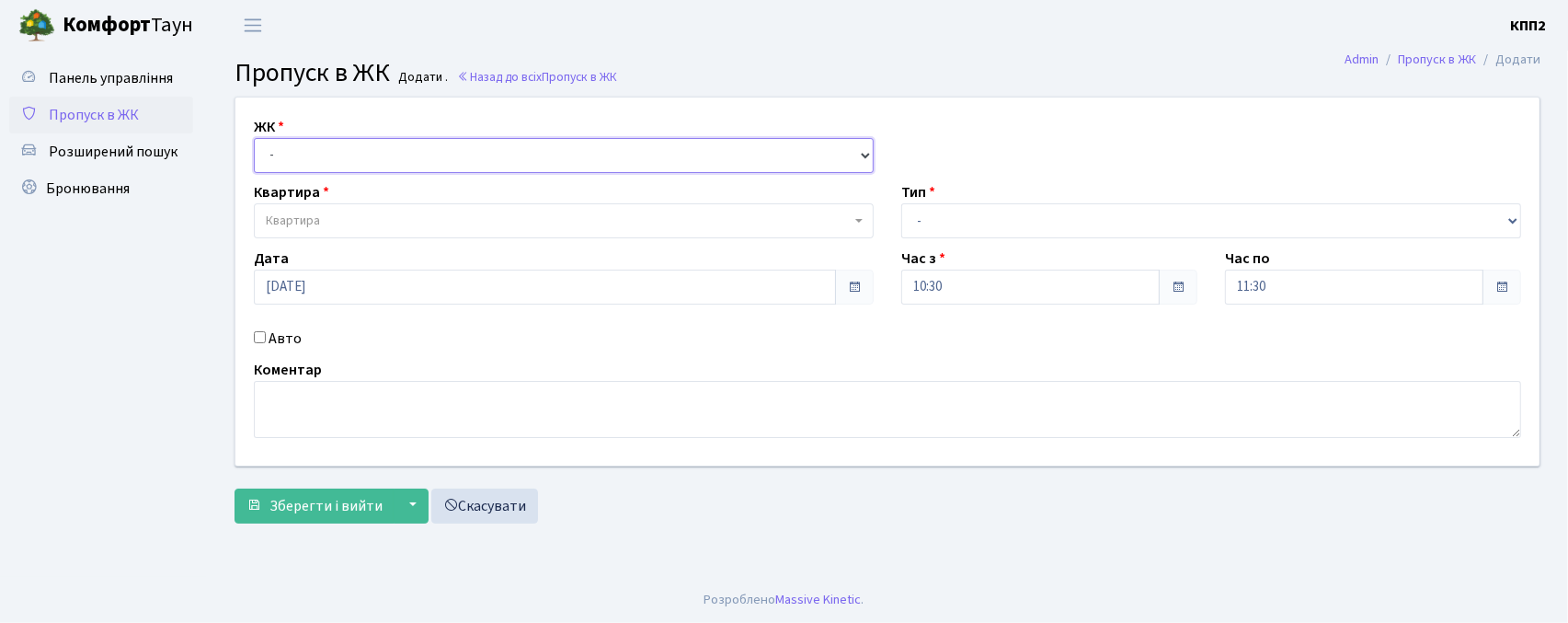
click at [313, 167] on select "- КТ, вул. Регенераторна, 4 КТ2, просп. [STREET_ADDRESS] [STREET_ADDRESS] [PERS…" at bounding box center [564, 156] width 620 height 35
select select "271"
click at [254, 138] on select "- КТ, вул. Регенераторна, 4 КТ2, просп. [STREET_ADDRESS] [STREET_ADDRESS] [PERS…" at bounding box center [564, 156] width 620 height 35
select select
click at [311, 208] on span "Квартира" at bounding box center [564, 221] width 620 height 35
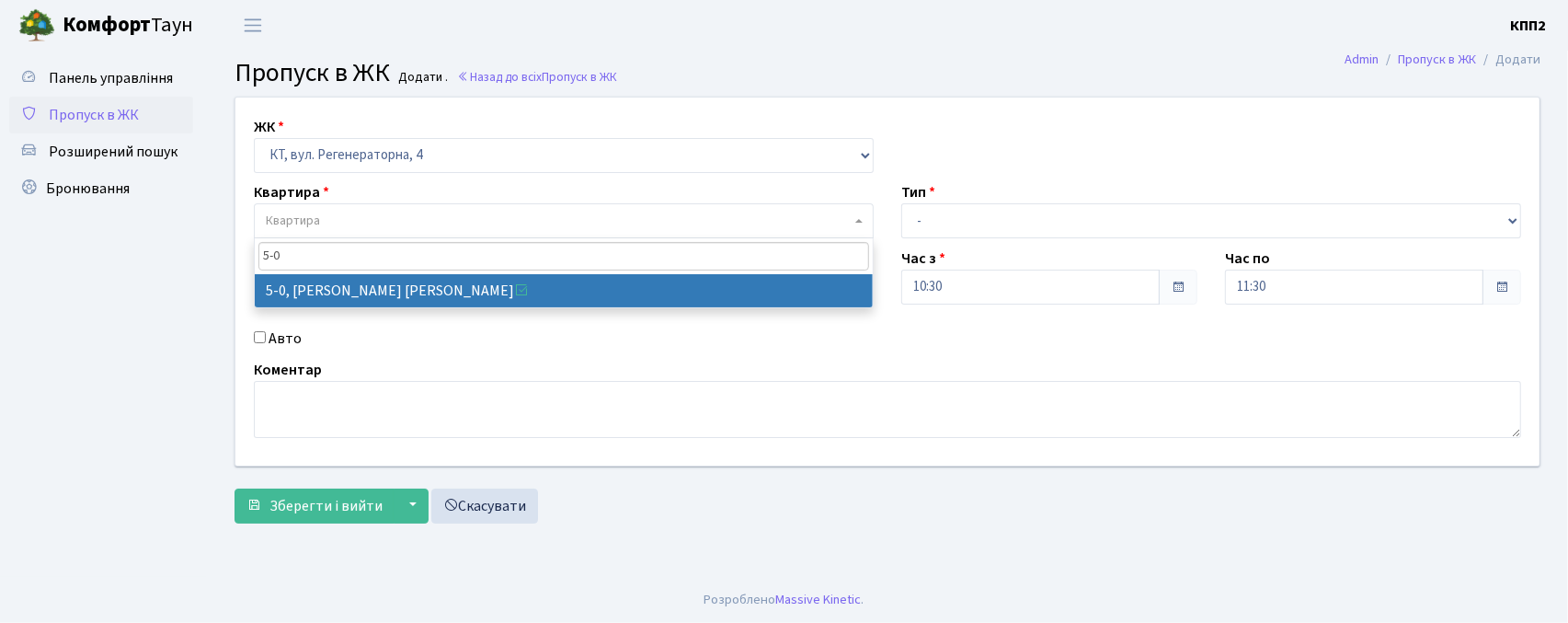
drag, startPoint x: 342, startPoint y: 263, endPoint x: 336, endPoint y: 303, distance: 40.4
click at [339, 267] on input "5-0" at bounding box center [564, 256] width 610 height 29
type input "5-0"
select select "5323"
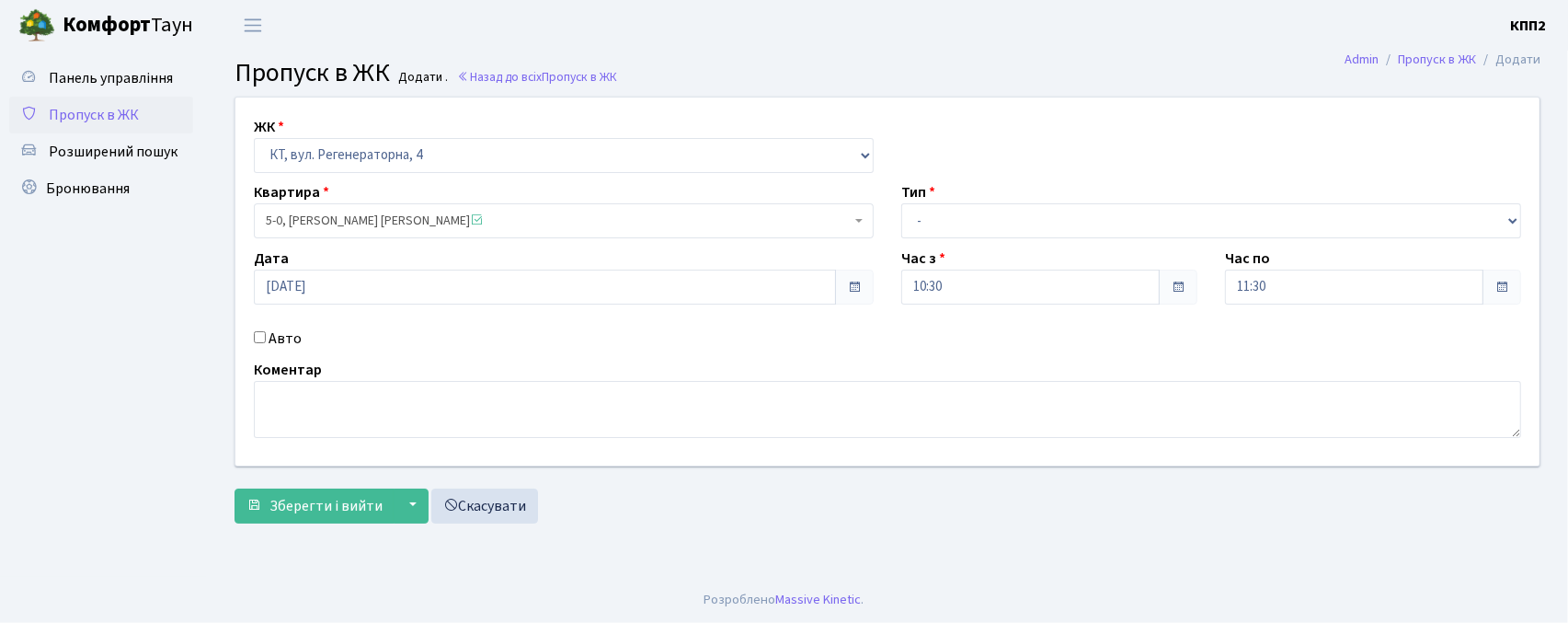
click at [260, 340] on input "Авто" at bounding box center [260, 337] width 12 height 12
checkbox input "true"
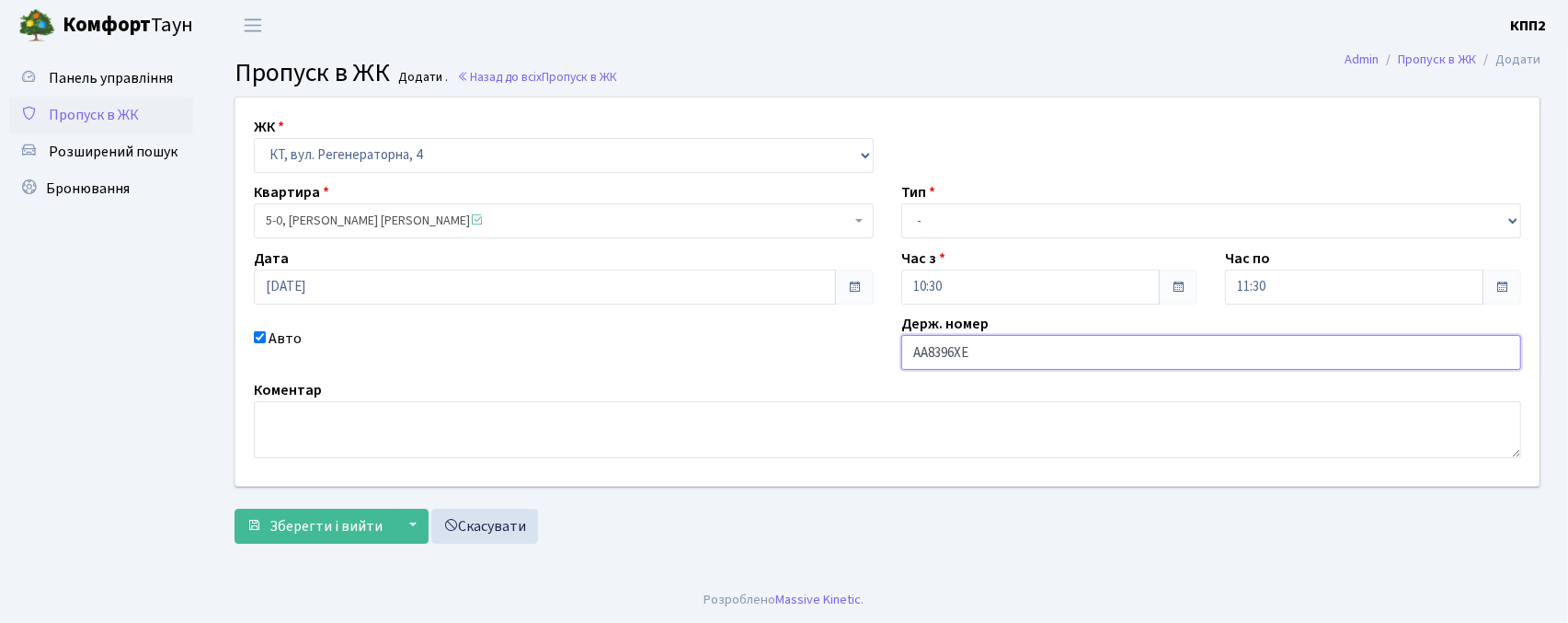
type input "AA8396XE"
click at [960, 201] on div "Тип - Доставка Таксі Гості Сервіс" at bounding box center [1212, 209] width 648 height 57
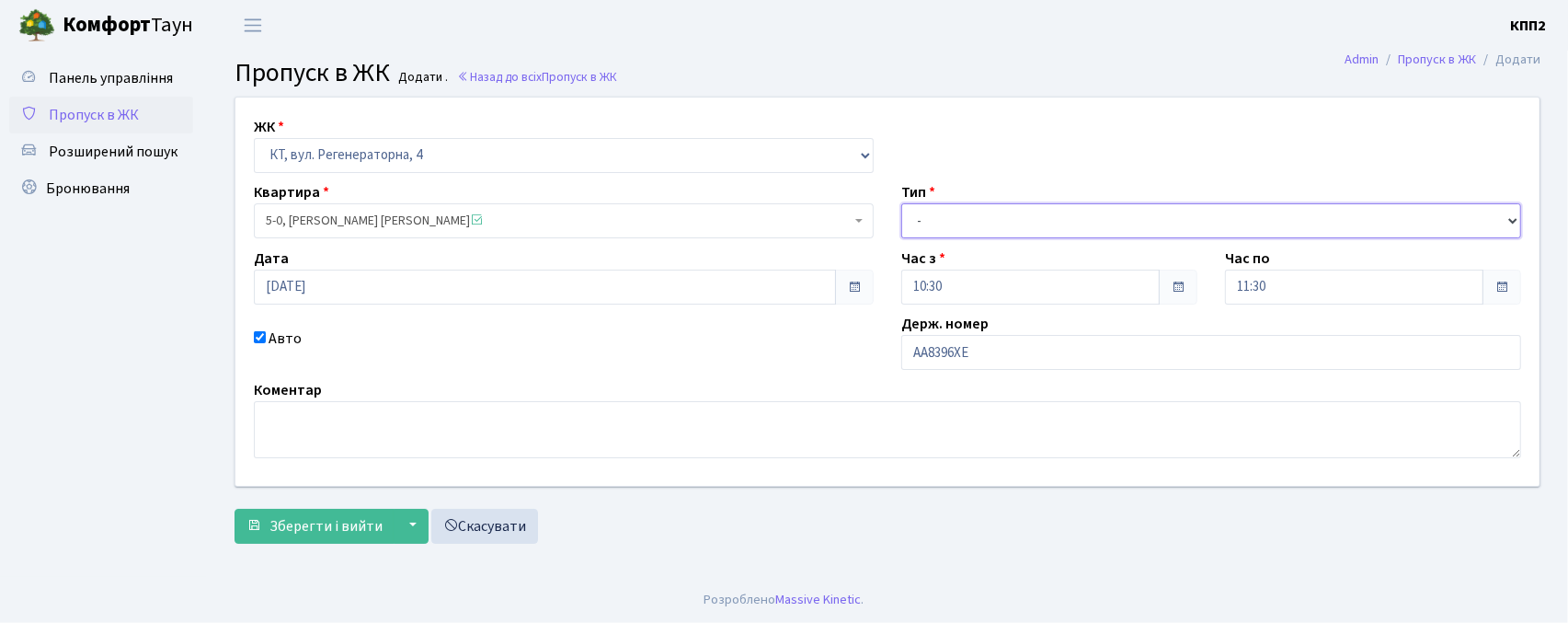
click at [955, 227] on select "- Доставка Таксі Гості Сервіс" at bounding box center [1212, 221] width 620 height 35
select select "3"
click at [902, 203] on select "- Доставка Таксі Гості Сервіс" at bounding box center [1212, 221] width 620 height 35
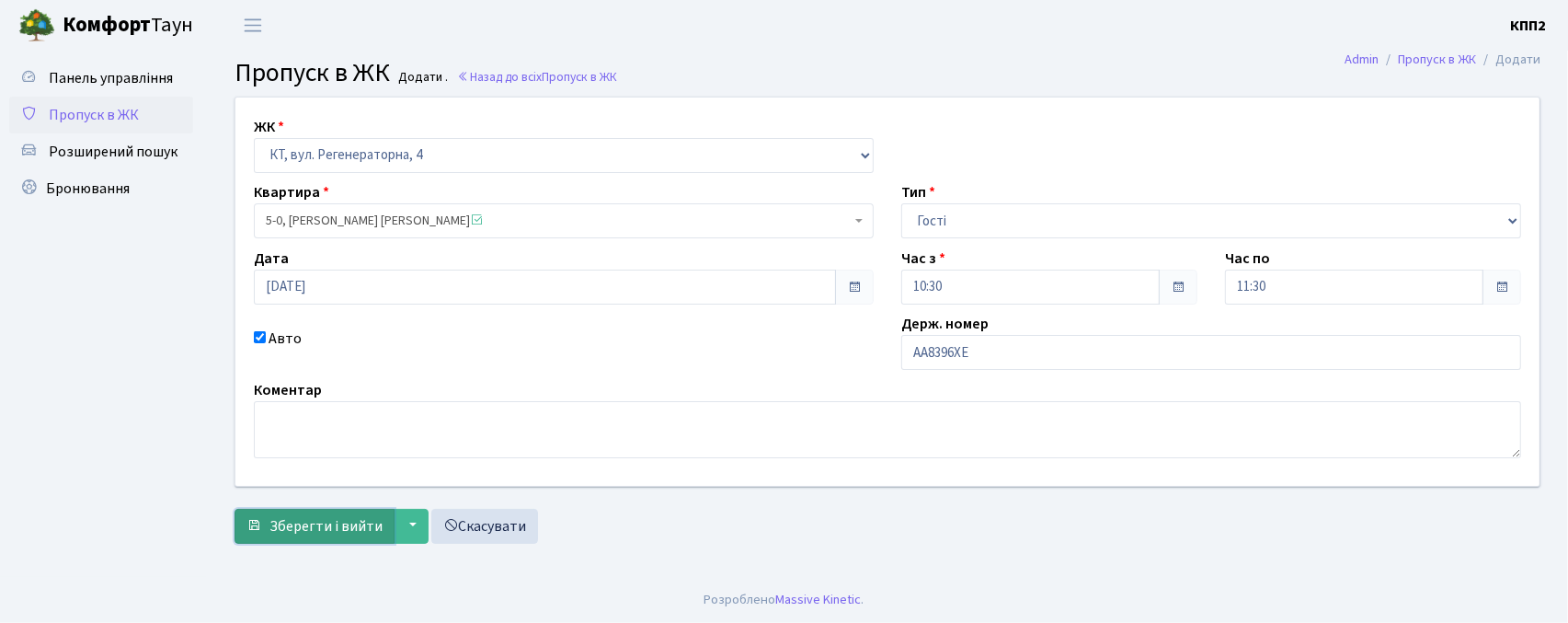
click at [303, 519] on span "Зберегти і вийти" at bounding box center [326, 526] width 113 height 20
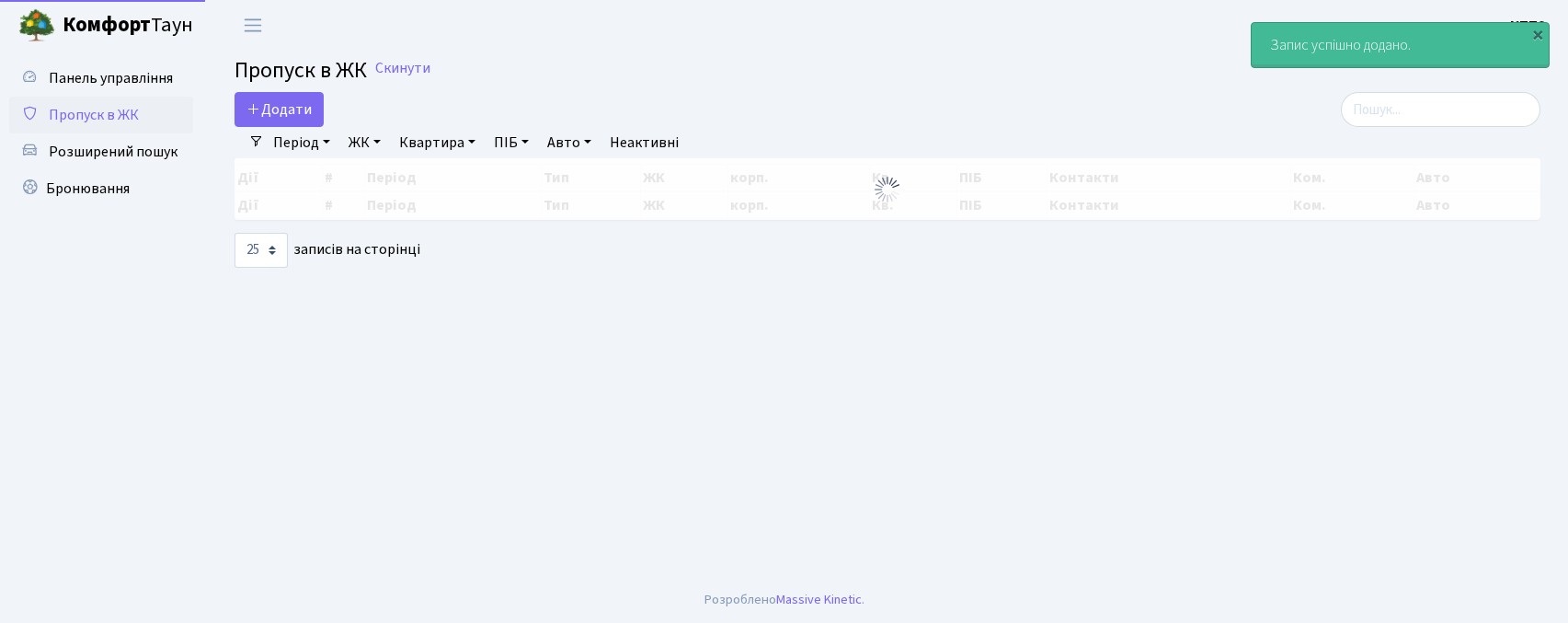
select select "25"
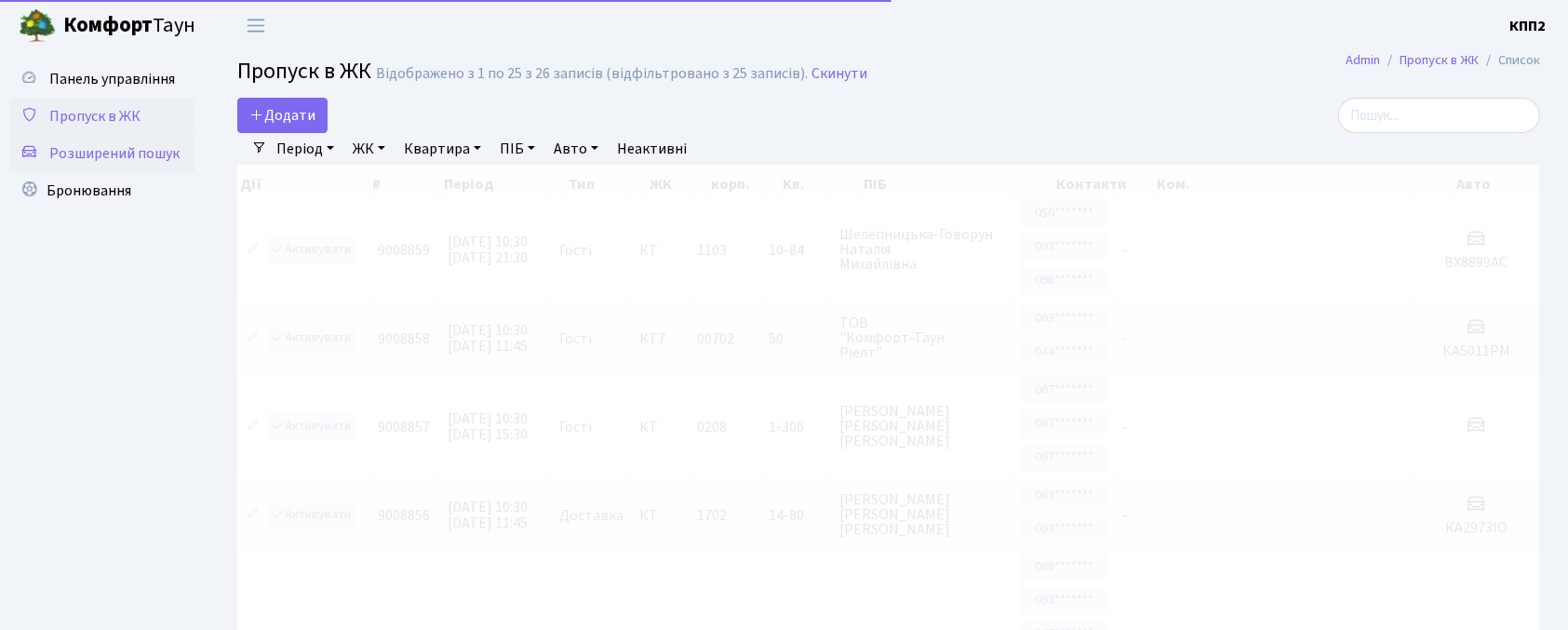
click at [105, 135] on link "Розширений пошук" at bounding box center [102, 154] width 186 height 38
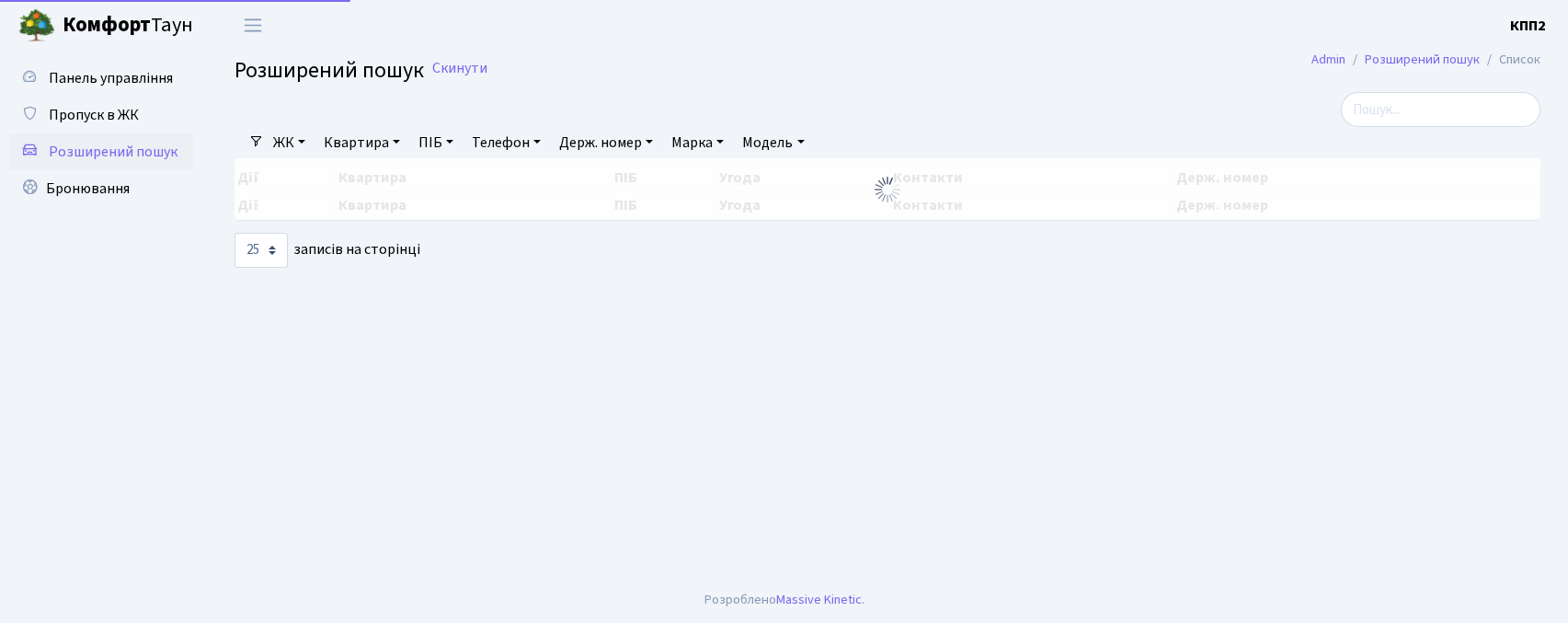
select select "25"
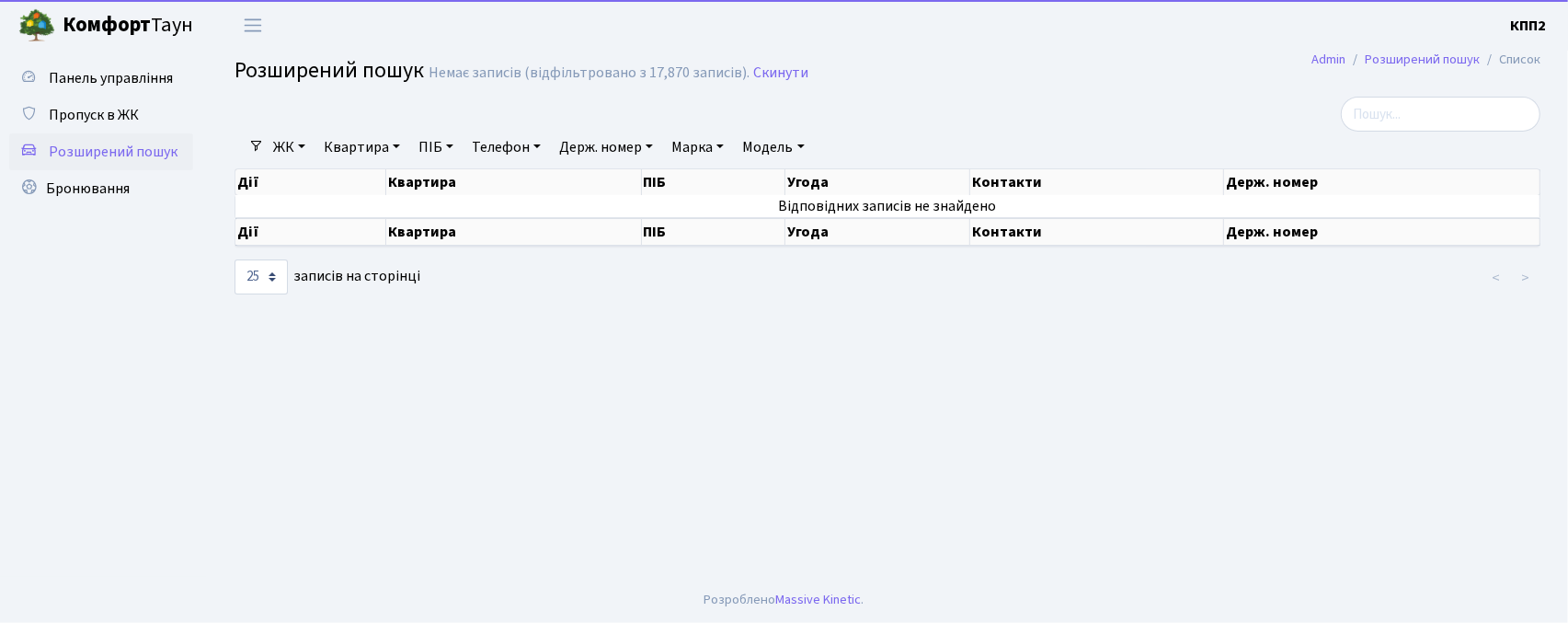
click at [355, 155] on link "Квартира" at bounding box center [362, 148] width 91 height 32
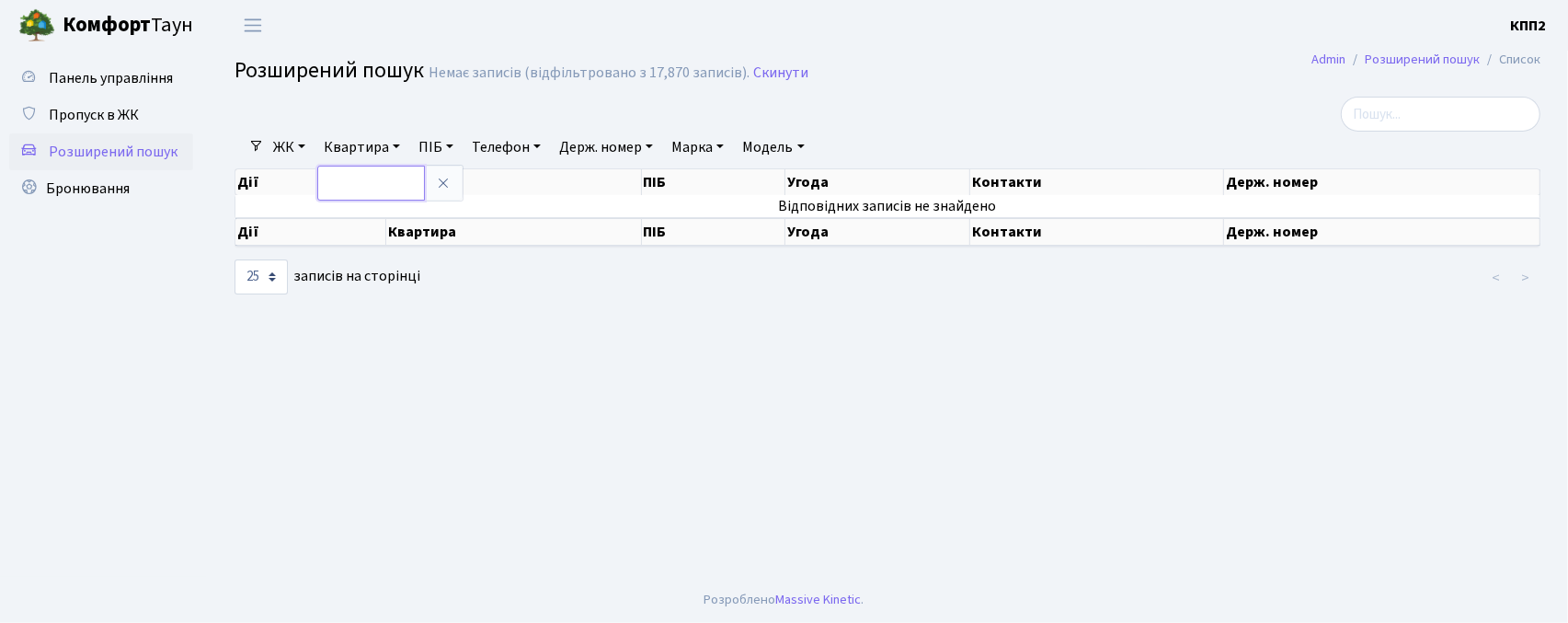
click at [380, 182] on input "text" at bounding box center [371, 183] width 108 height 35
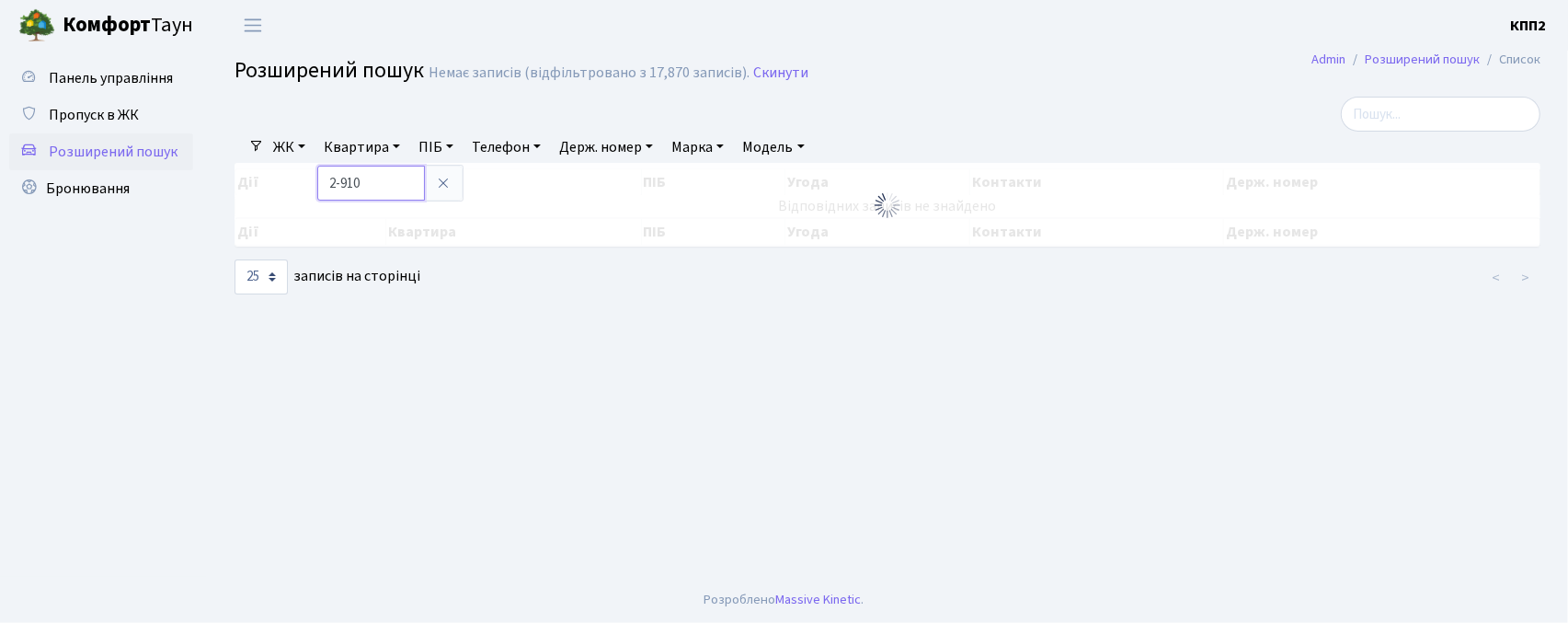
type input "2-910"
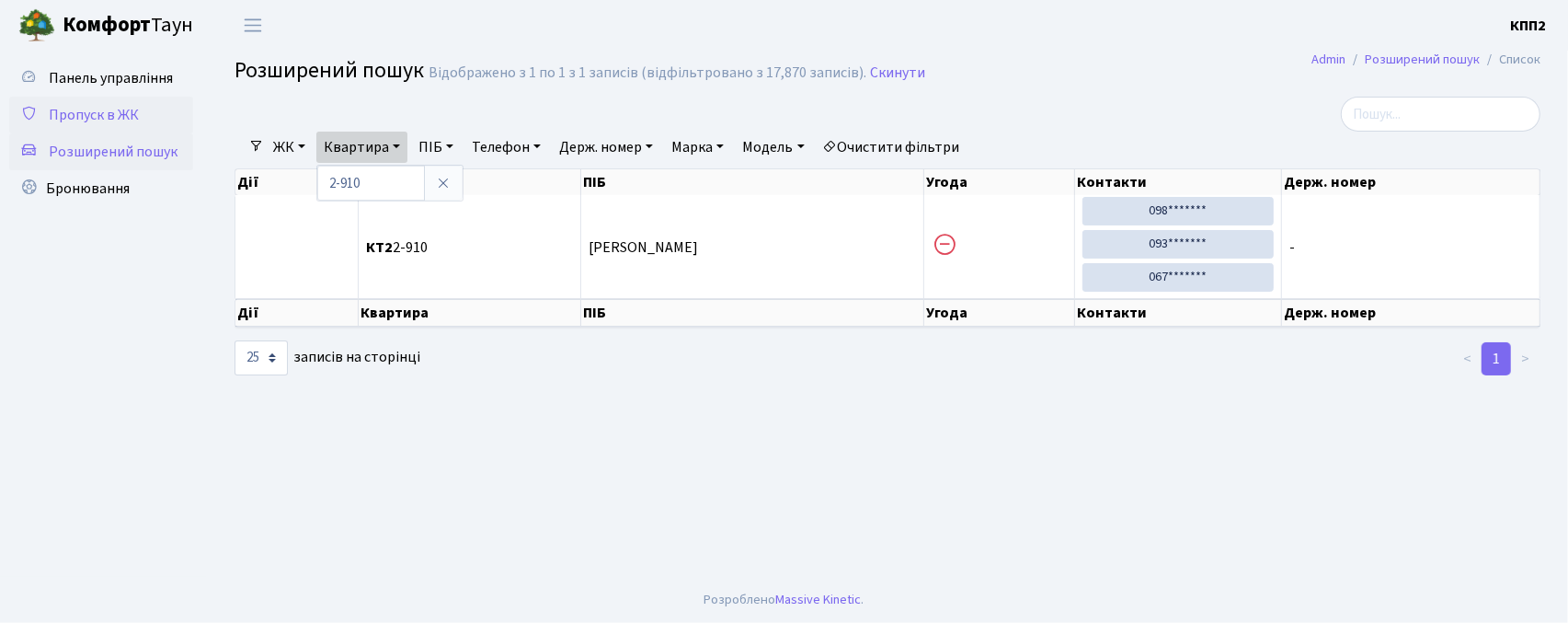
click at [70, 111] on span "Пропуск в ЖК" at bounding box center [94, 115] width 90 height 20
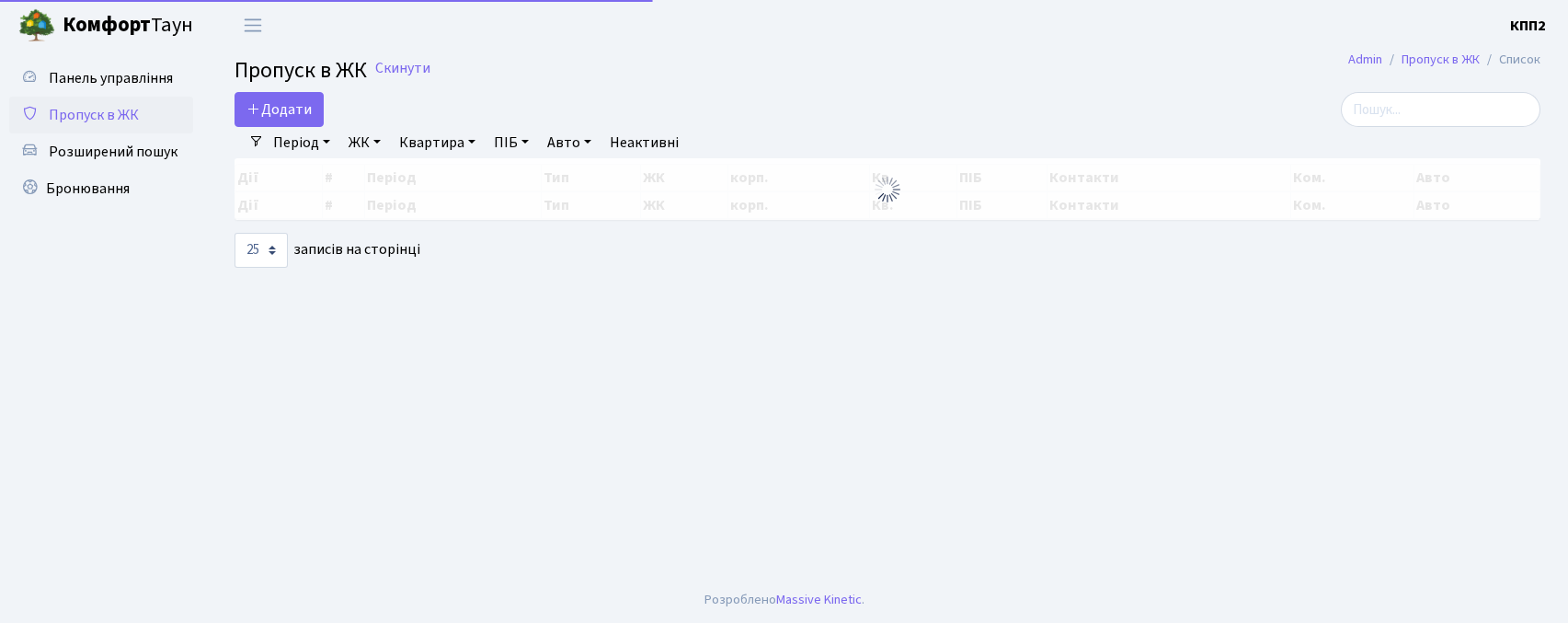
select select "25"
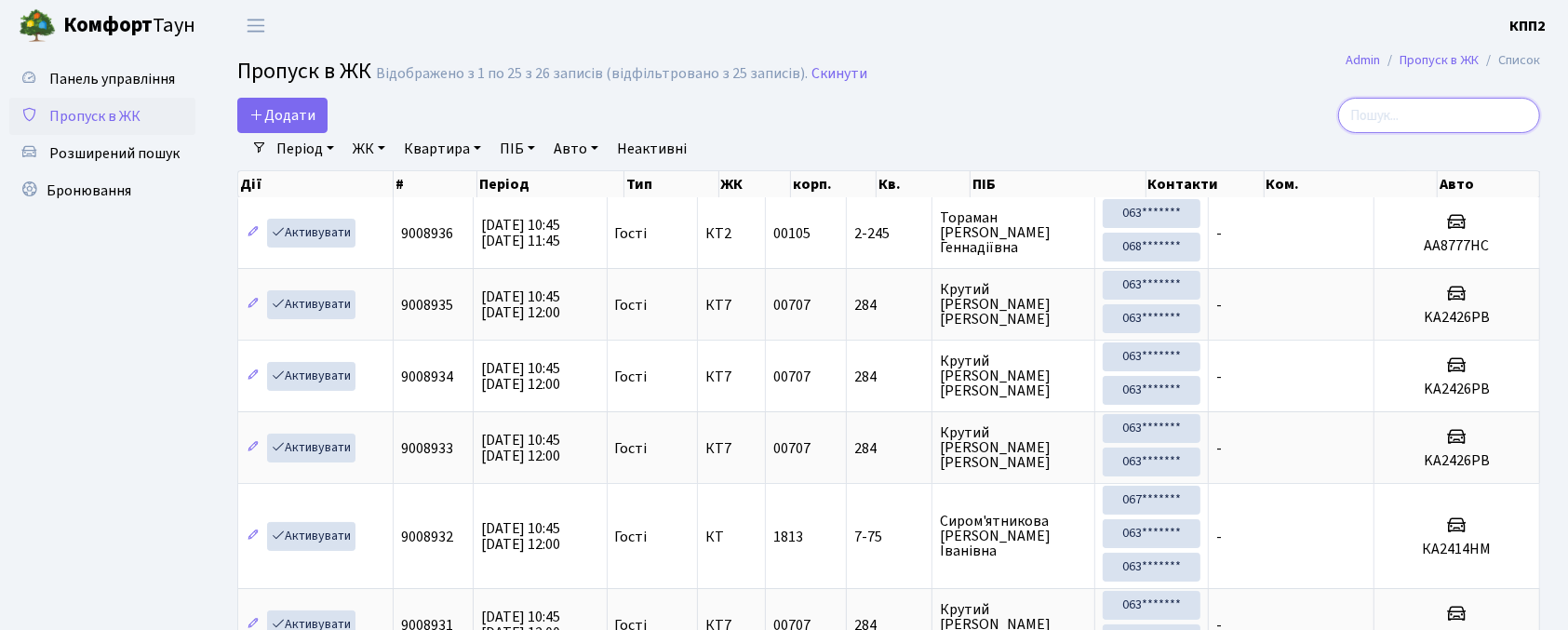
click at [1441, 129] on input "search" at bounding box center [1439, 115] width 202 height 36
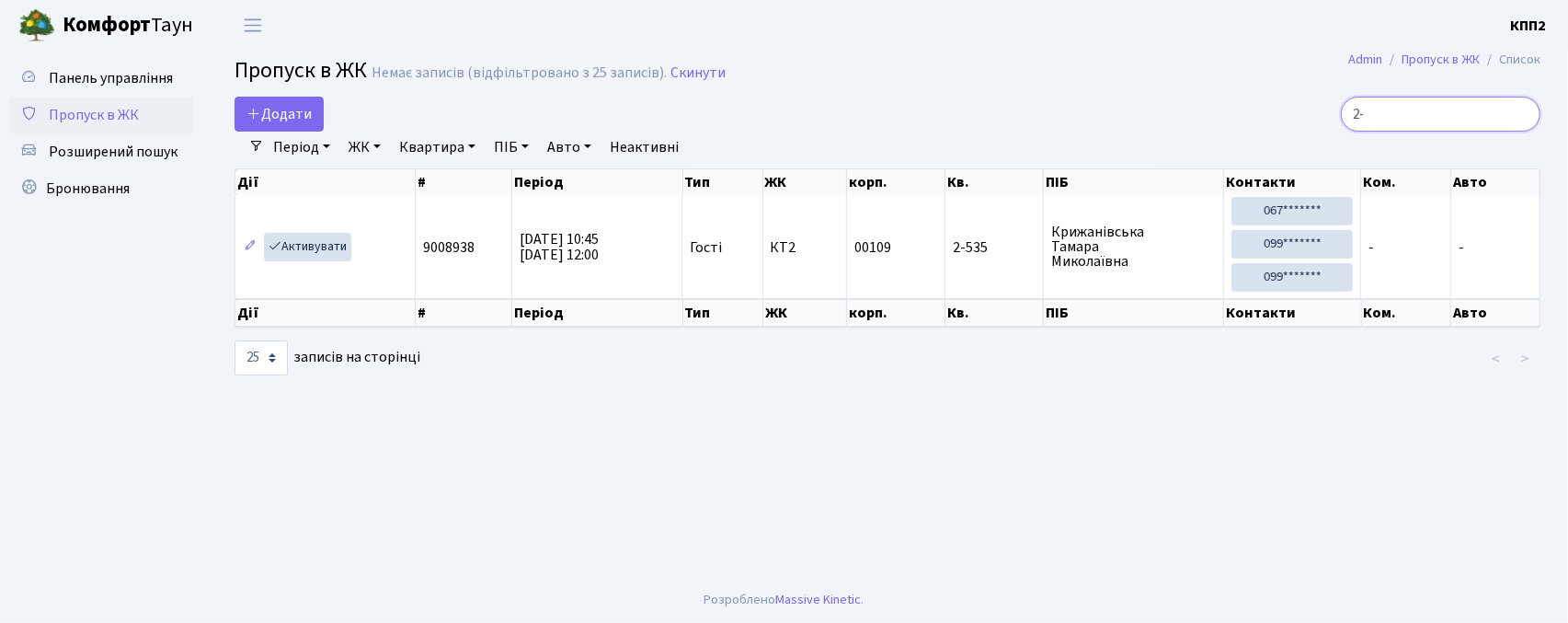
type input "2"
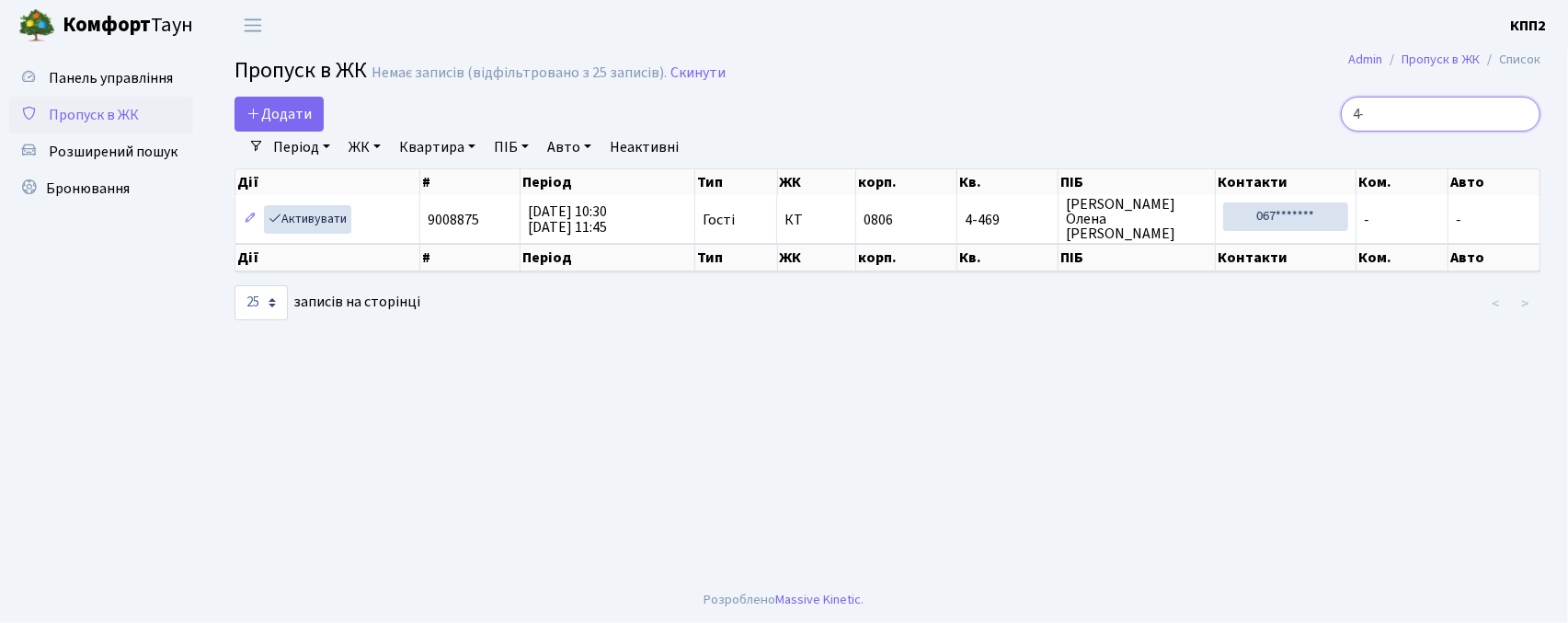
type input "4"
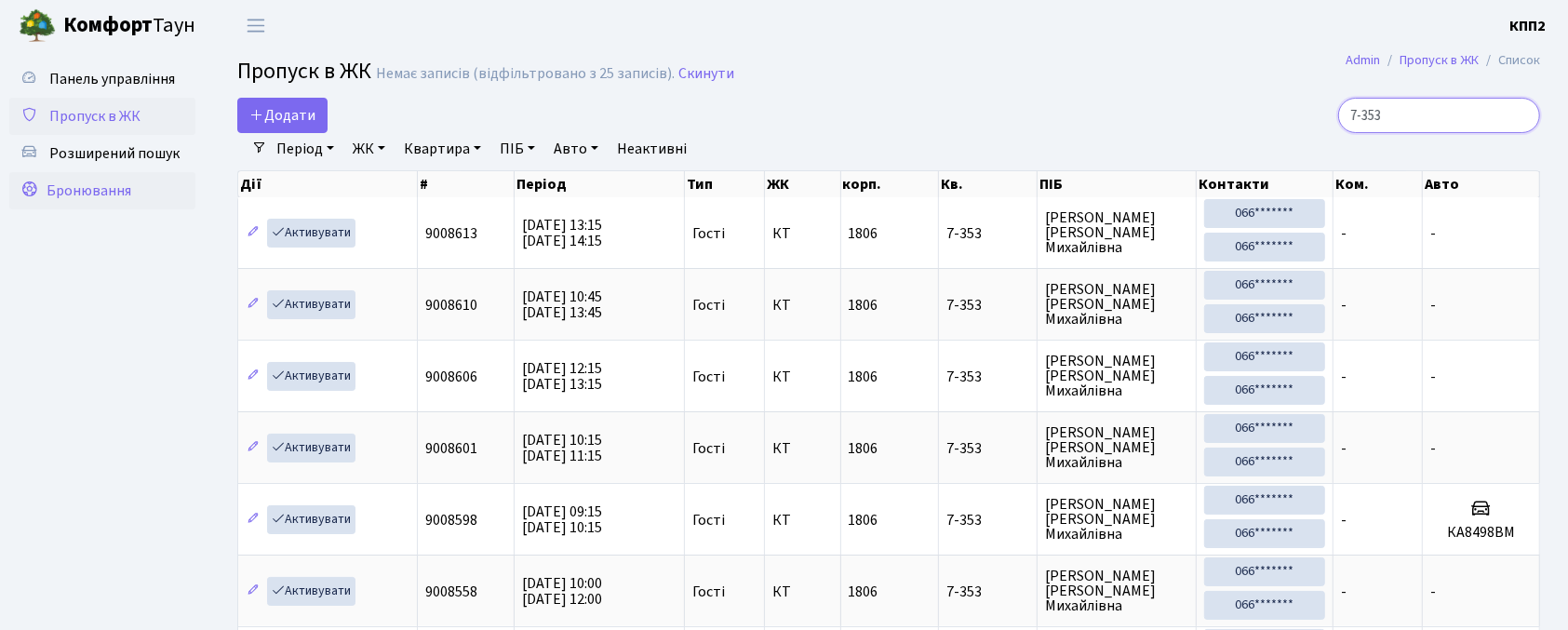
type input "7-353"
click at [75, 193] on span "Бронювання" at bounding box center [89, 191] width 84 height 21
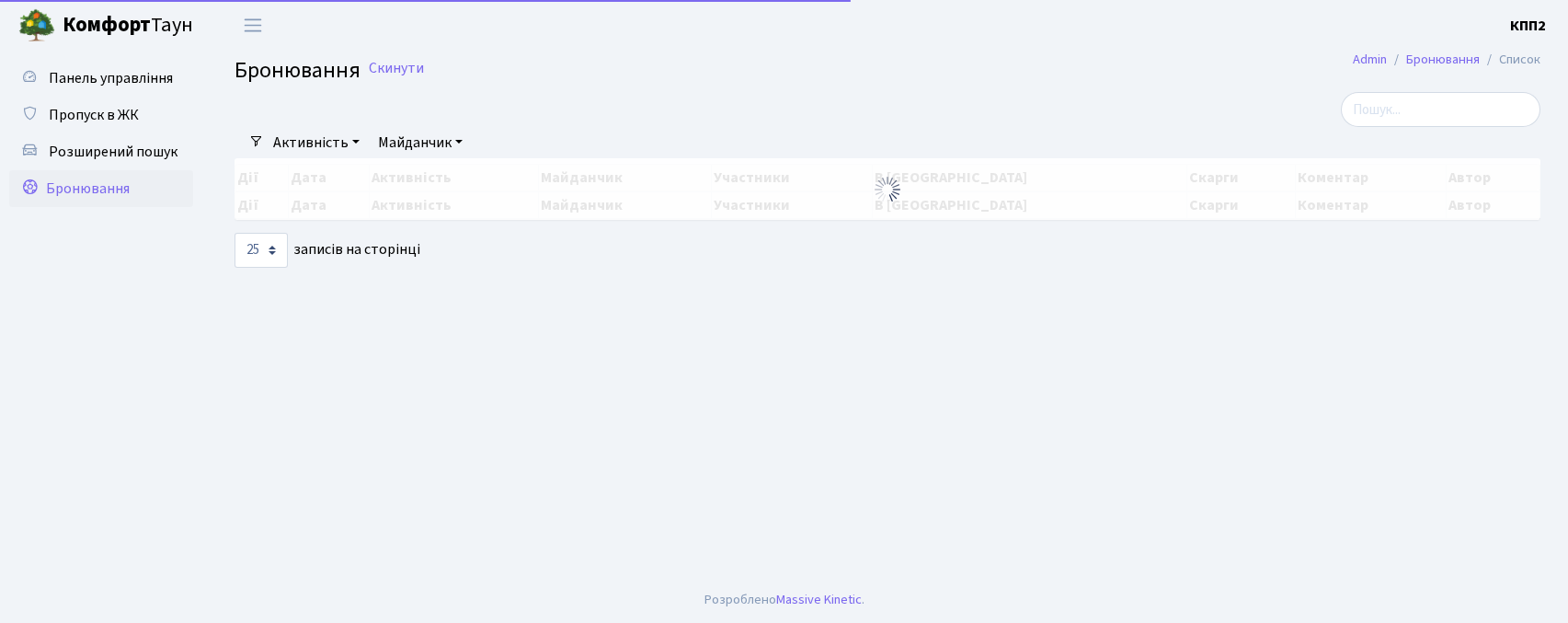
select select "25"
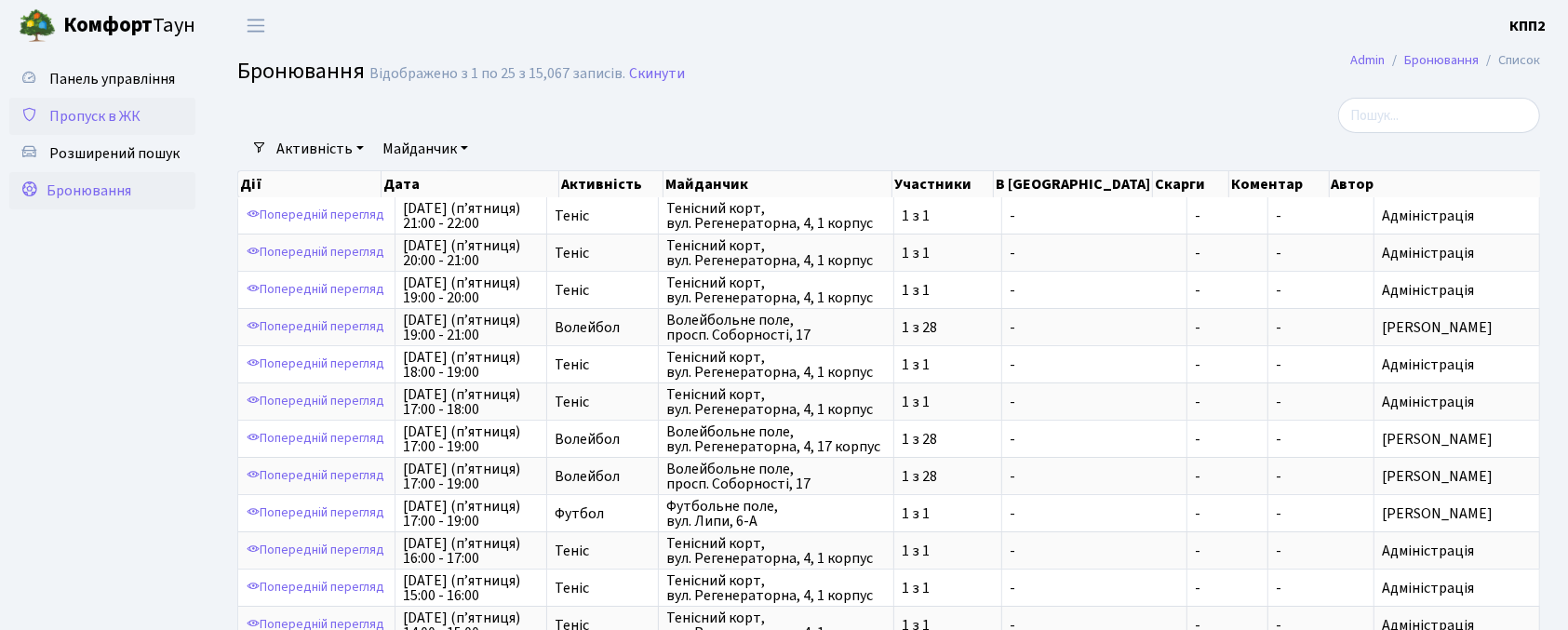
click at [135, 120] on span "Пропуск в ЖК" at bounding box center [95, 116] width 91 height 21
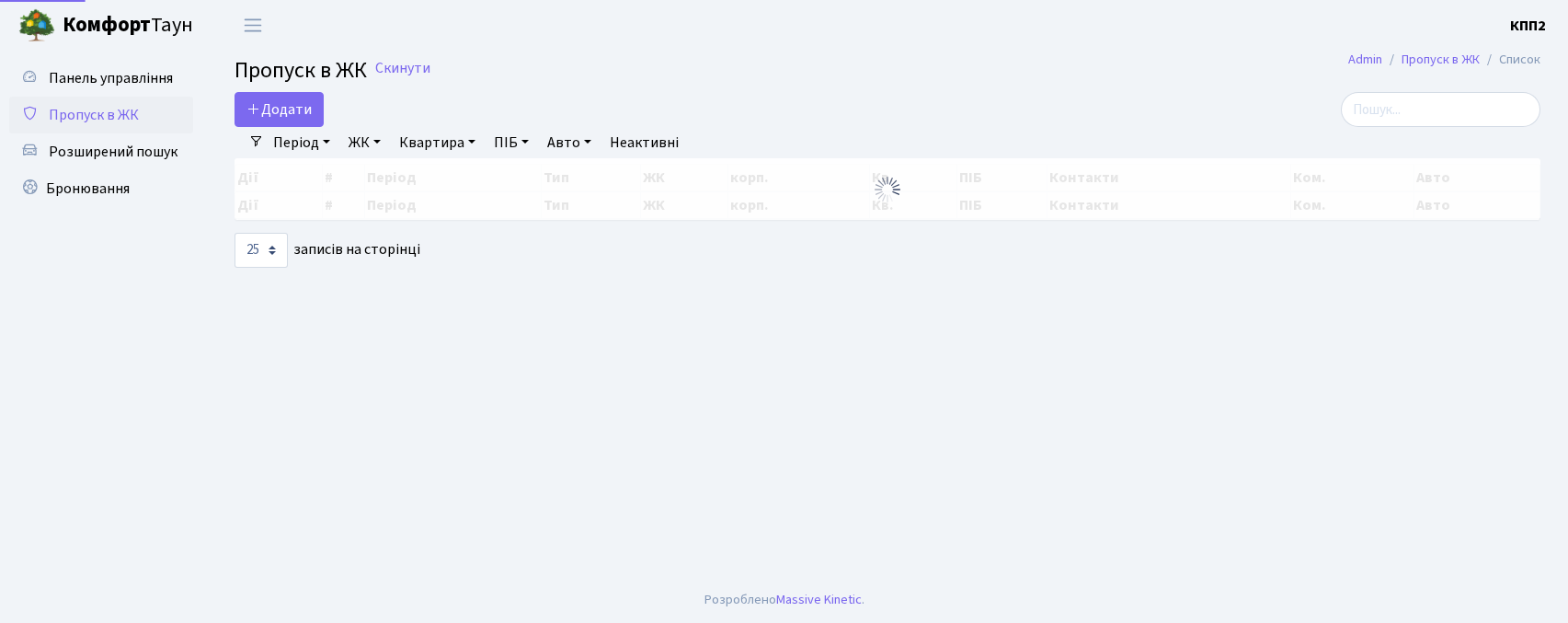
select select "25"
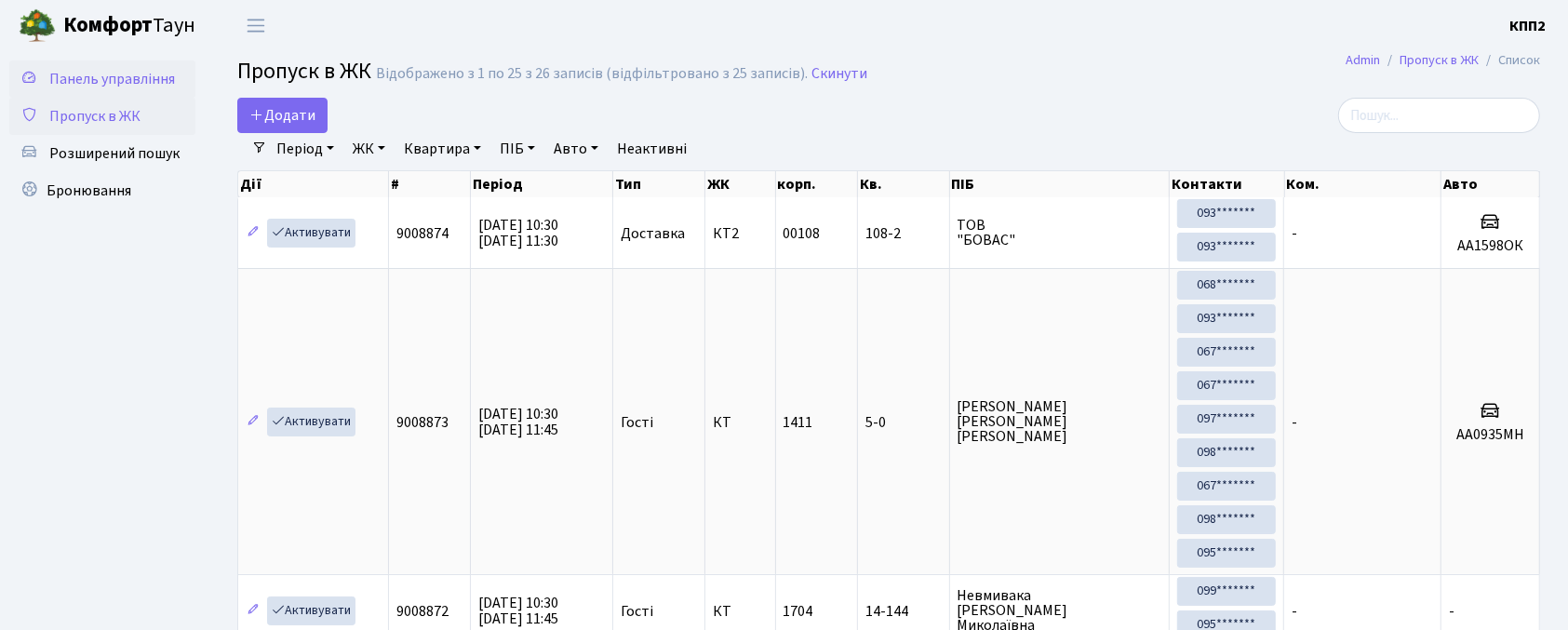
click at [91, 80] on span "Панель управління" at bounding box center [113, 79] width 126 height 21
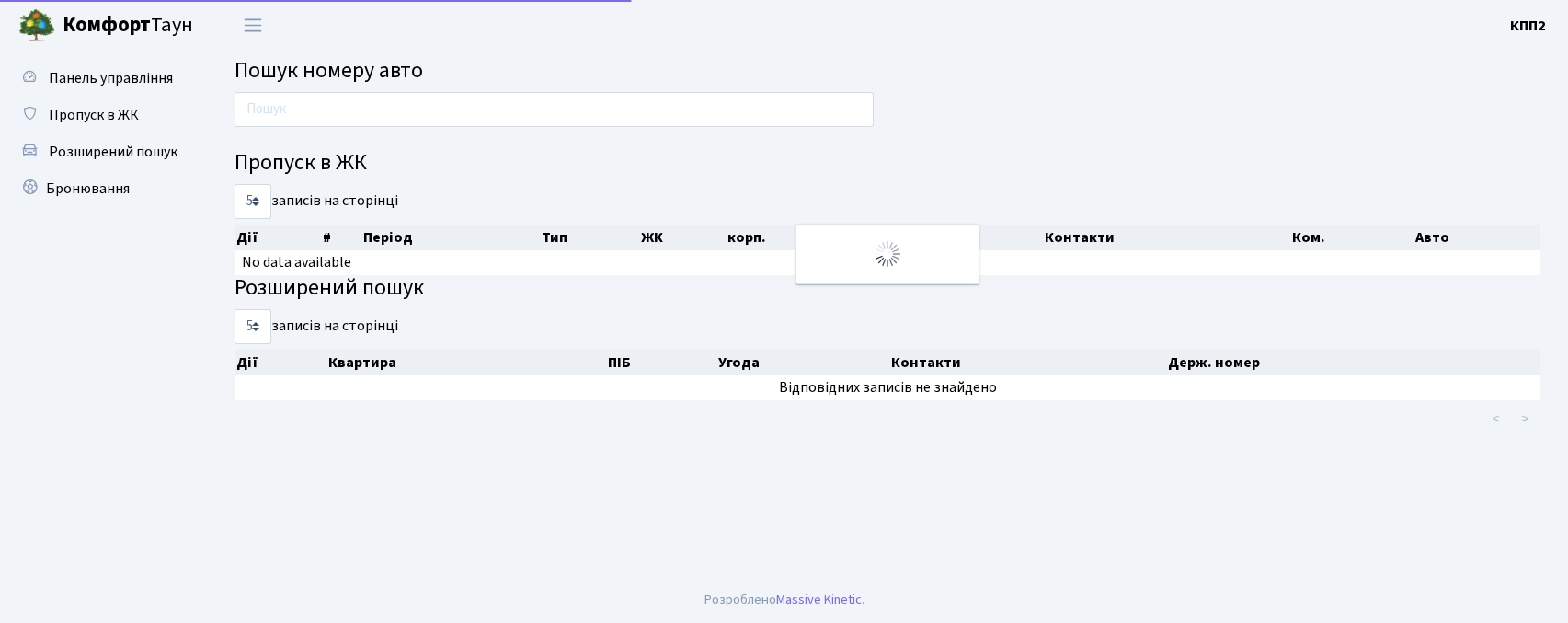
click at [370, 78] on span "Пошук номеру авто" at bounding box center [328, 70] width 188 height 32
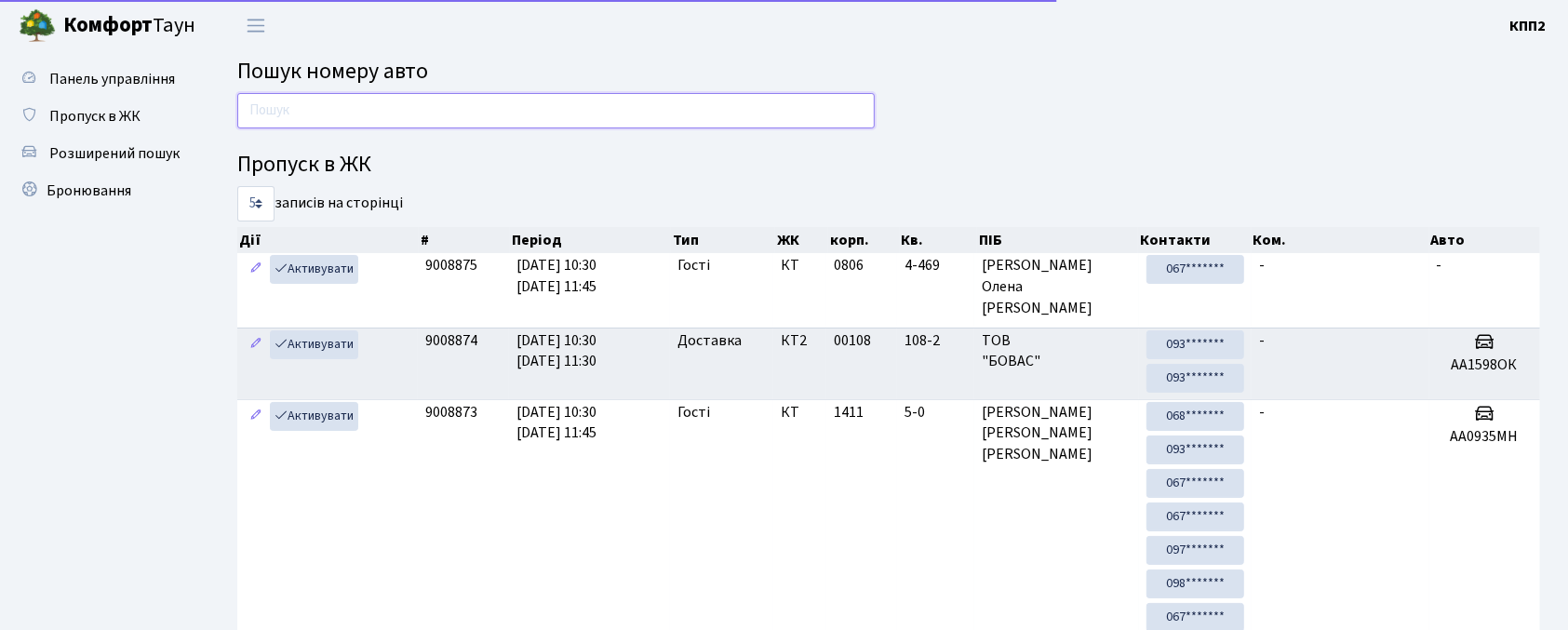
click at [355, 120] on input "text" at bounding box center [556, 111] width 637 height 36
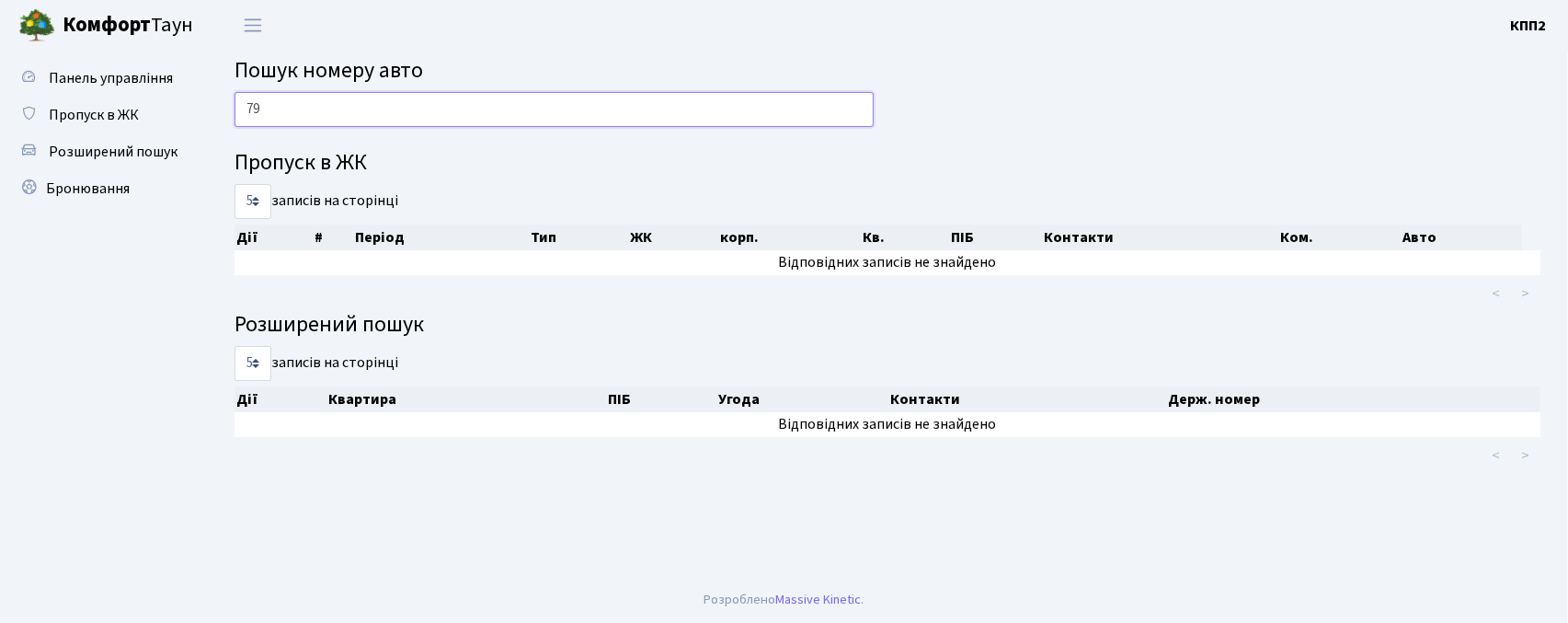
type input "7"
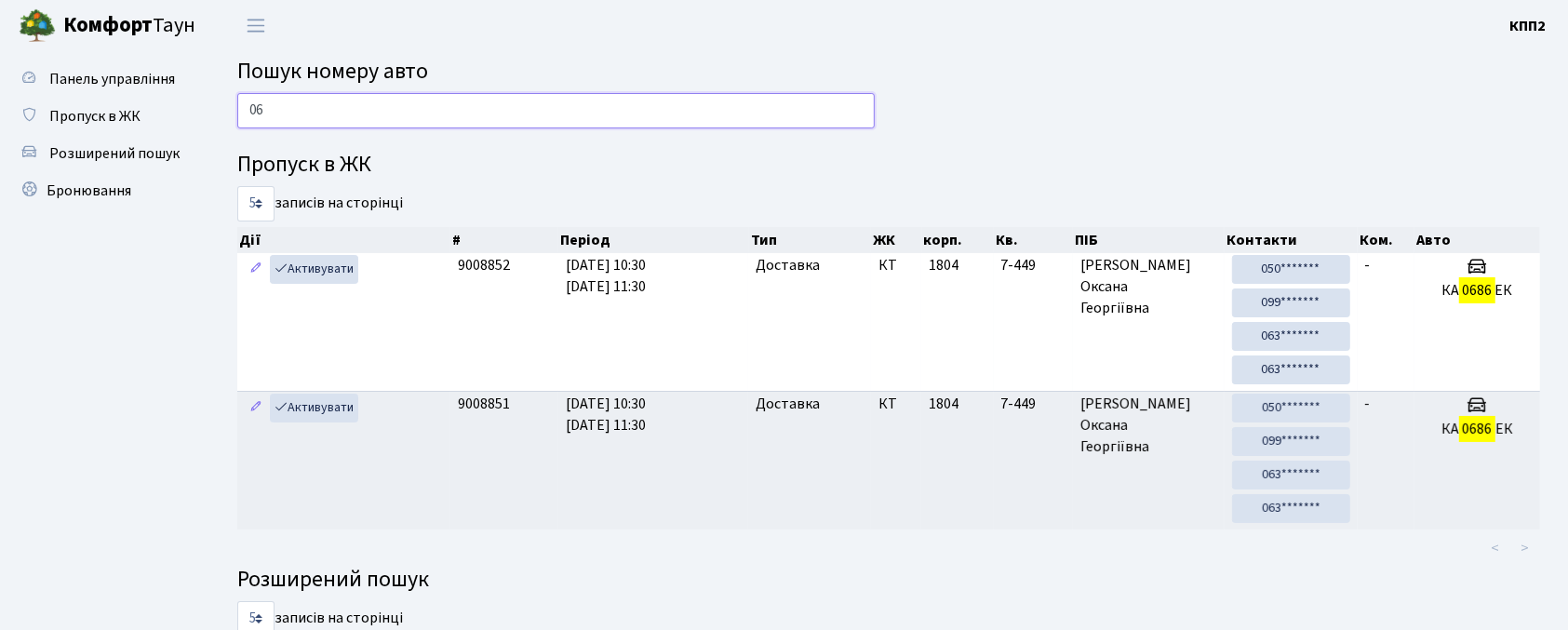
type input "0"
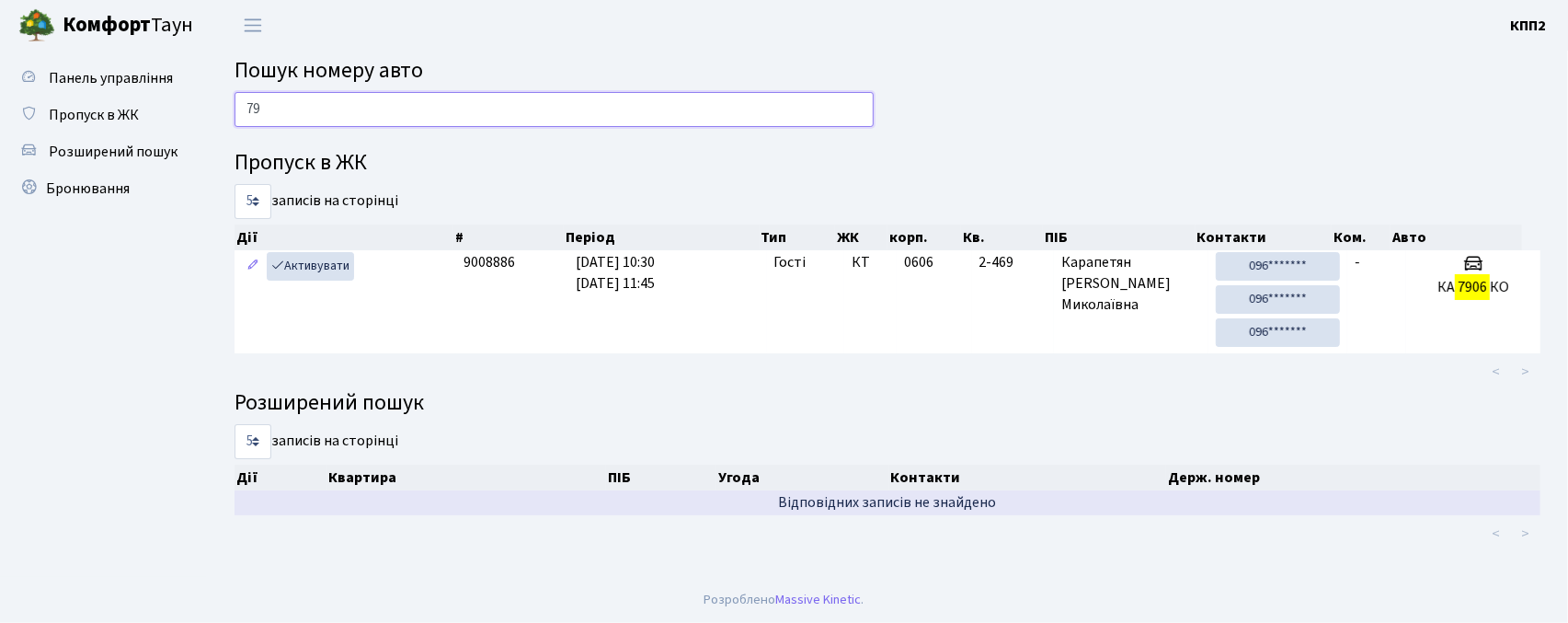
type input "7"
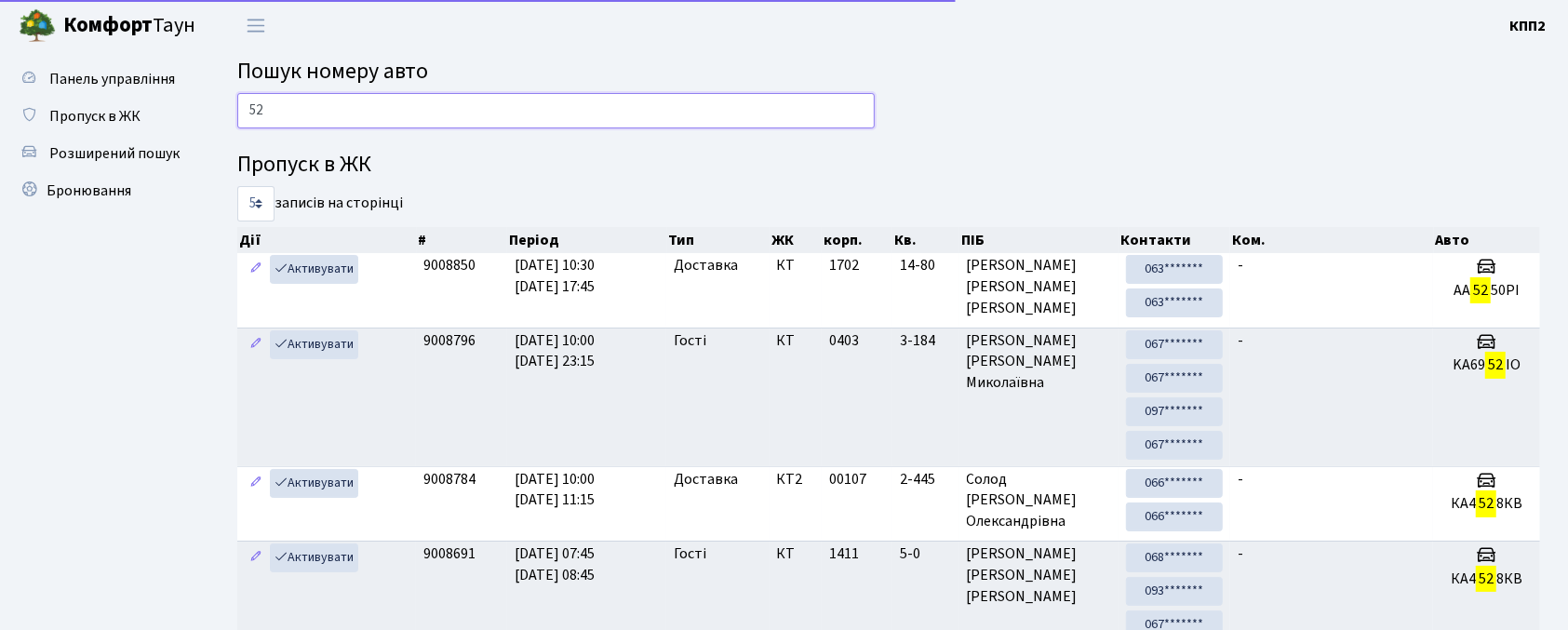
type input "5"
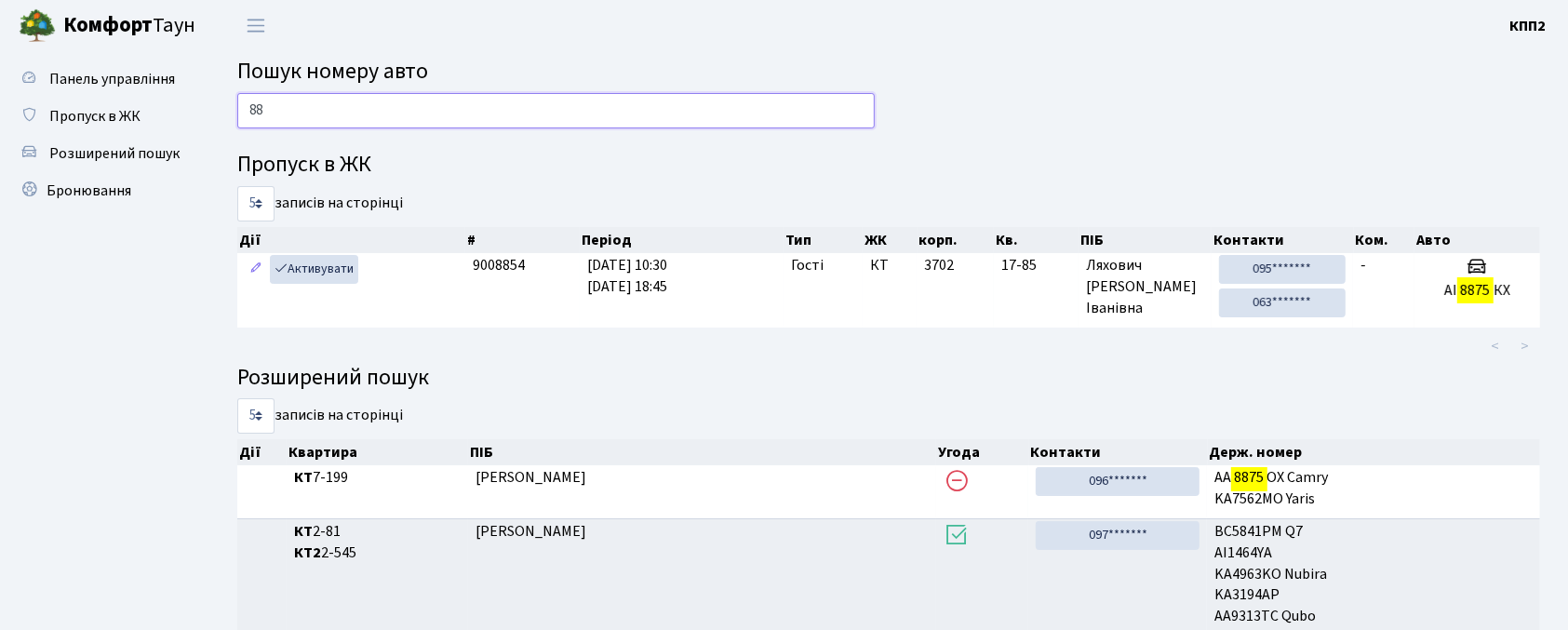
type input "8"
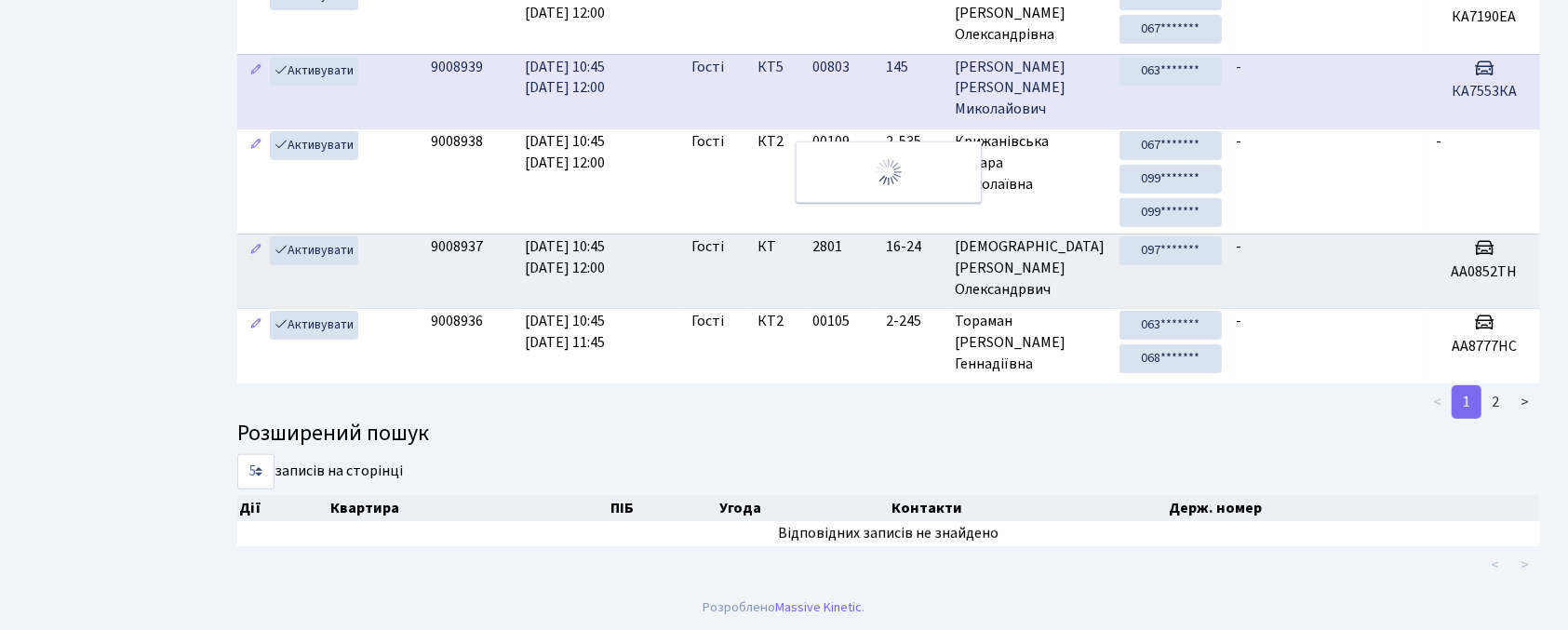
type input "9240"
click at [343, 87] on td "Активувати" at bounding box center [330, 91] width 186 height 74
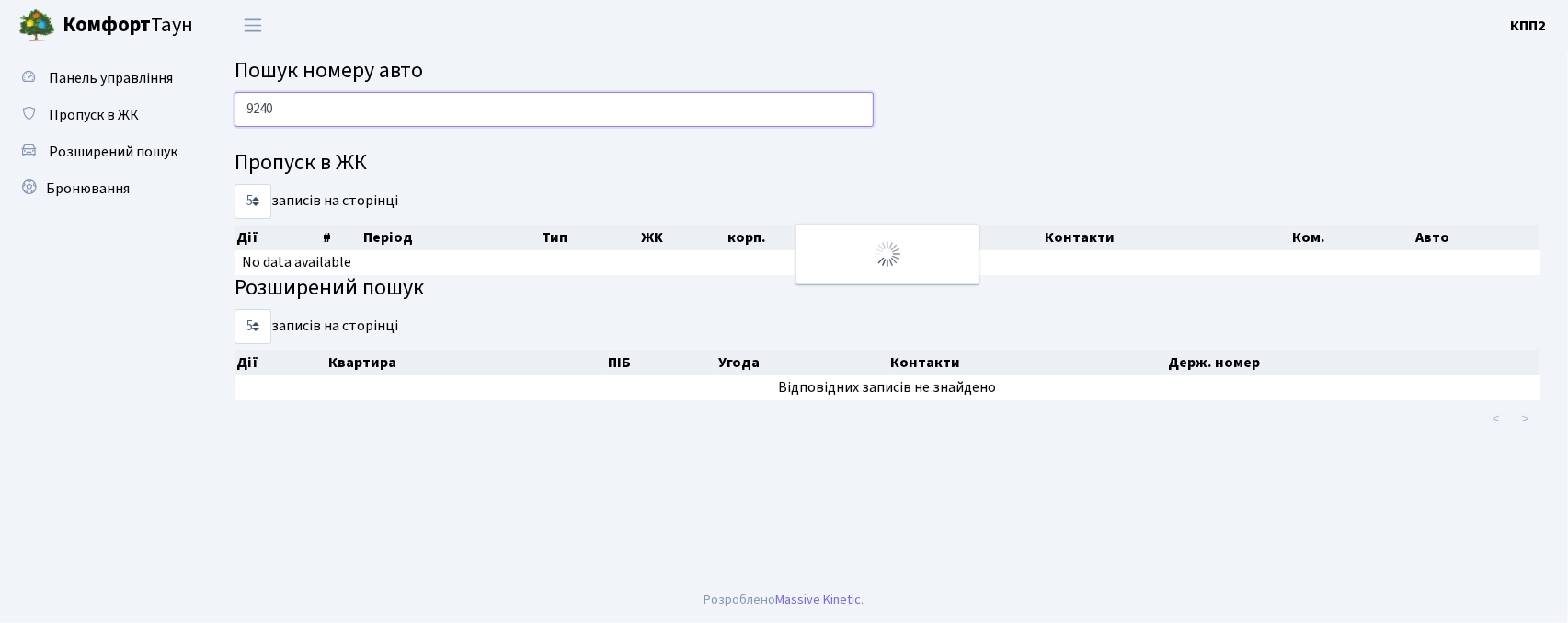
click at [314, 107] on input "9240" at bounding box center [554, 110] width 639 height 35
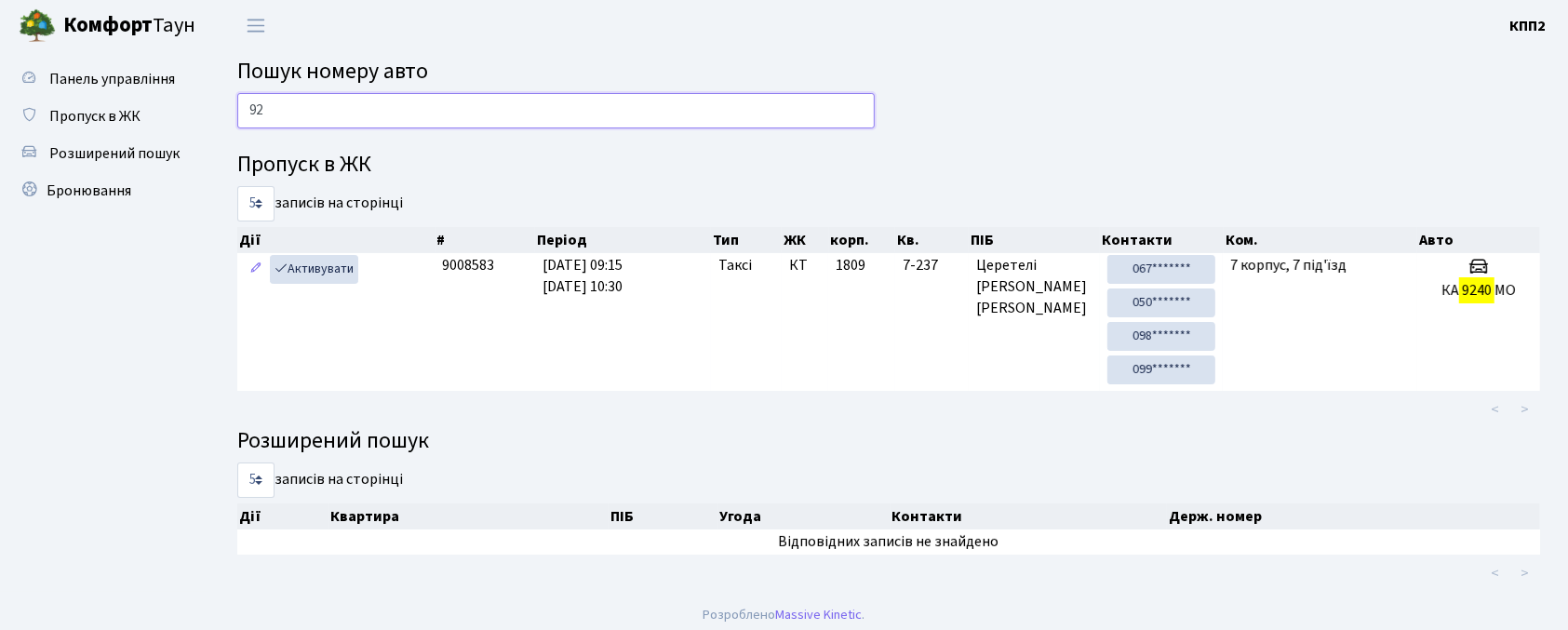
type input "9"
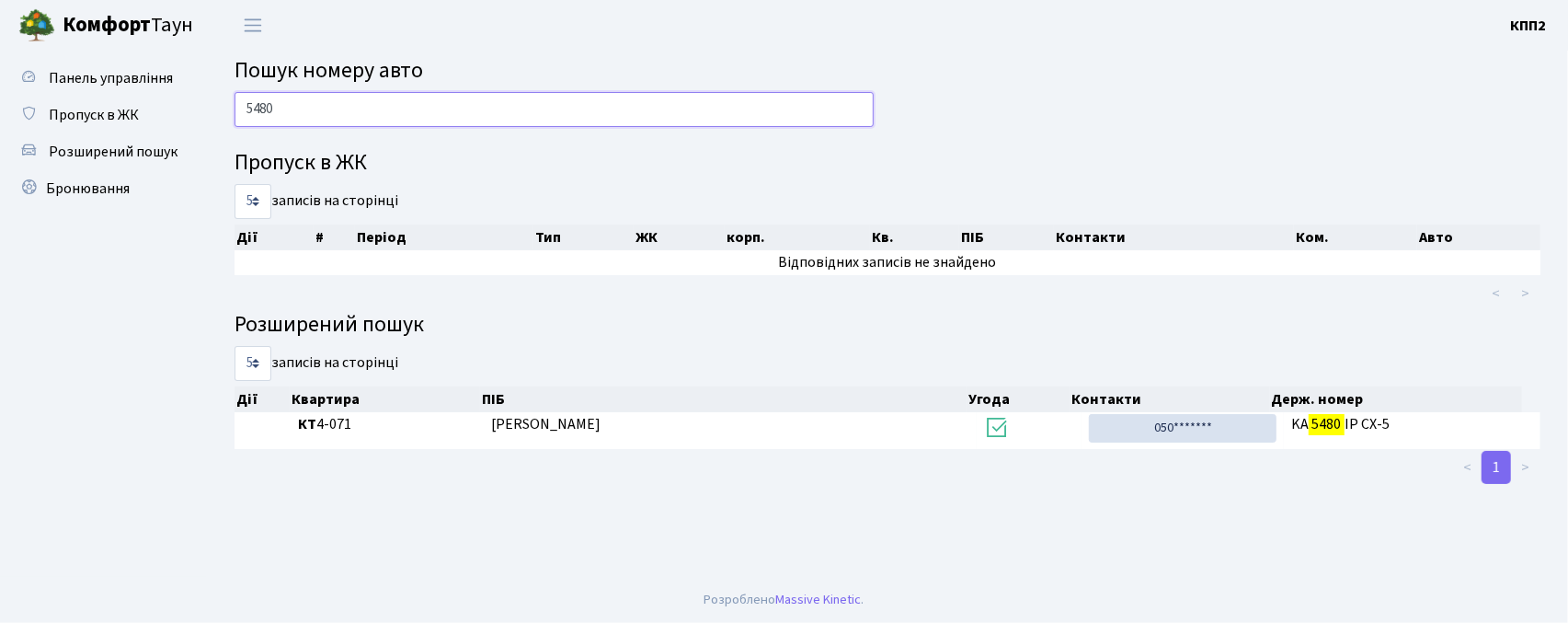
click at [409, 103] on input "5480" at bounding box center [554, 110] width 639 height 35
type input "5"
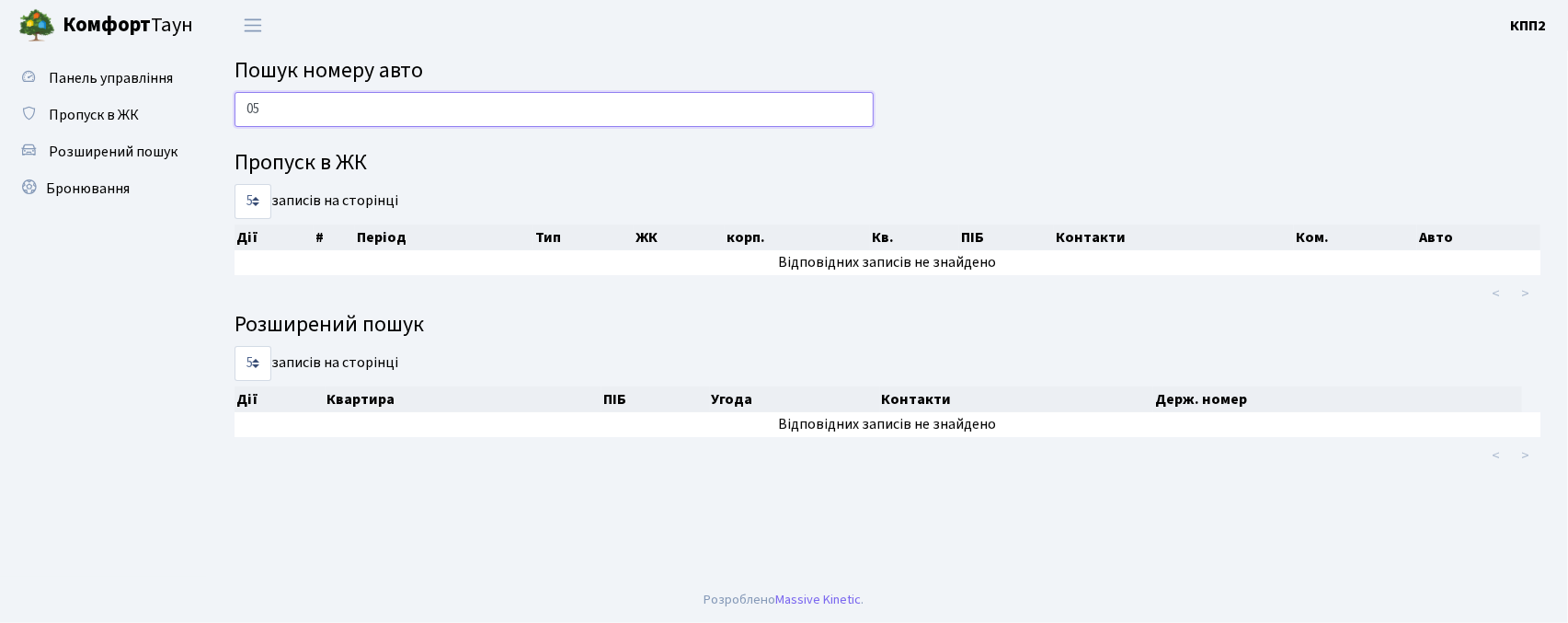
type input "0"
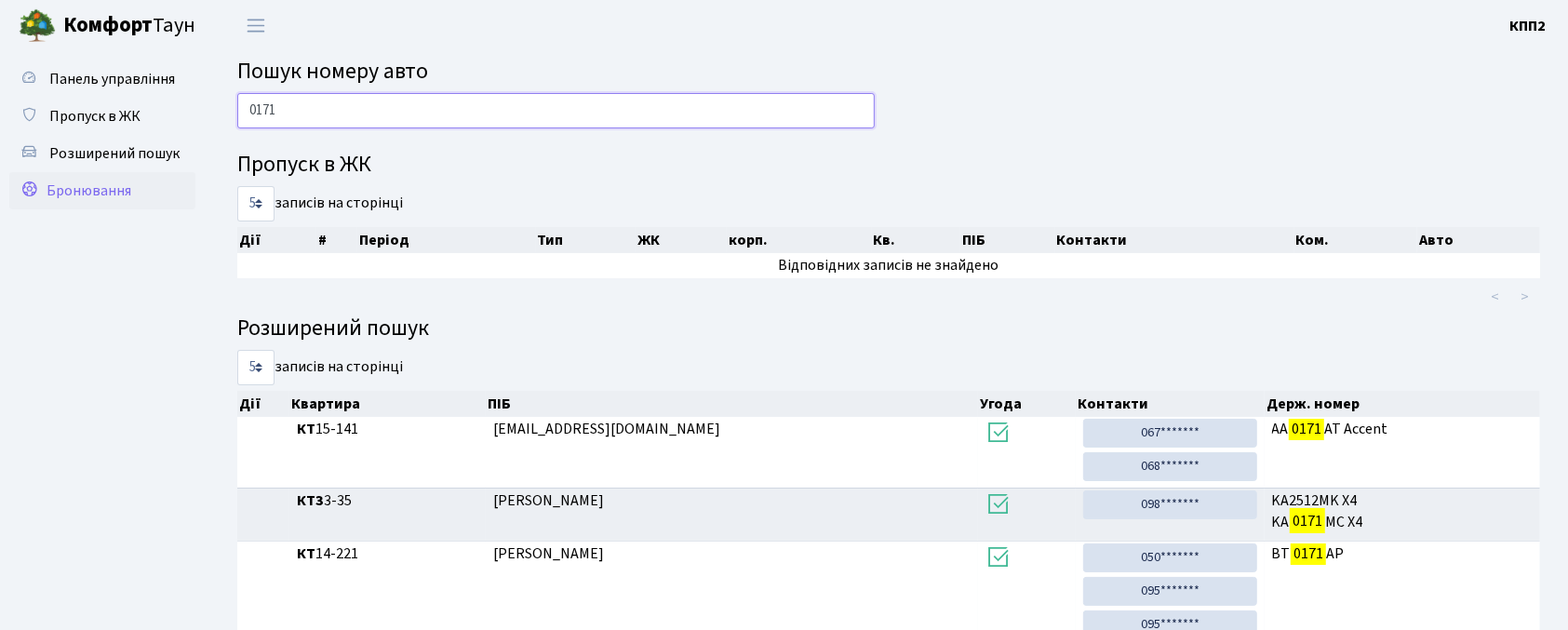
type input "0171"
click at [56, 197] on span "Бронювання" at bounding box center [89, 191] width 84 height 21
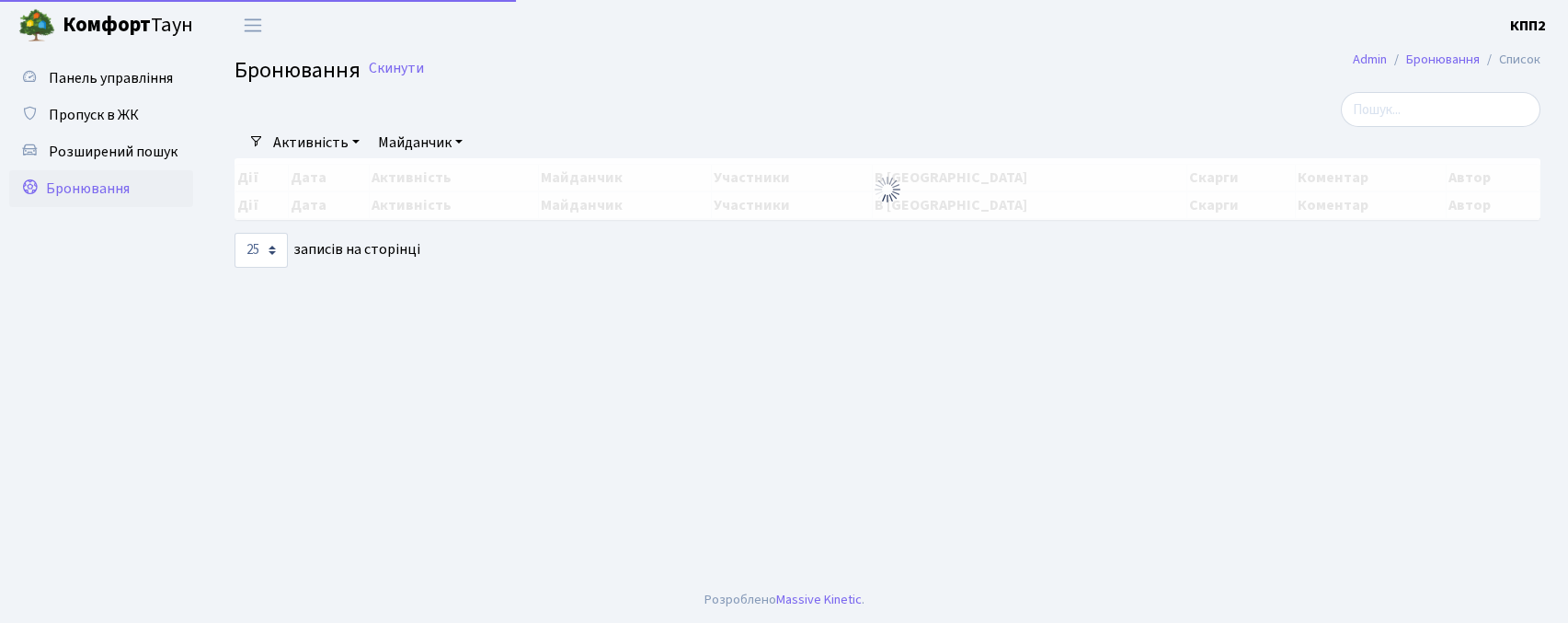
select select "25"
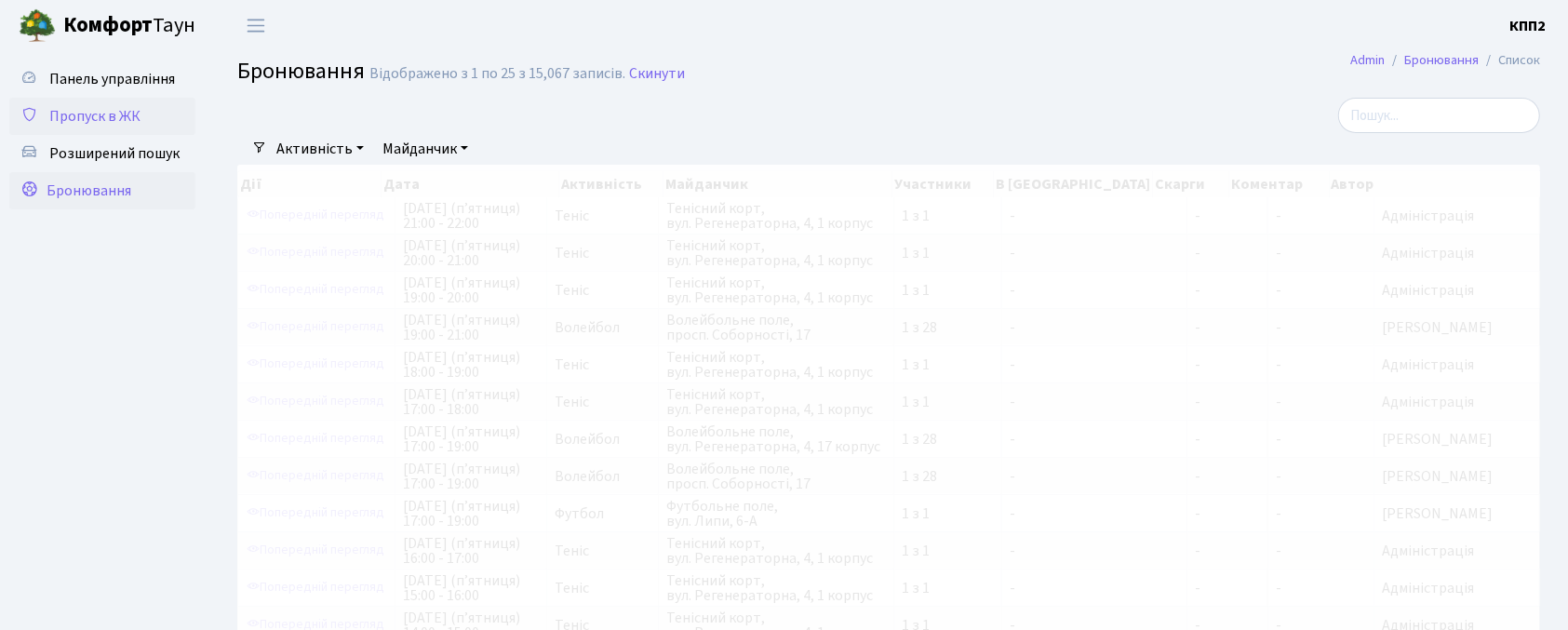
click at [80, 119] on span "Пропуск в ЖК" at bounding box center [95, 116] width 91 height 21
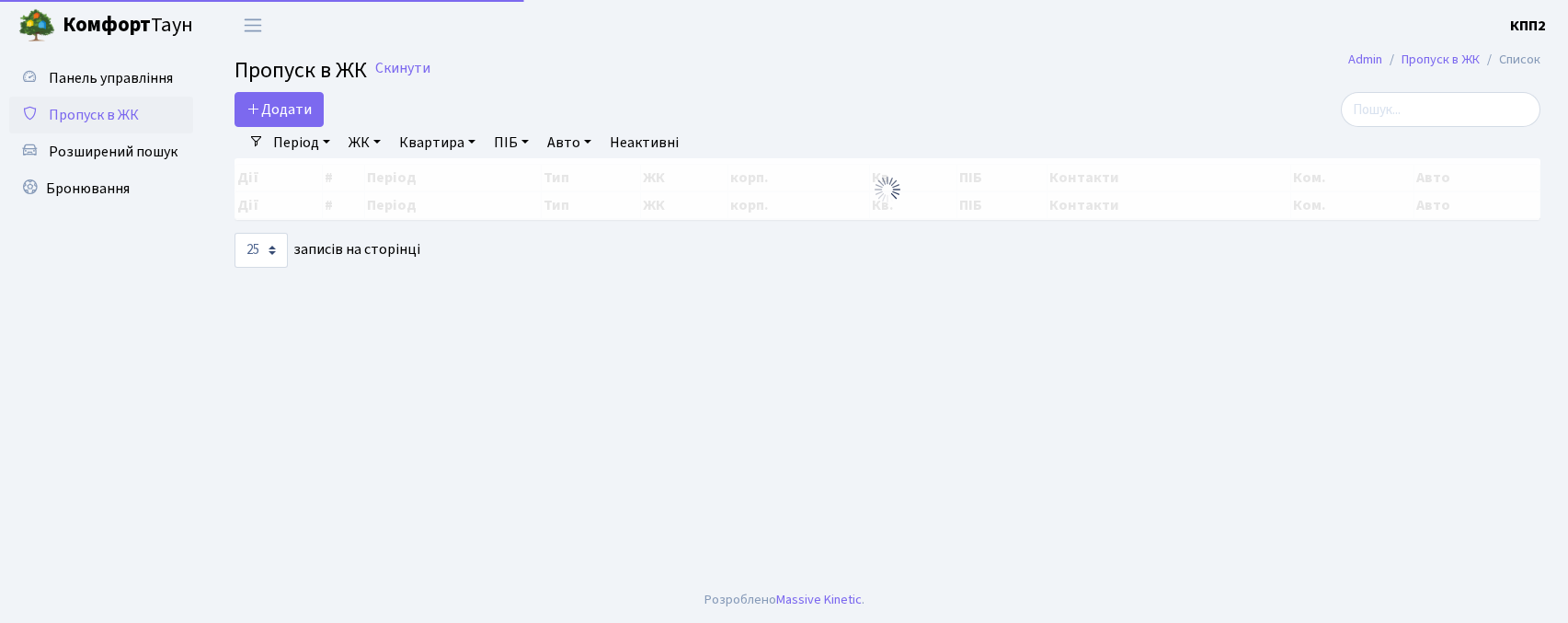
select select "25"
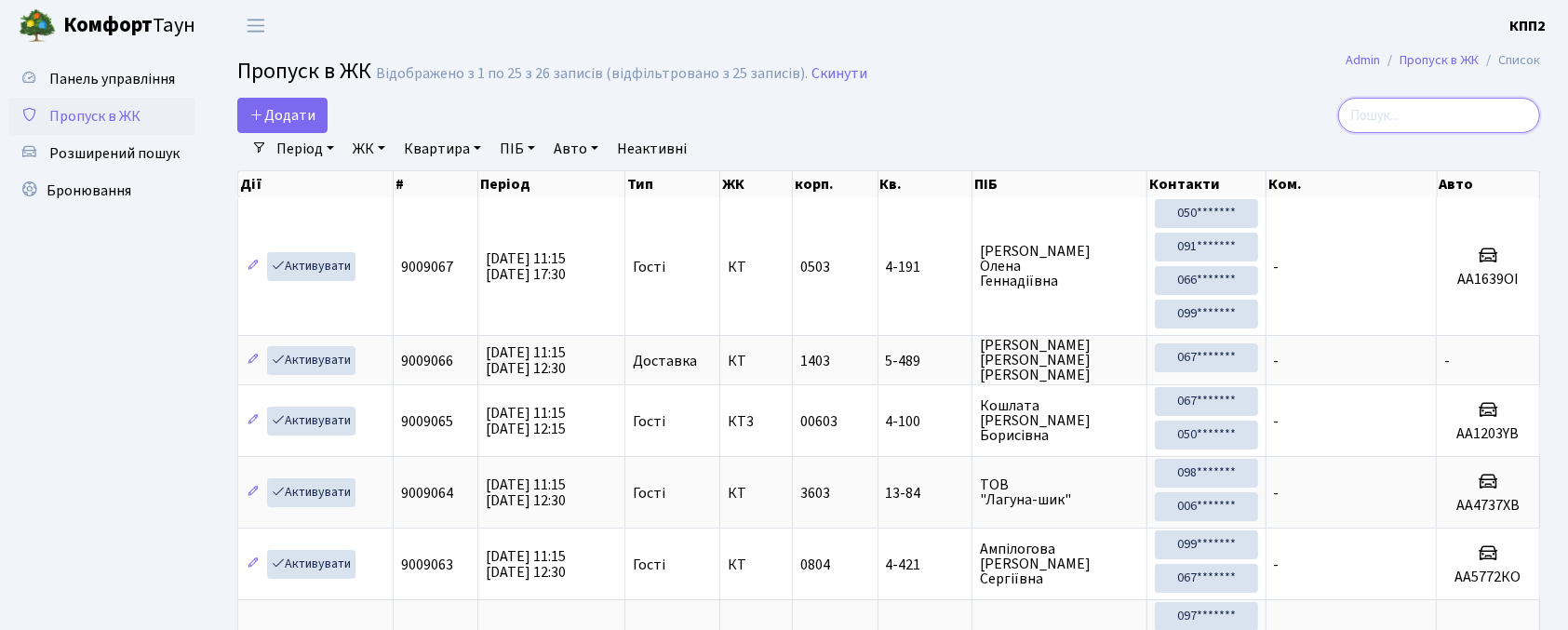
drag, startPoint x: 1453, startPoint y: 129, endPoint x: 1425, endPoint y: 158, distance: 40.3
click at [1444, 132] on input "search" at bounding box center [1439, 115] width 202 height 36
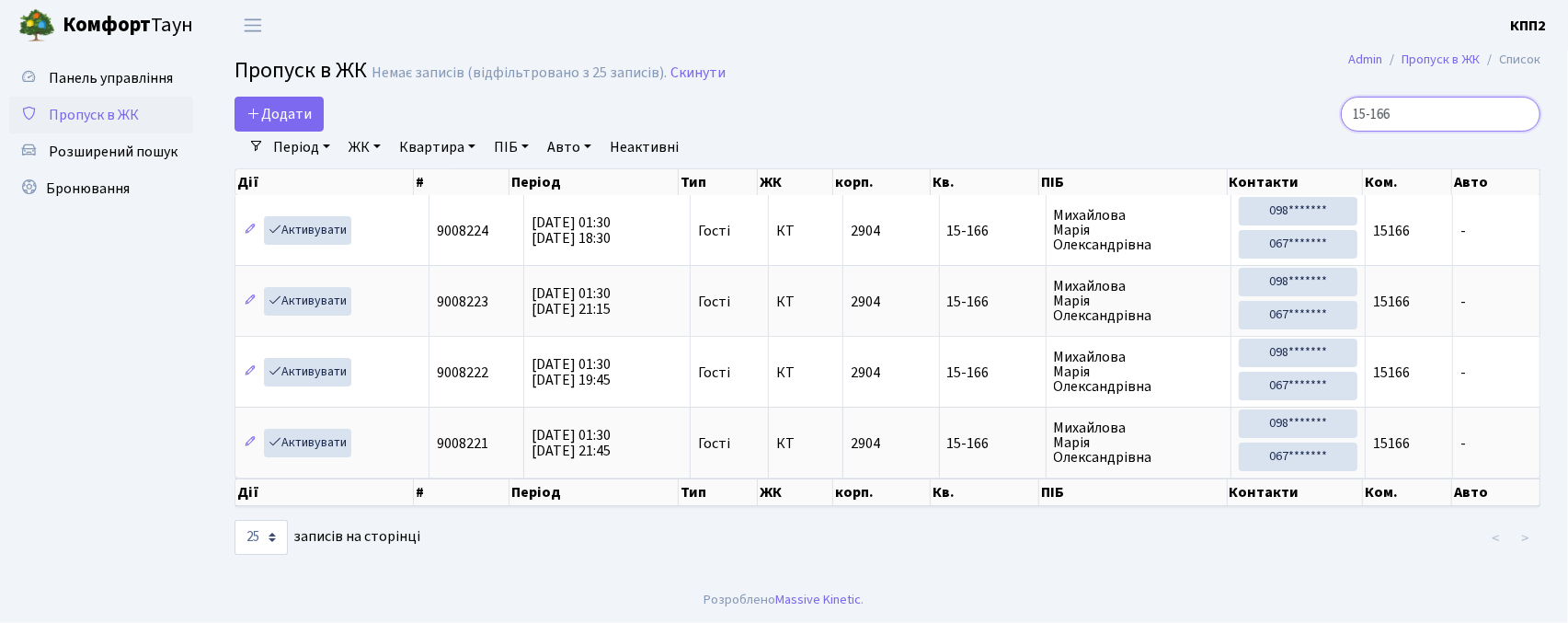
type input "15-166"
click at [256, 107] on icon at bounding box center [254, 113] width 15 height 15
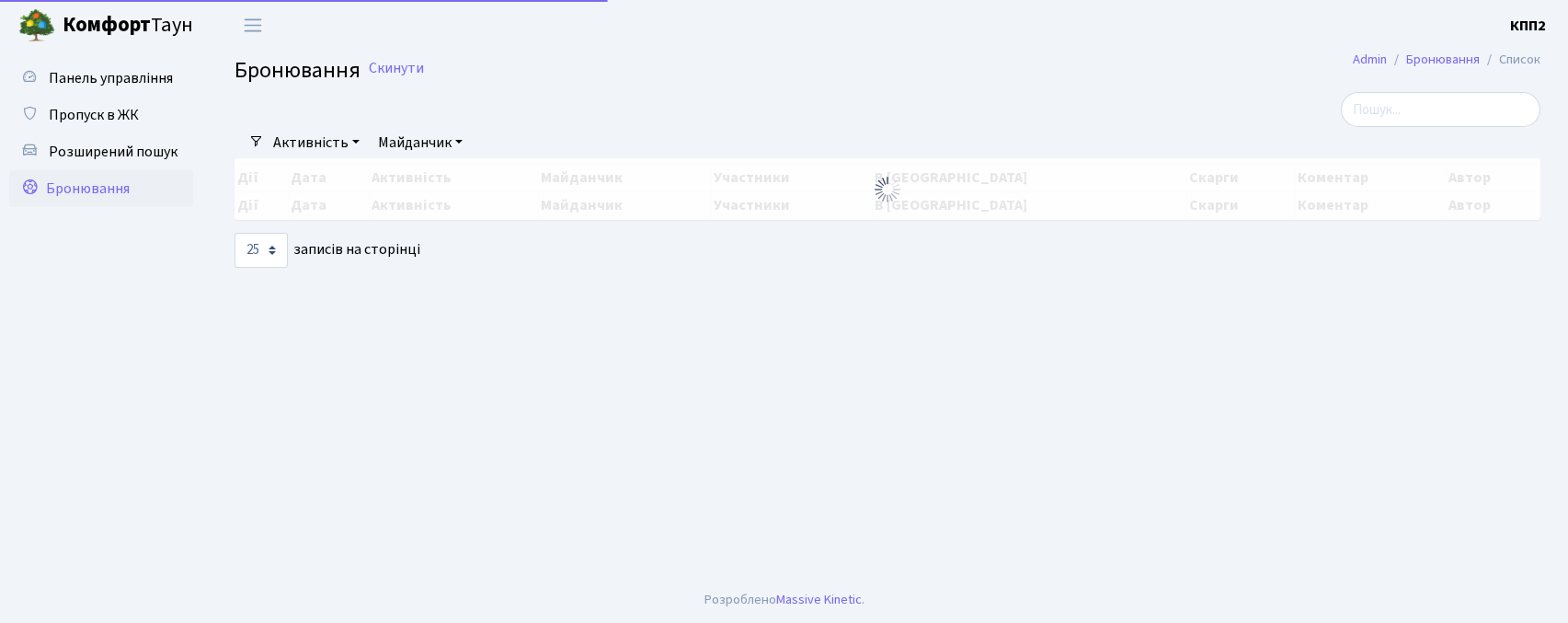
select select "25"
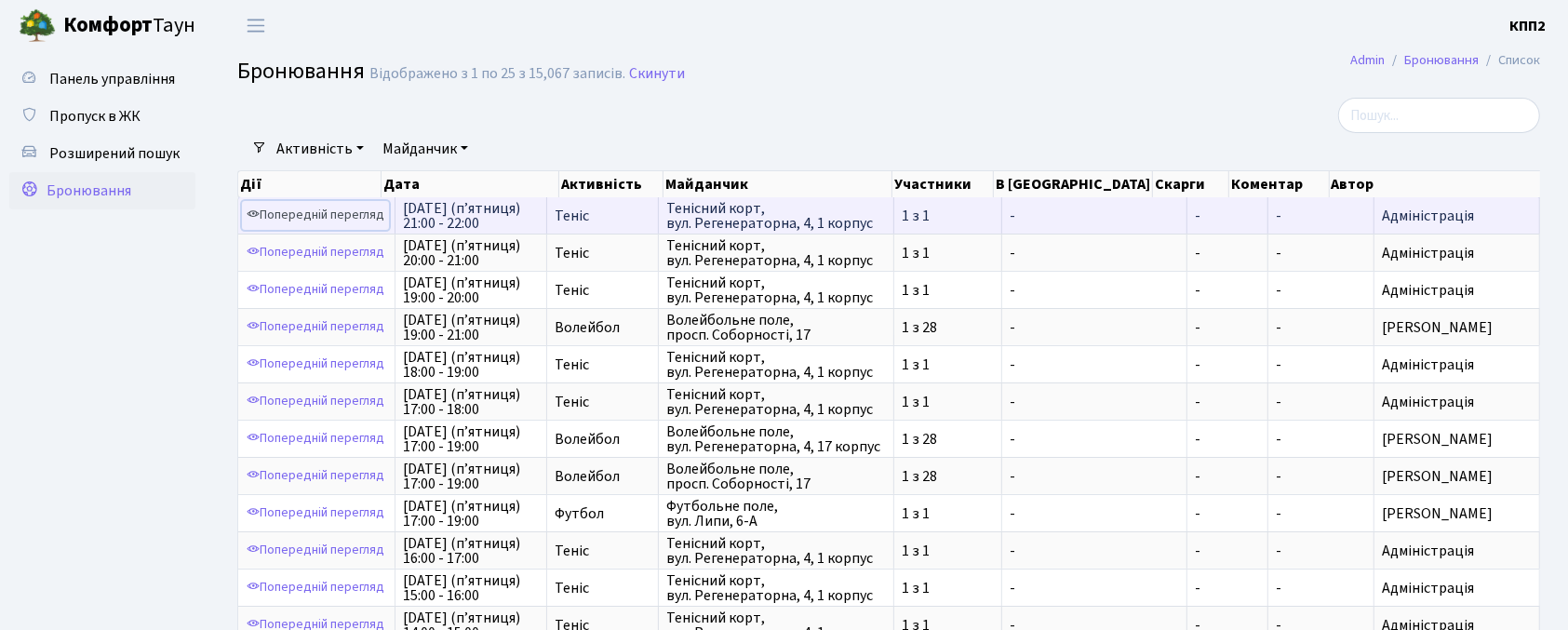
click at [348, 216] on link "Попередній перегляд" at bounding box center [315, 215] width 147 height 29
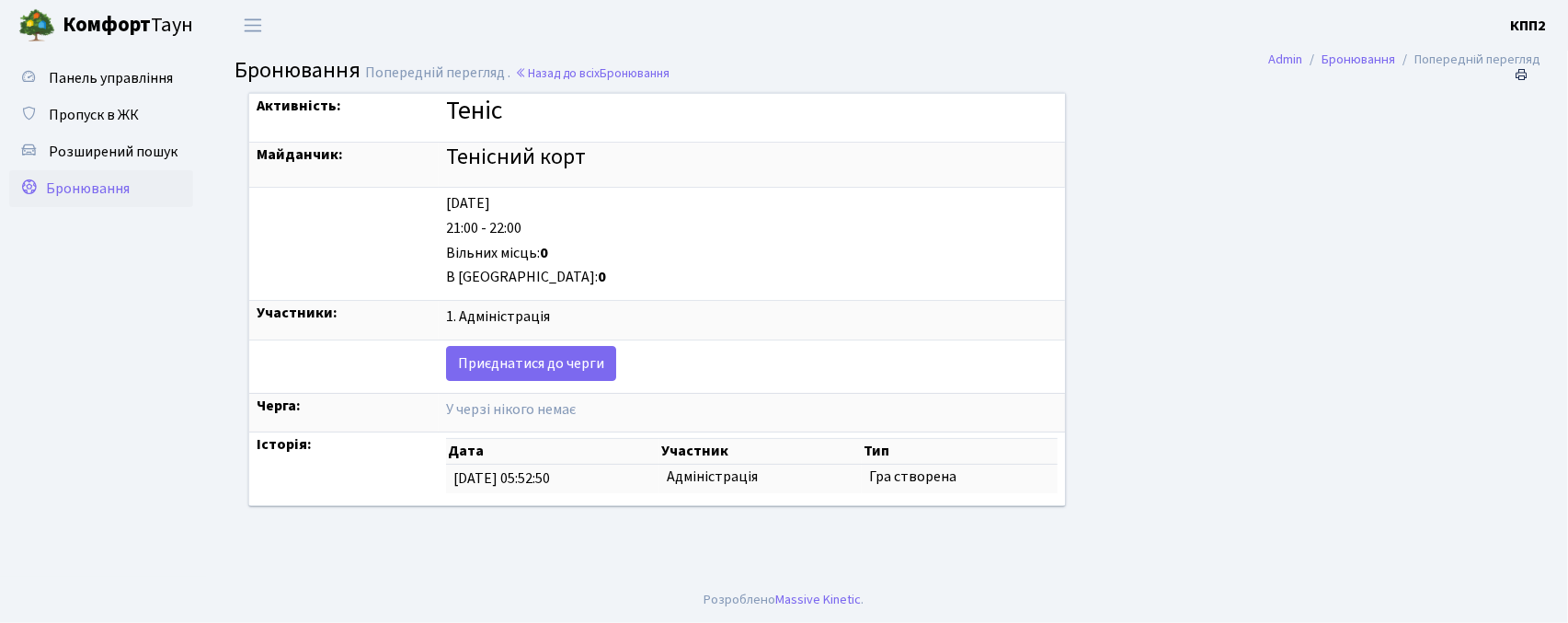
click at [115, 191] on span "Бронювання" at bounding box center [88, 188] width 84 height 20
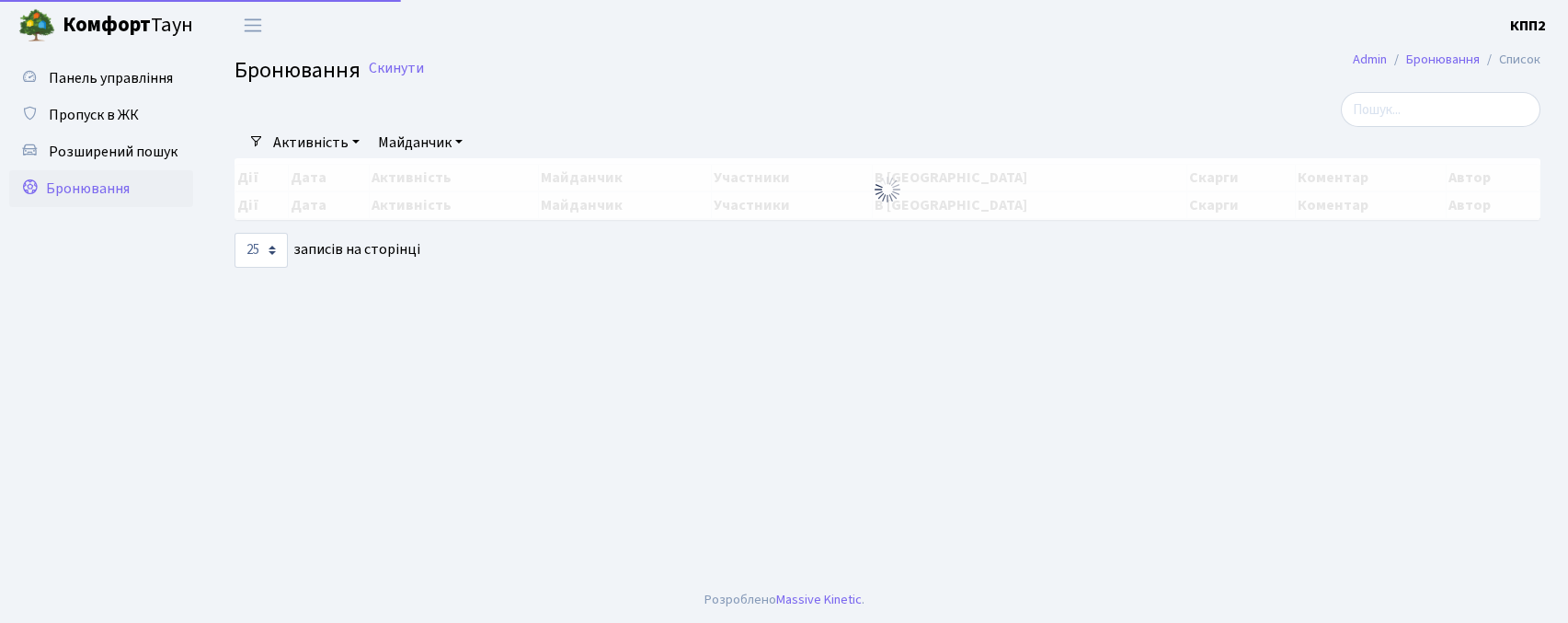
select select "25"
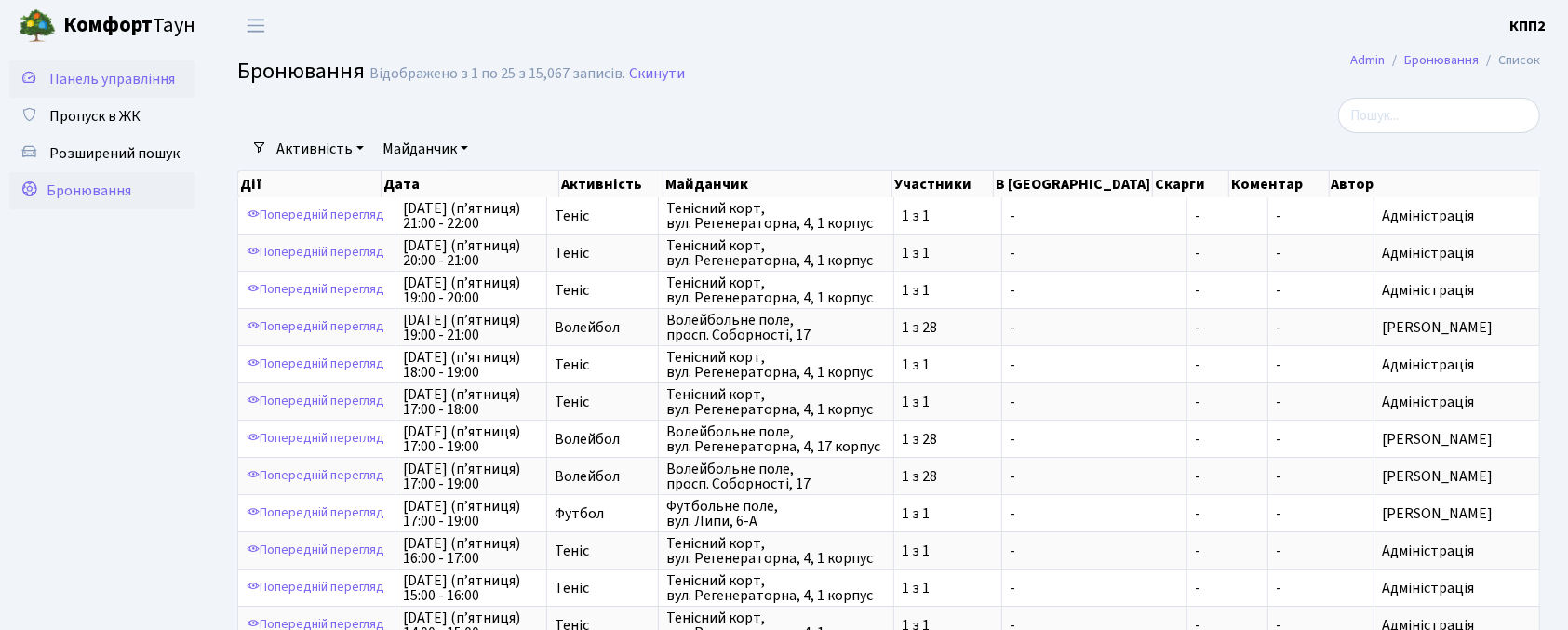
click at [115, 83] on span "Панель управління" at bounding box center [113, 79] width 126 height 21
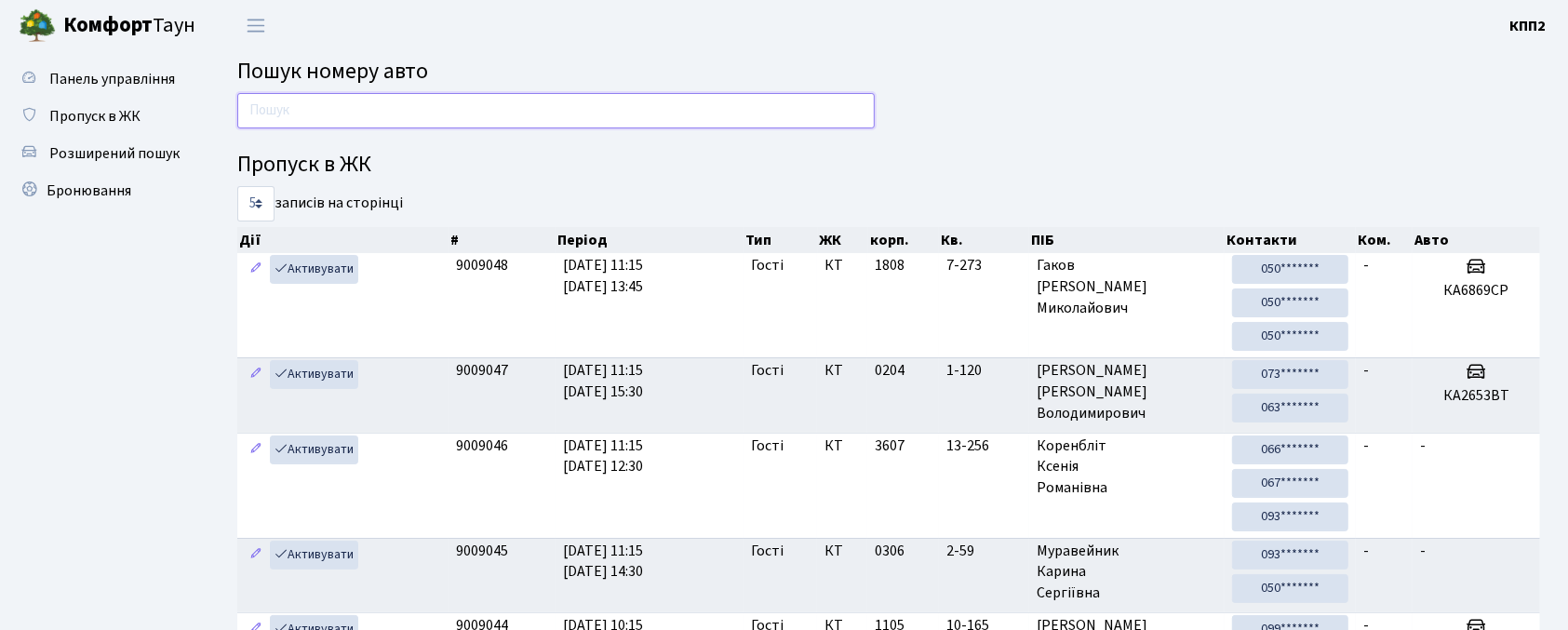
click at [380, 105] on input "text" at bounding box center [556, 111] width 637 height 36
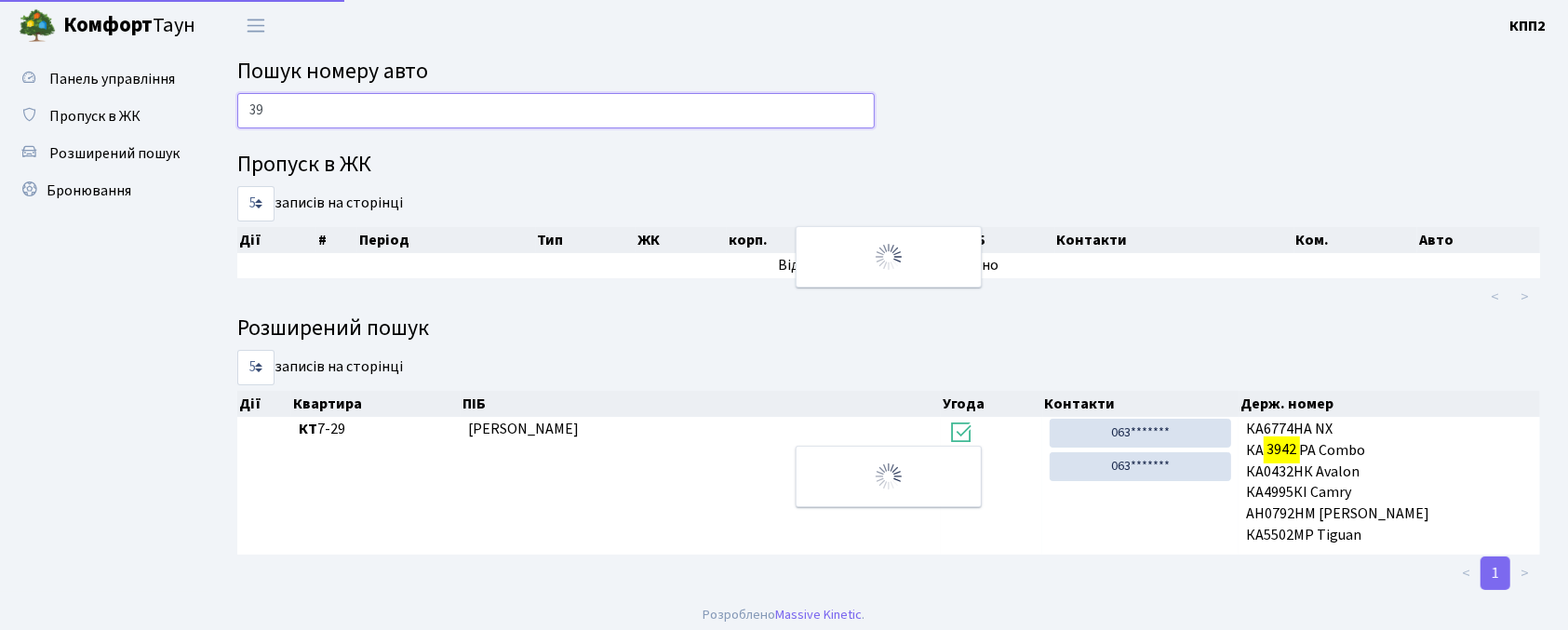
type input "3"
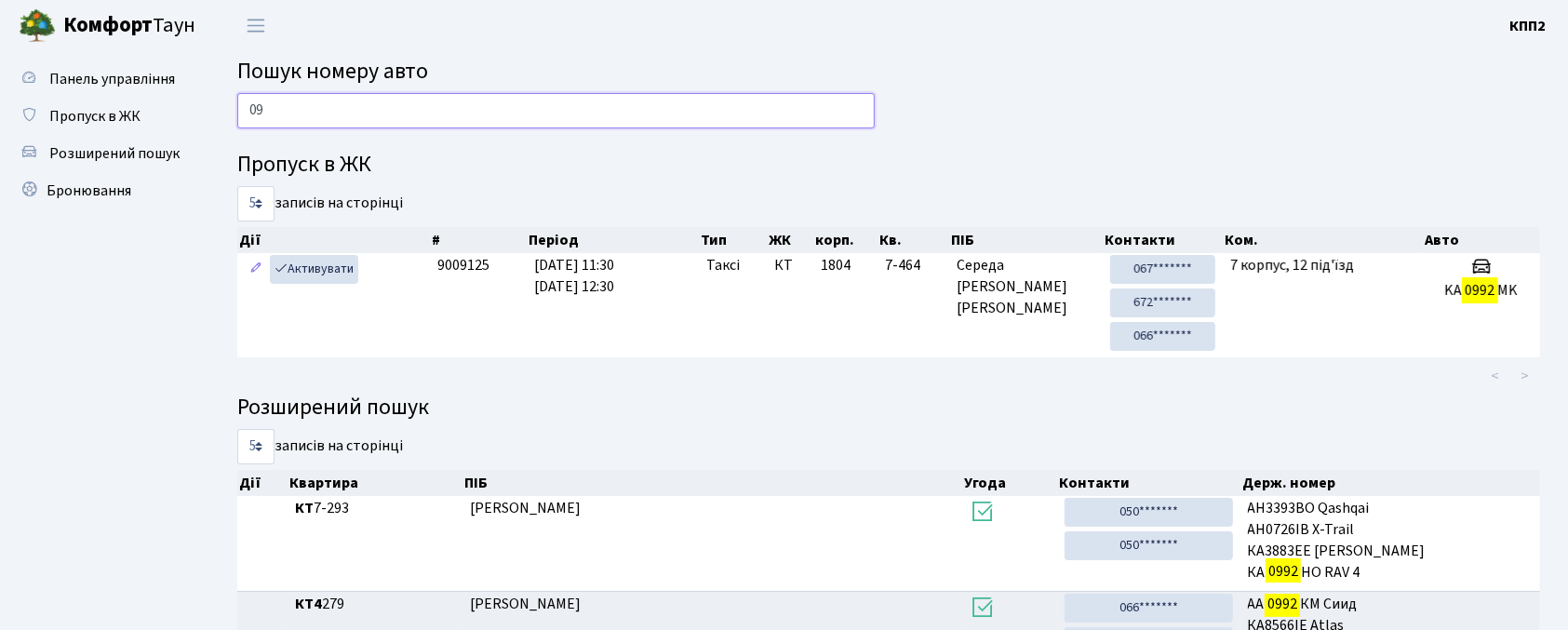
type input "0"
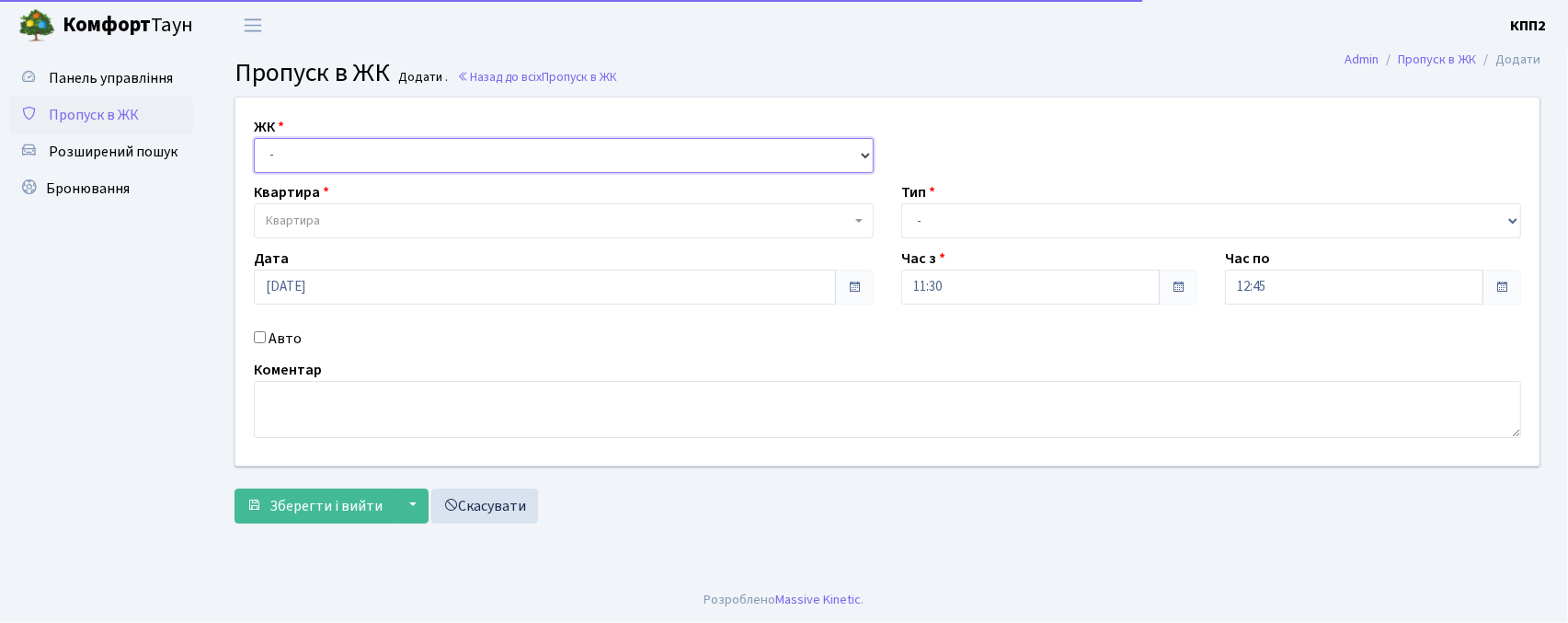
click at [322, 155] on select "- КТ, вул. Регенераторна, 4 КТ2, просп. [STREET_ADDRESS] [STREET_ADDRESS] [PERS…" at bounding box center [564, 156] width 620 height 35
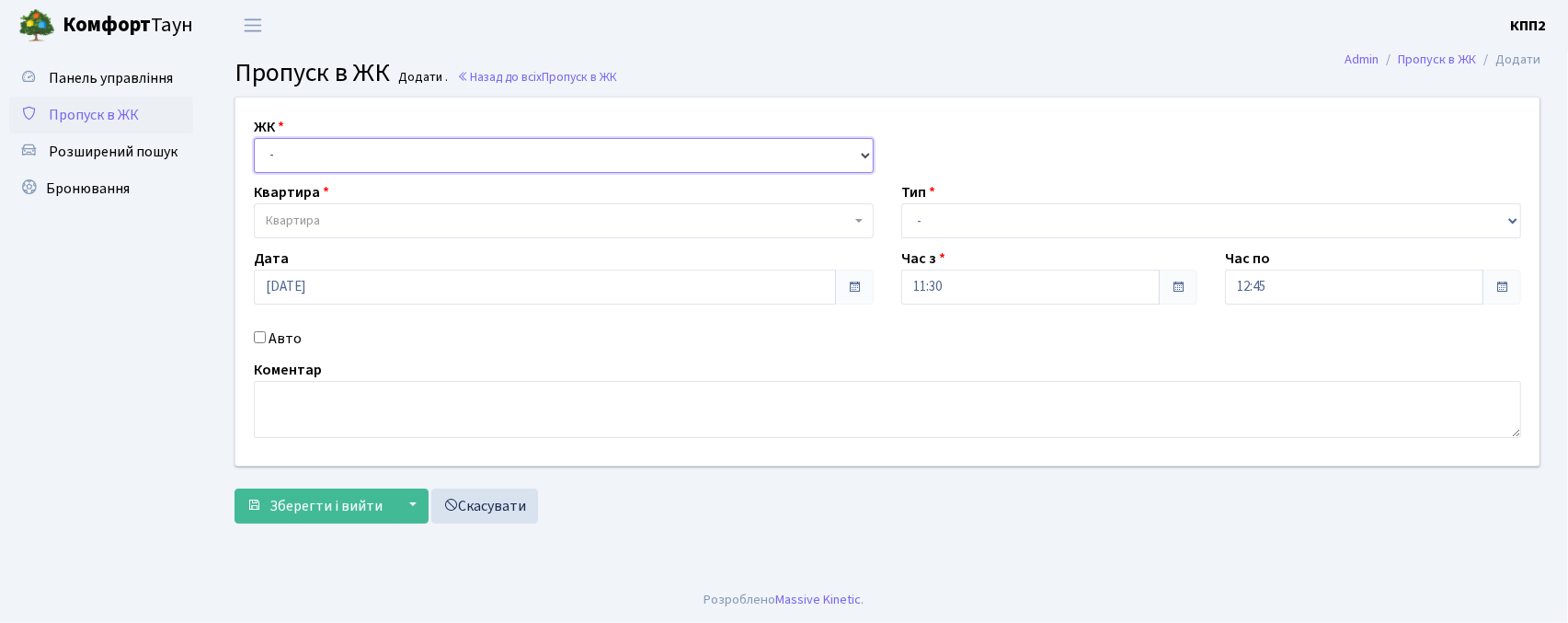
select select "271"
click at [254, 138] on select "- КТ, вул. Регенераторна, 4 КТ2, просп. [STREET_ADDRESS] [STREET_ADDRESS] [PERS…" at bounding box center [564, 156] width 620 height 35
select select
click at [281, 217] on span "Квартира" at bounding box center [293, 221] width 54 height 19
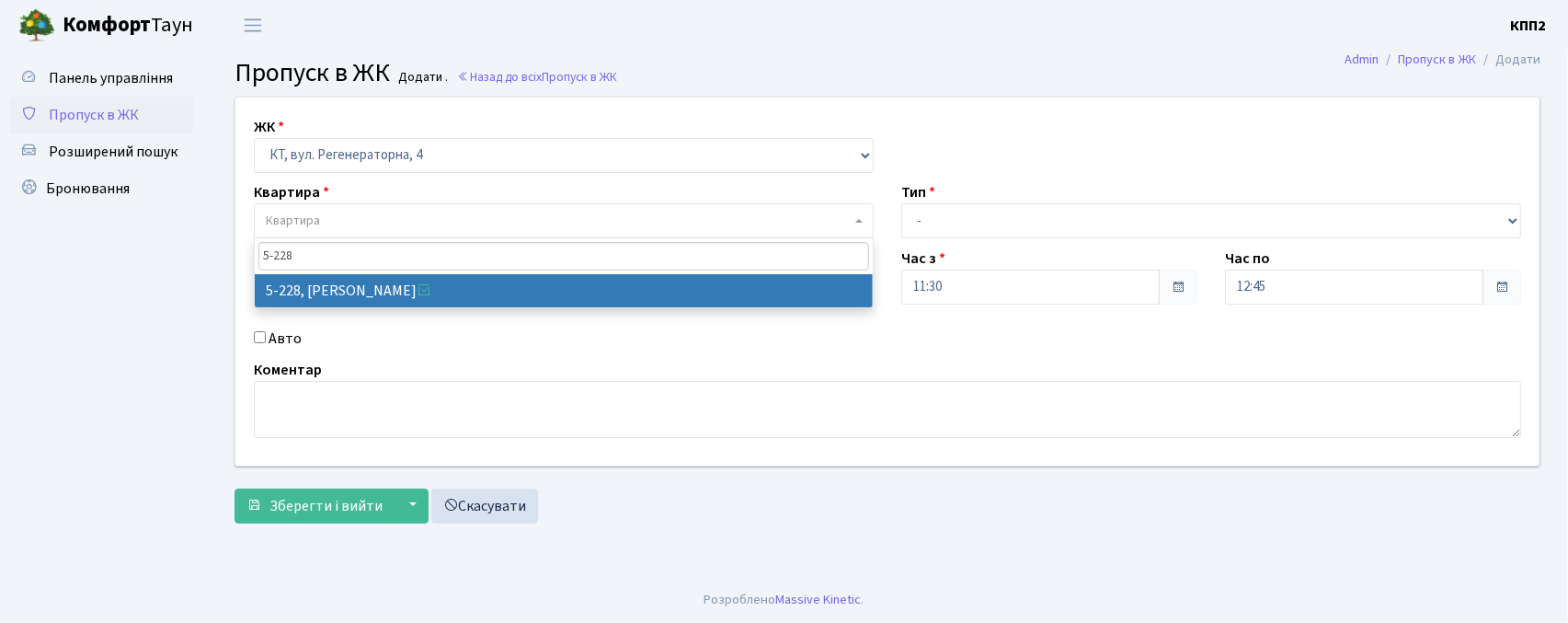
type input "5-228"
select select "2306"
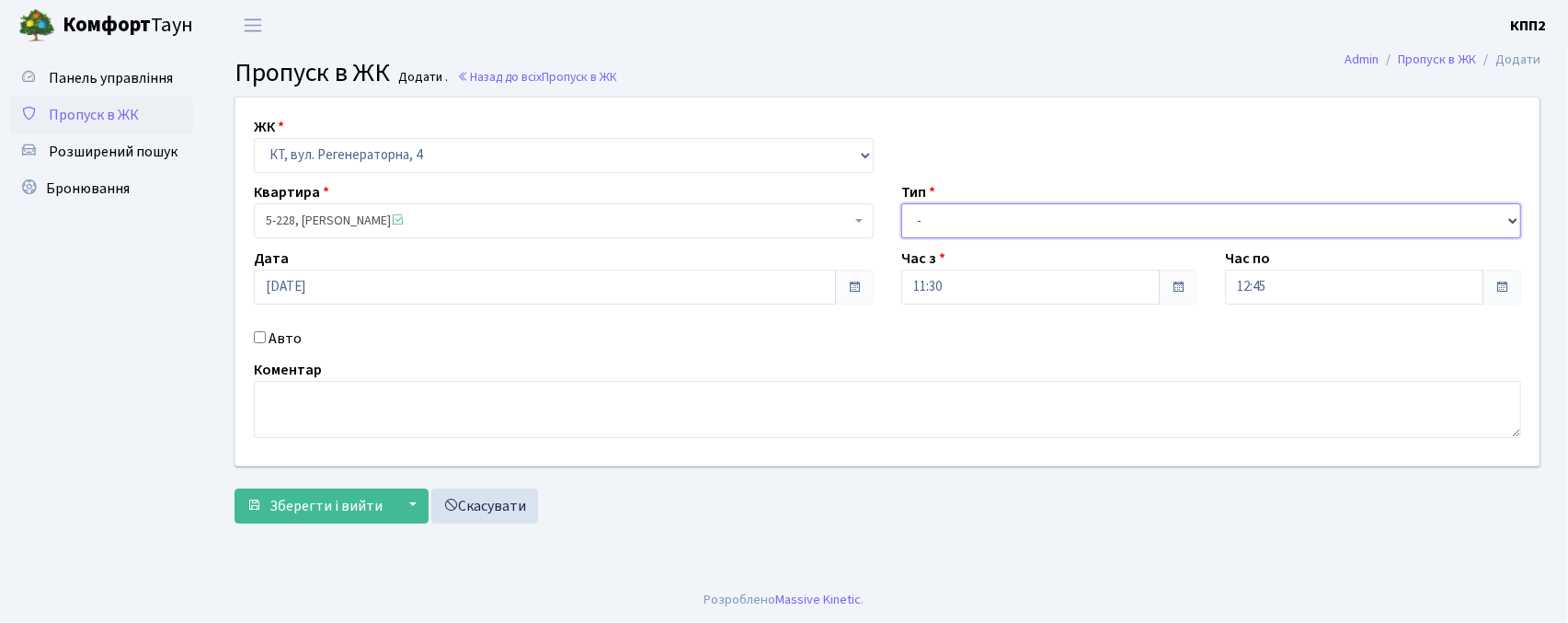
click at [972, 226] on select "- Доставка Таксі Гості Сервіс" at bounding box center [1212, 221] width 620 height 35
select select "3"
click at [902, 203] on select "- Доставка Таксі Гості Сервіс" at bounding box center [1212, 221] width 620 height 35
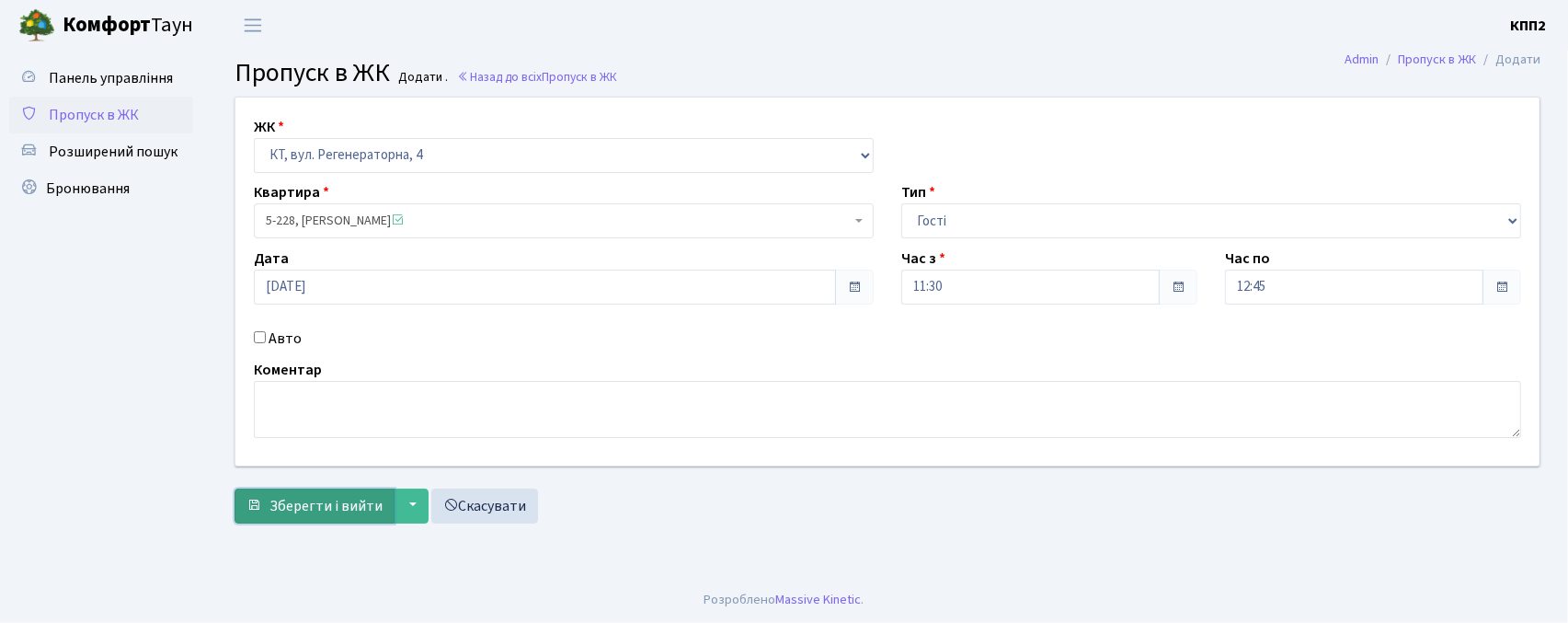
click at [281, 499] on span "Зберегти і вийти" at bounding box center [326, 506] width 113 height 20
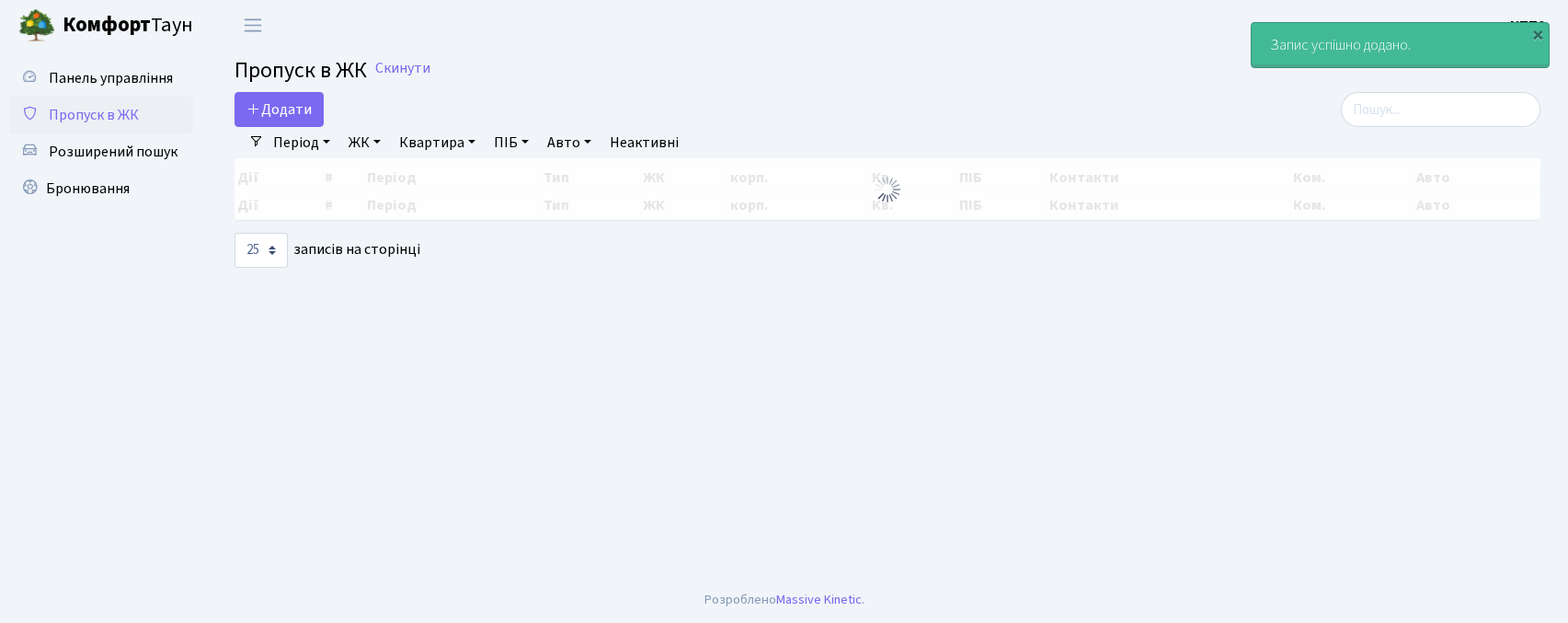
select select "25"
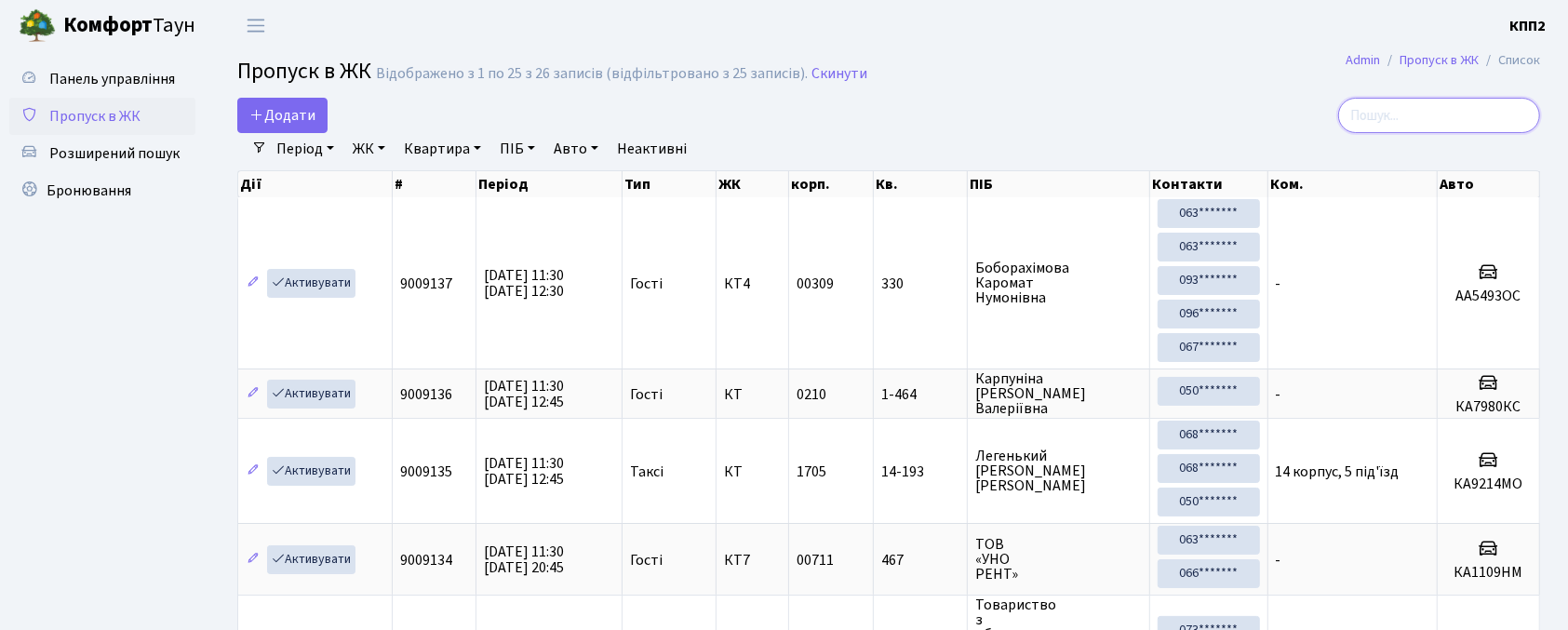
click at [1397, 116] on input "search" at bounding box center [1439, 115] width 202 height 36
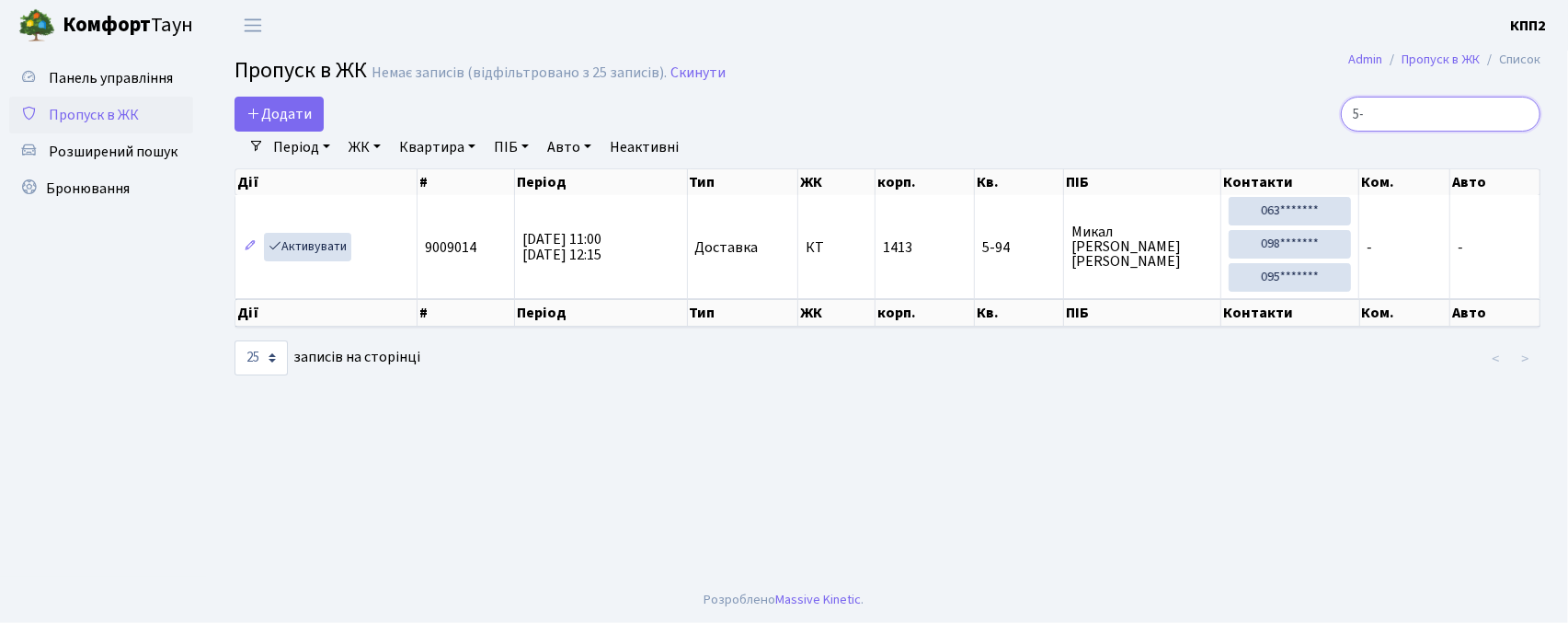
type input "5"
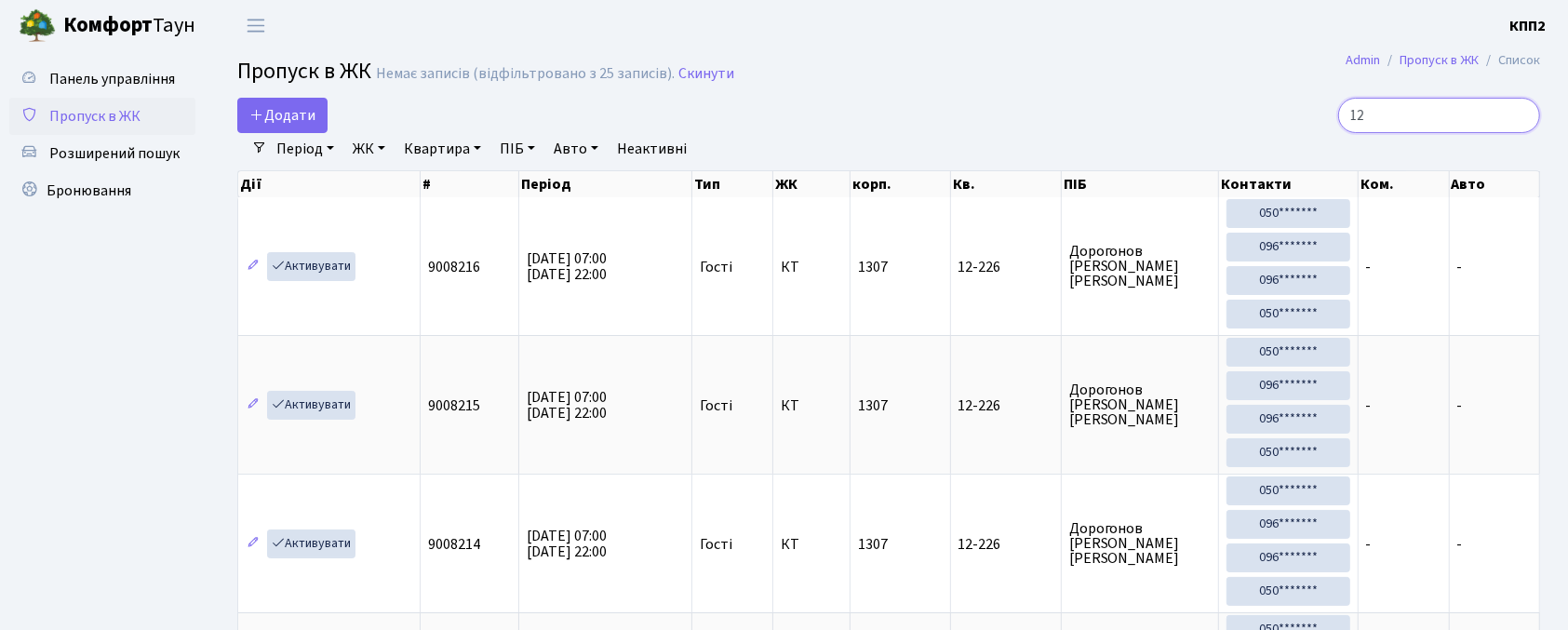
type input "1"
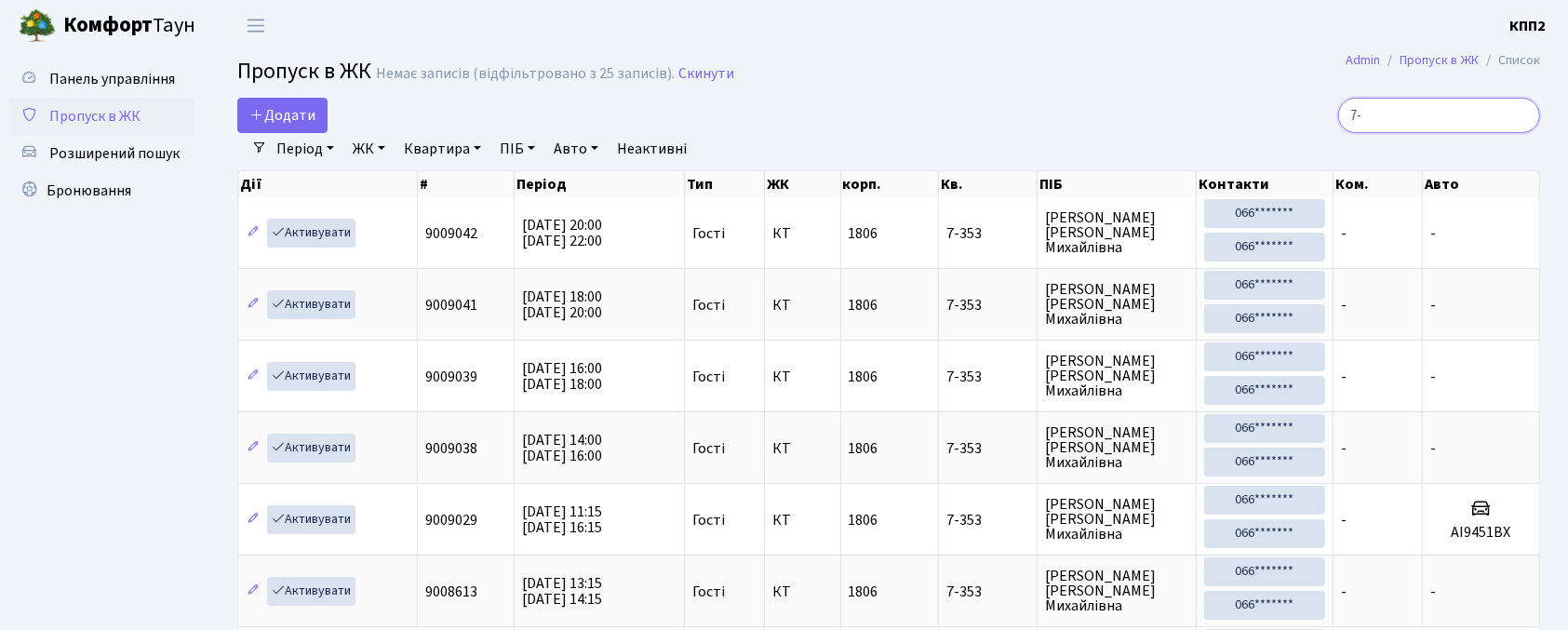
type input "7"
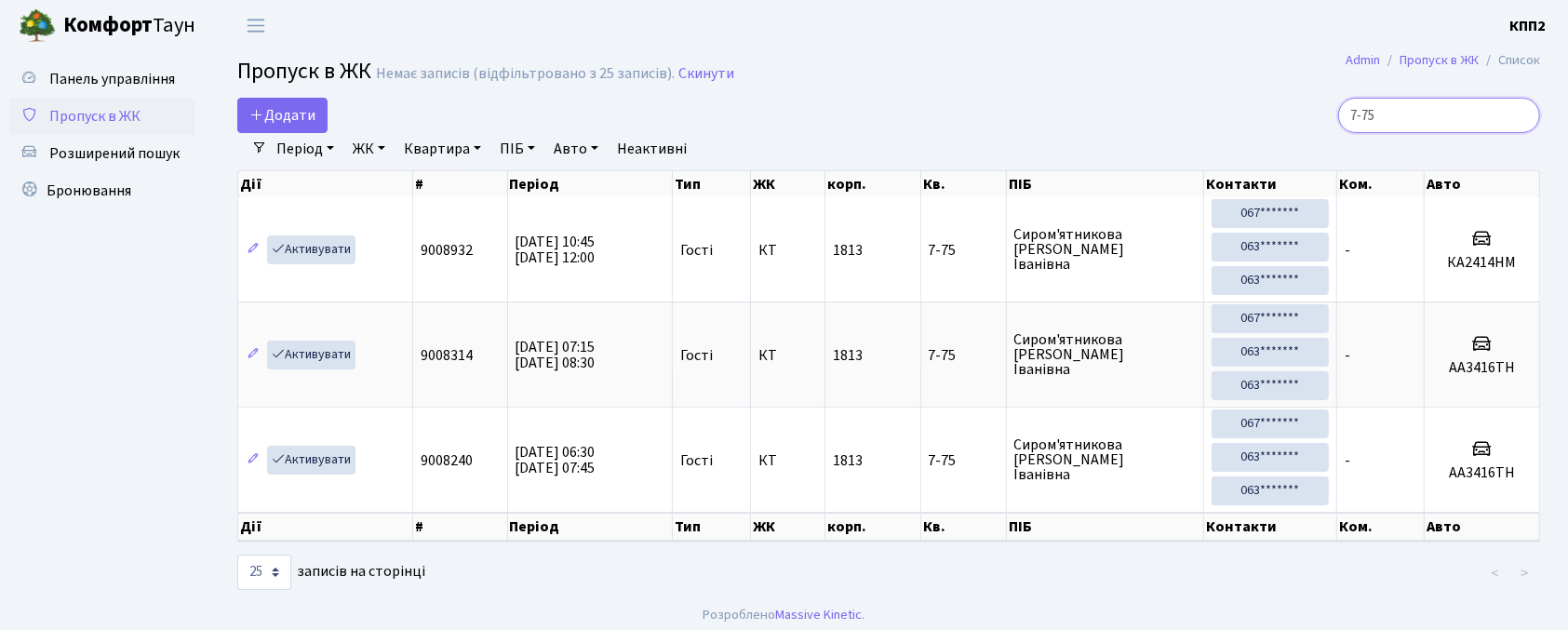
type input "7-75"
click at [283, 113] on span "Додати" at bounding box center [282, 115] width 66 height 21
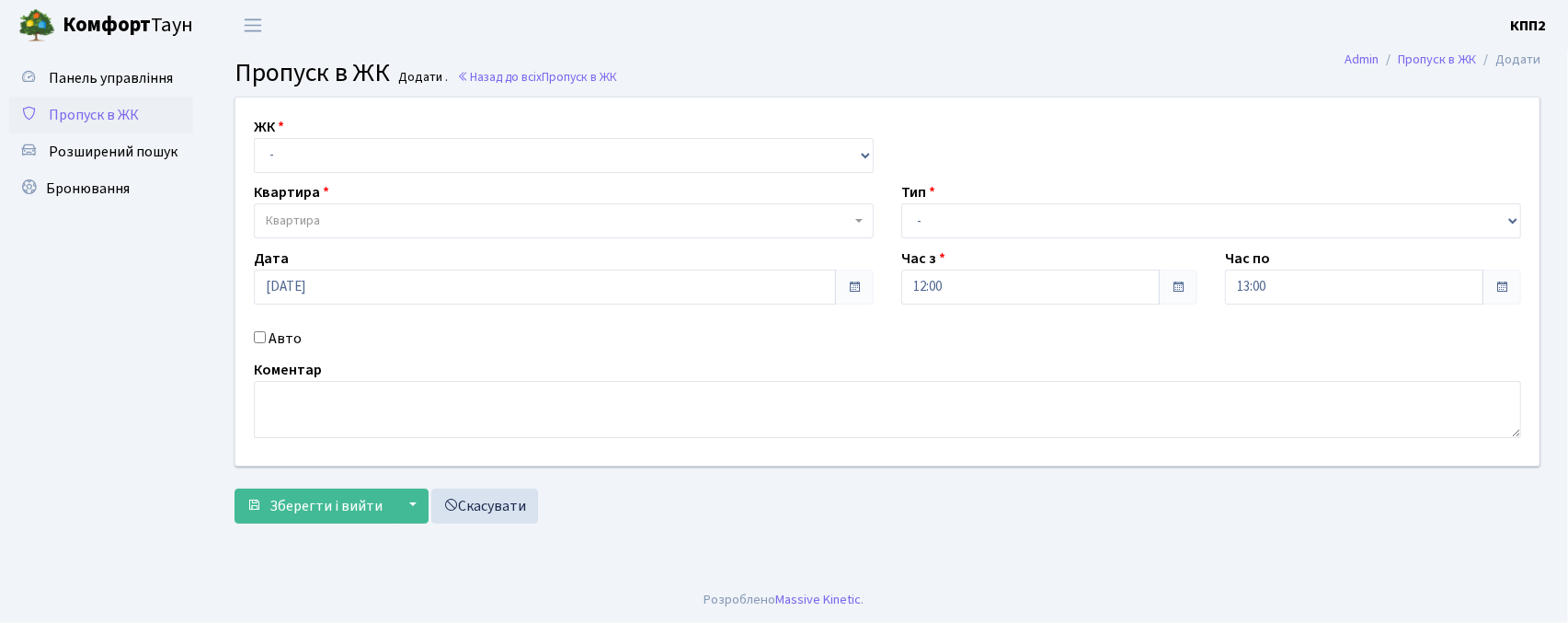
click at [259, 341] on input "Авто" at bounding box center [260, 337] width 12 height 12
checkbox input "true"
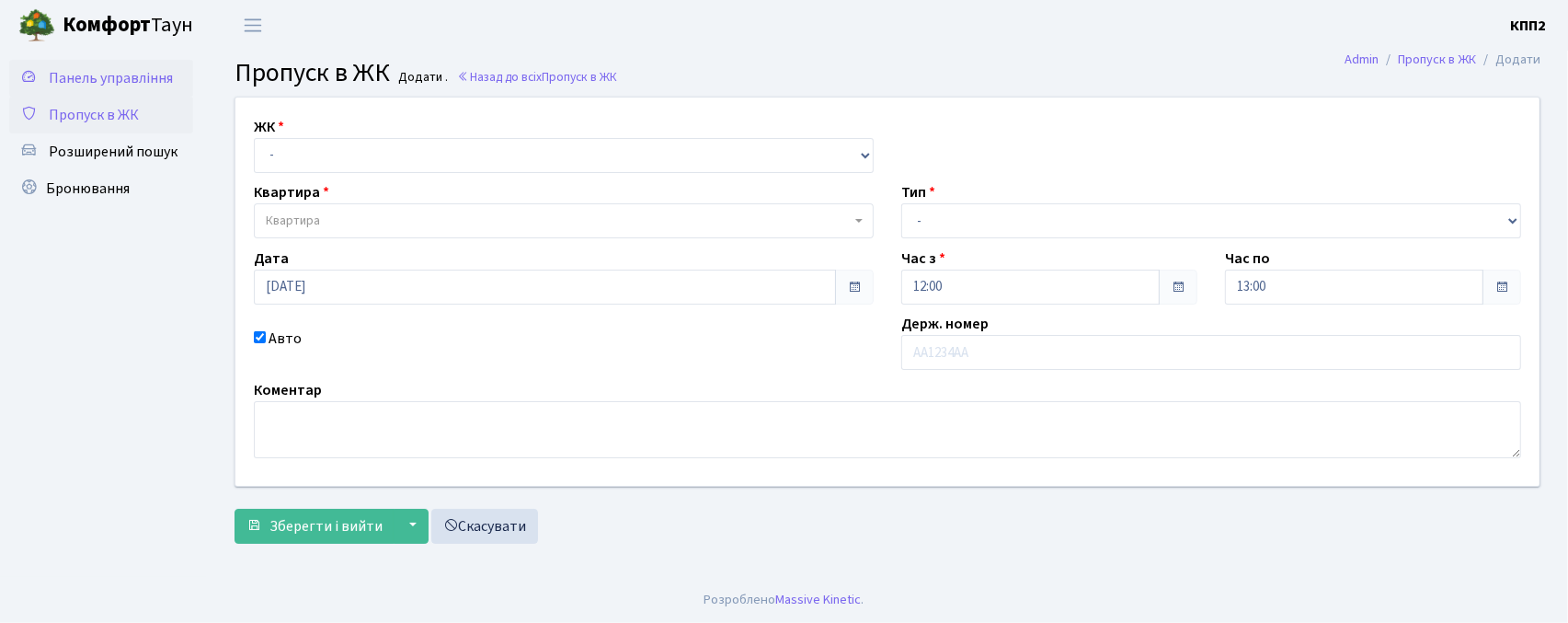
click at [133, 73] on span "Панель управління" at bounding box center [111, 78] width 124 height 20
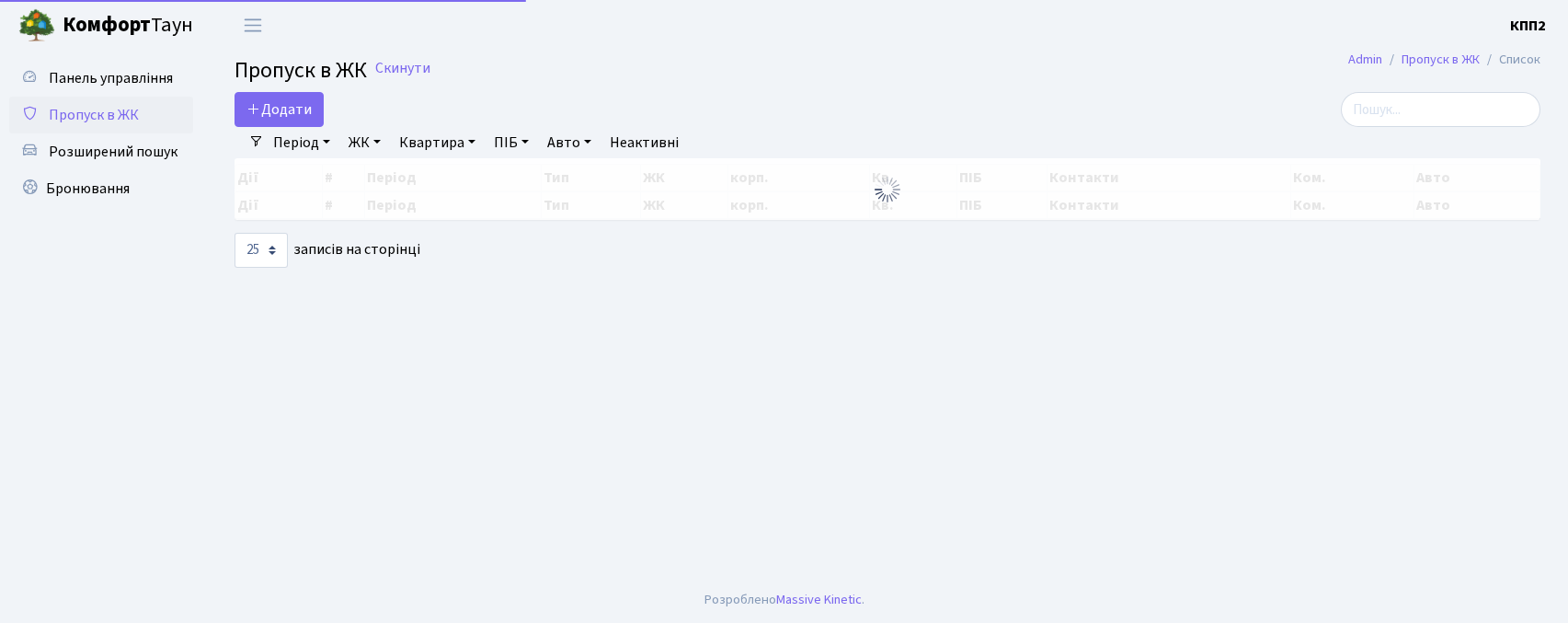
select select "25"
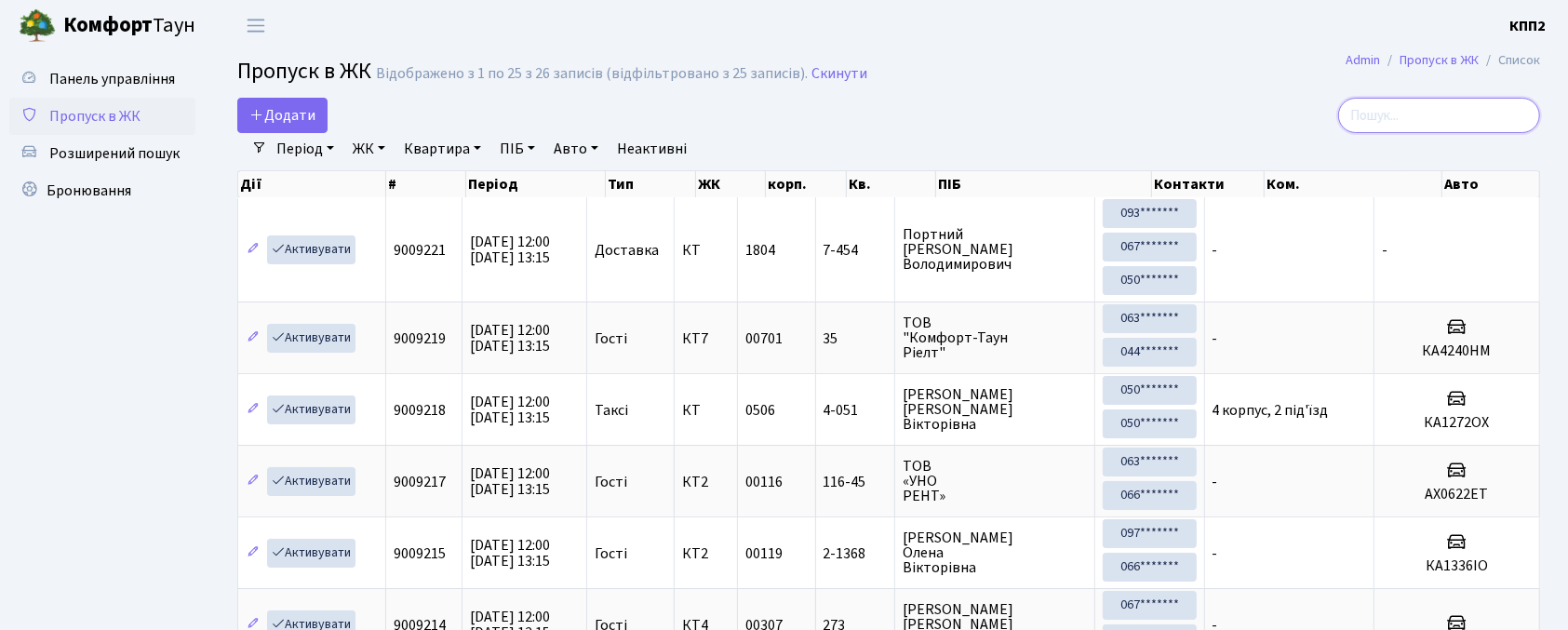
click at [1411, 114] on input "search" at bounding box center [1439, 115] width 202 height 36
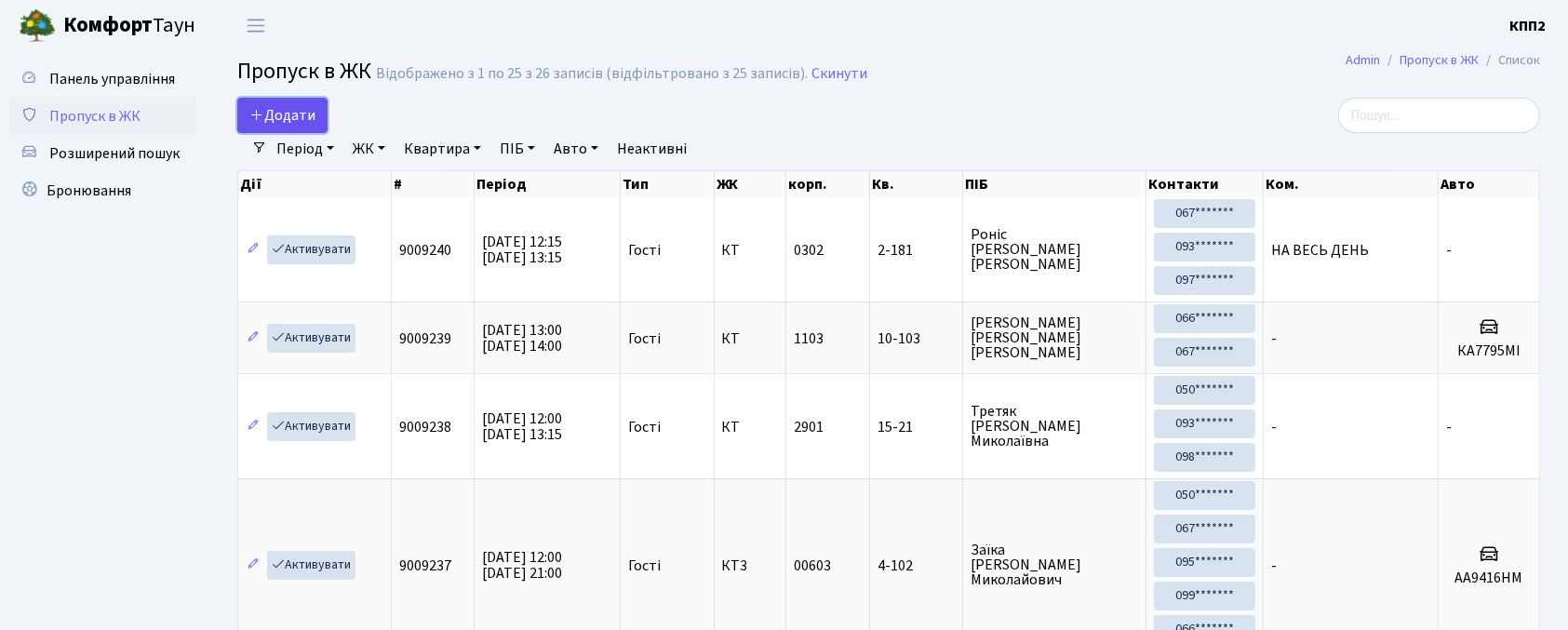
click at [276, 112] on span "Додати" at bounding box center [282, 115] width 66 height 21
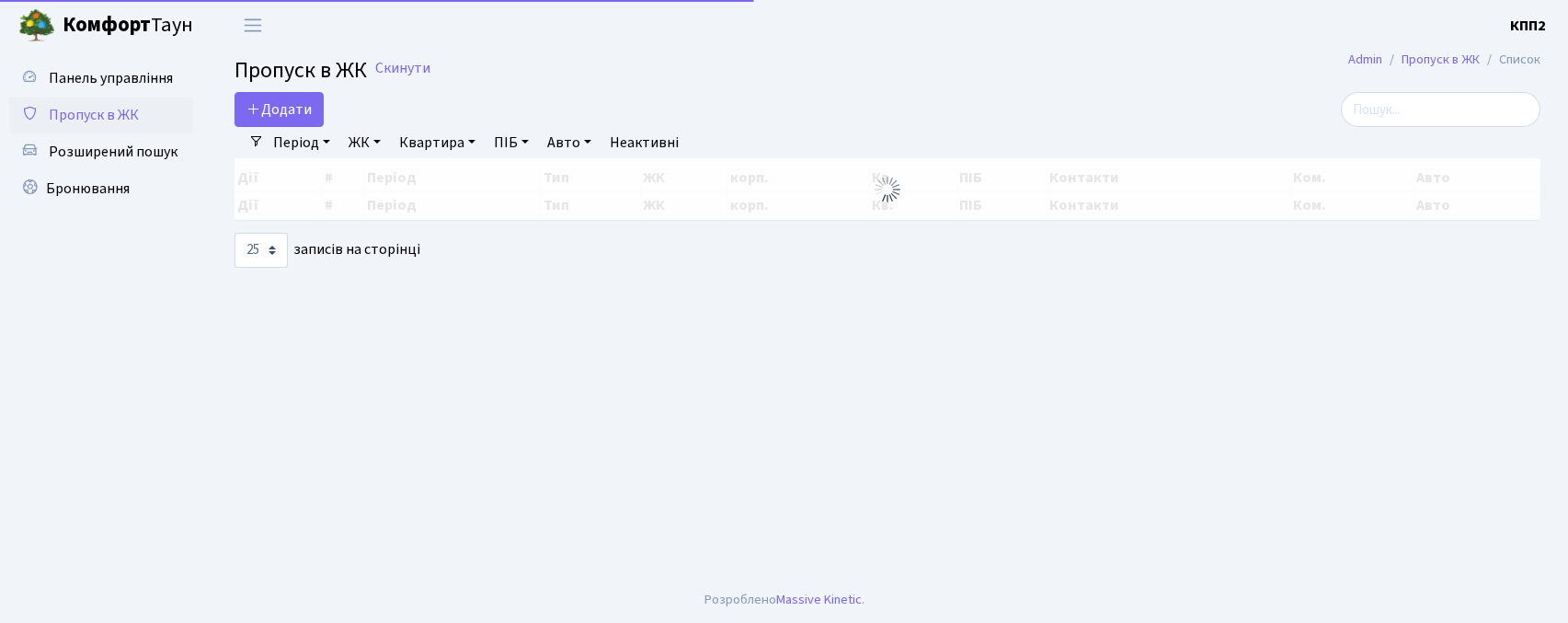
select select "25"
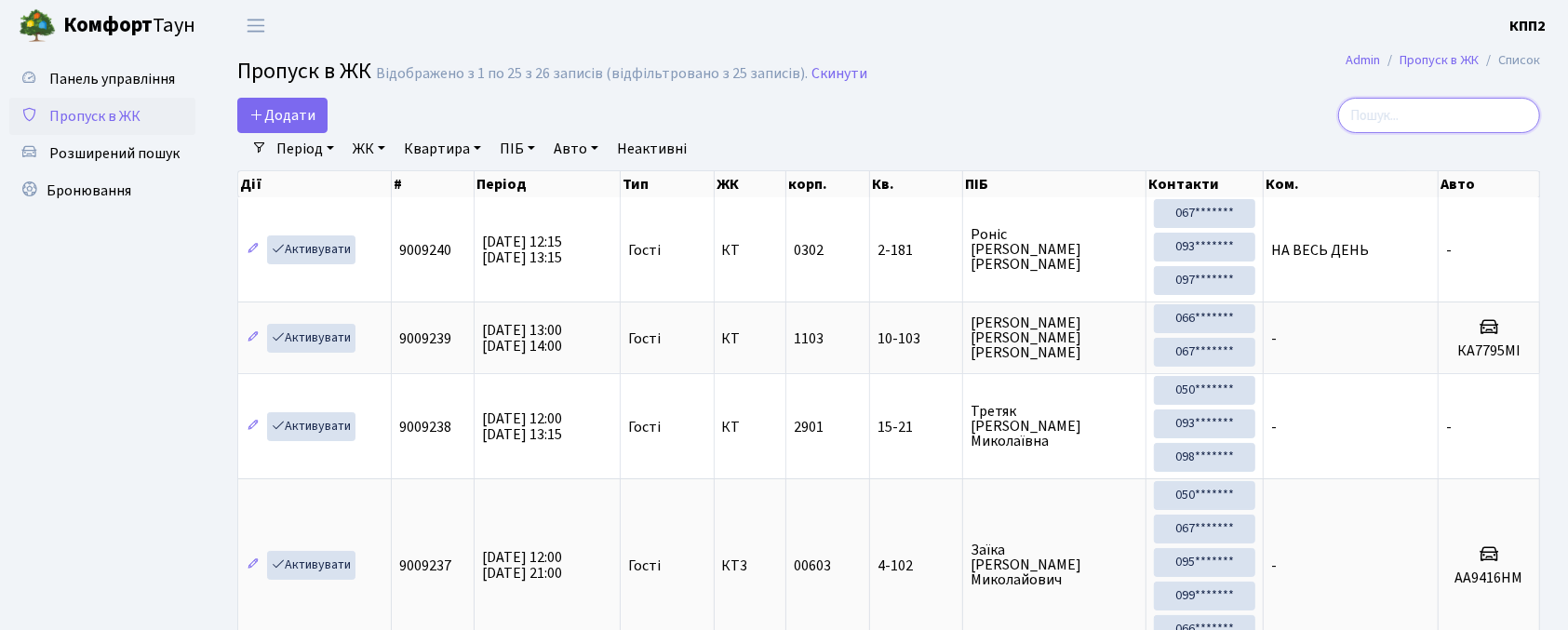
click at [1399, 106] on input "search" at bounding box center [1439, 115] width 202 height 36
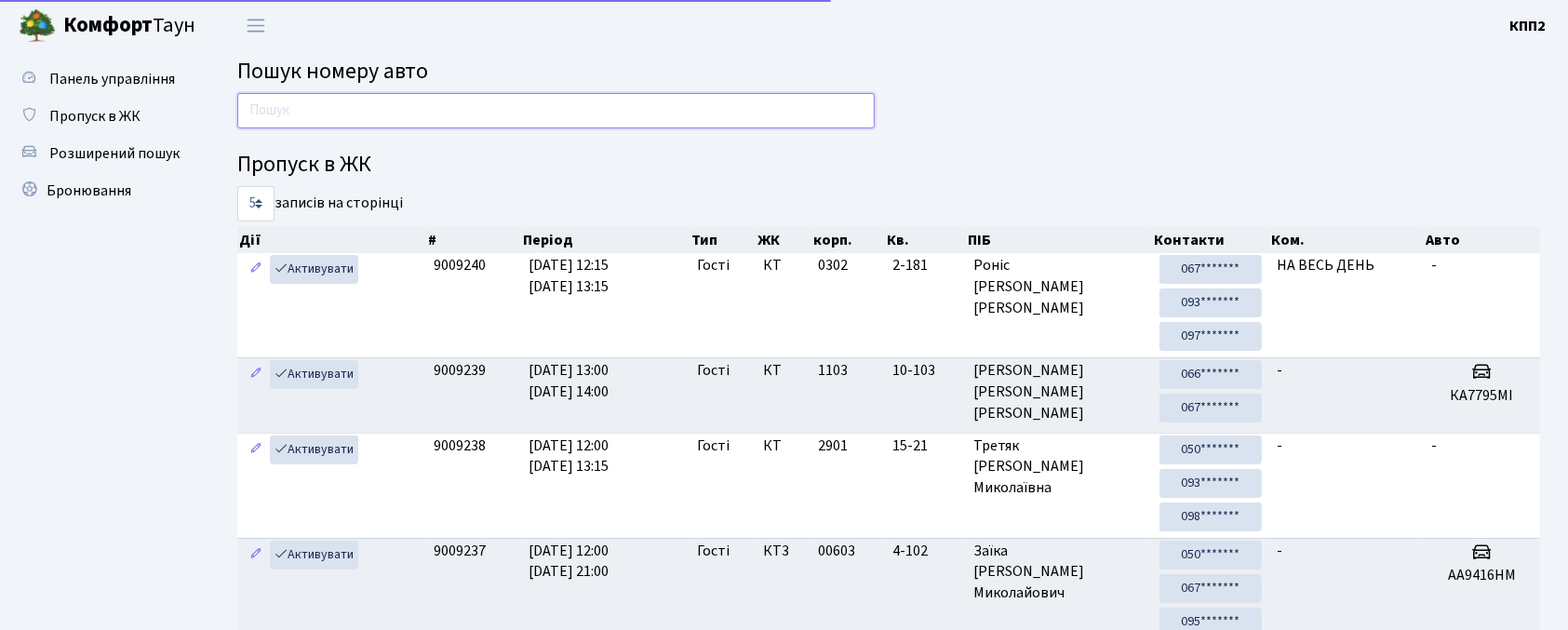
click at [273, 104] on input "text" at bounding box center [556, 111] width 637 height 36
click at [271, 104] on input "text" at bounding box center [556, 111] width 637 height 36
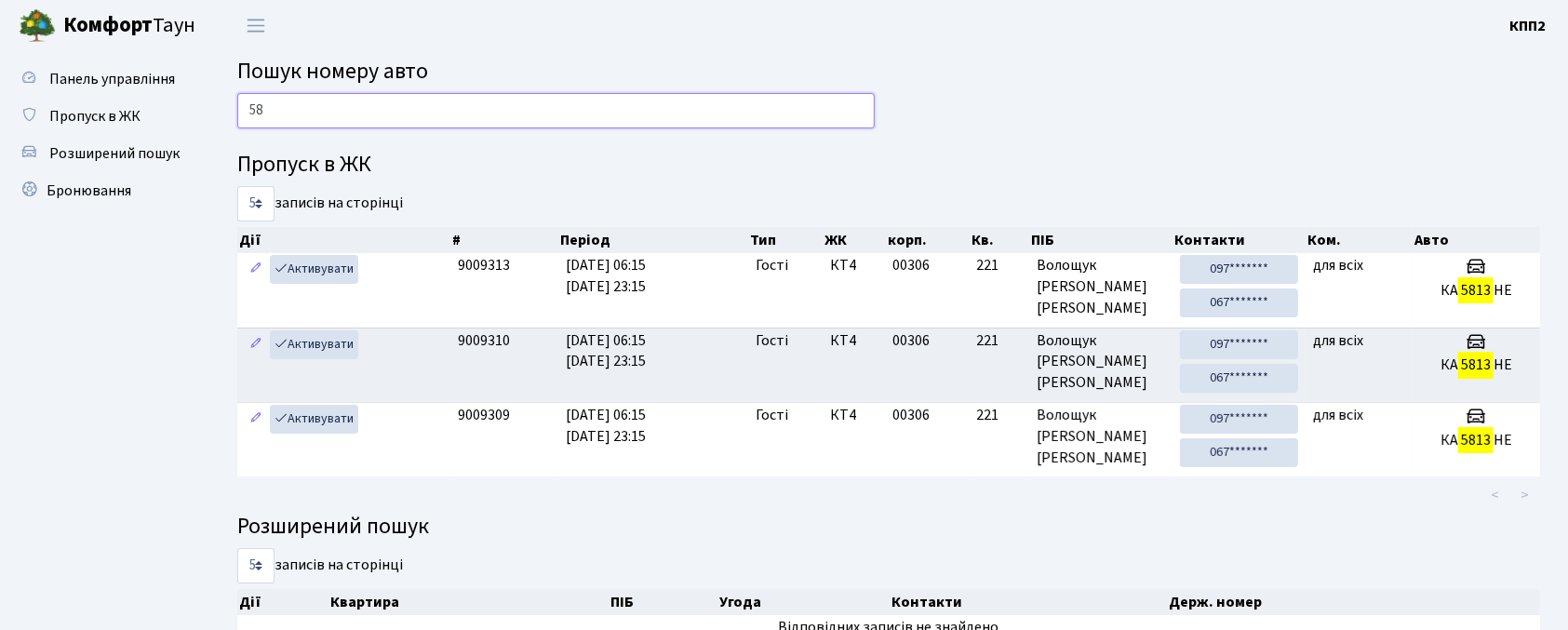
type input "5"
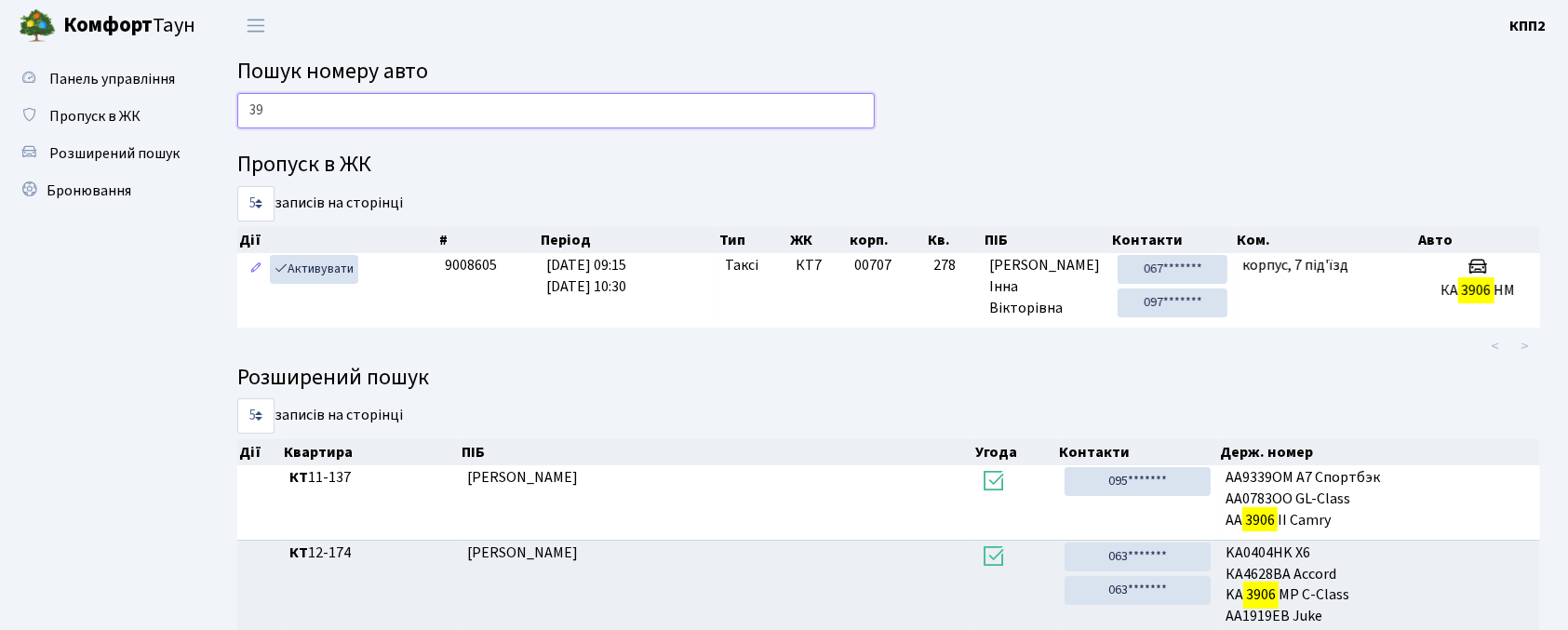
type input "3"
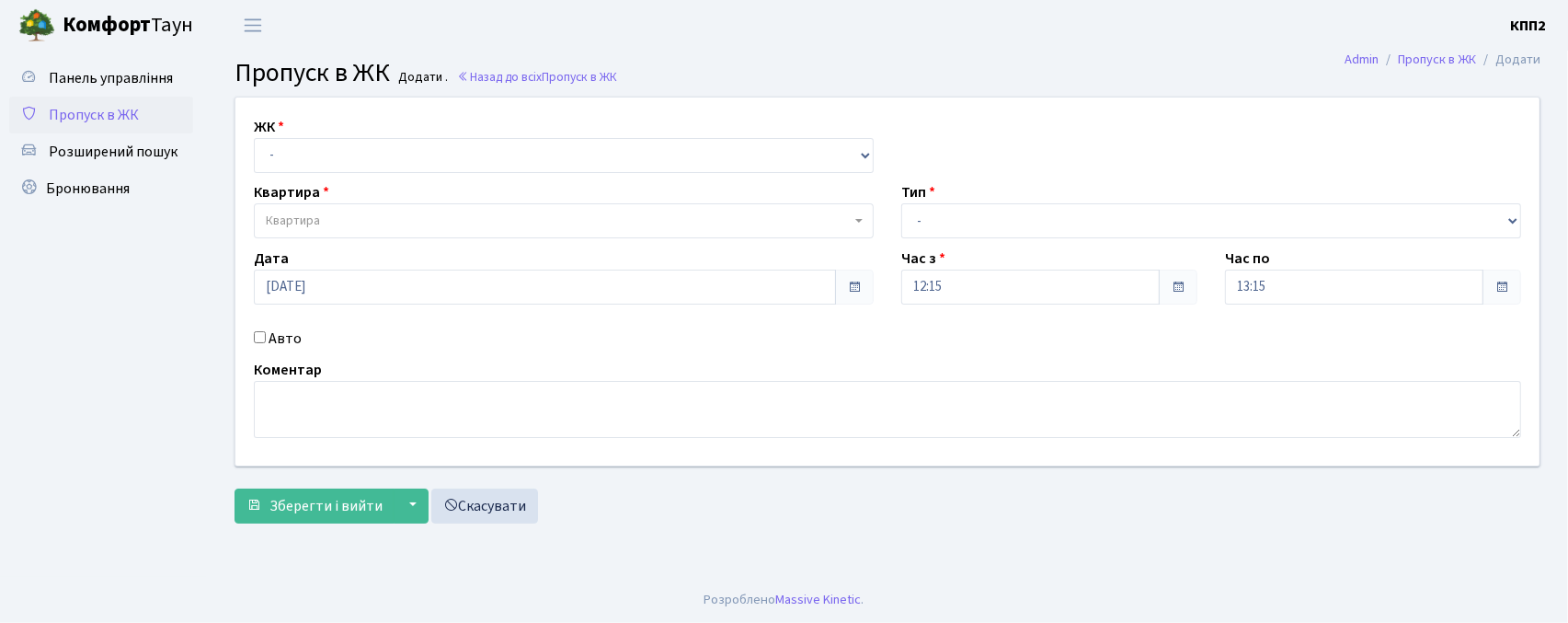
click at [260, 337] on input "Авто" at bounding box center [260, 337] width 12 height 12
checkbox input "true"
